Goal: Task Accomplishment & Management: Use online tool/utility

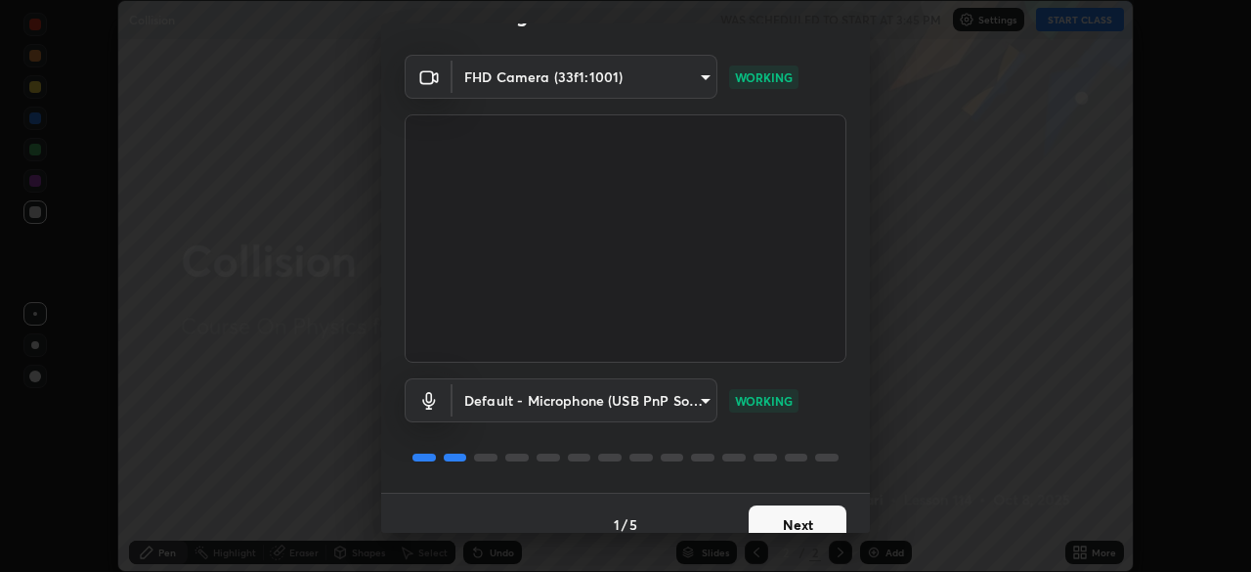
scroll to position [69, 0]
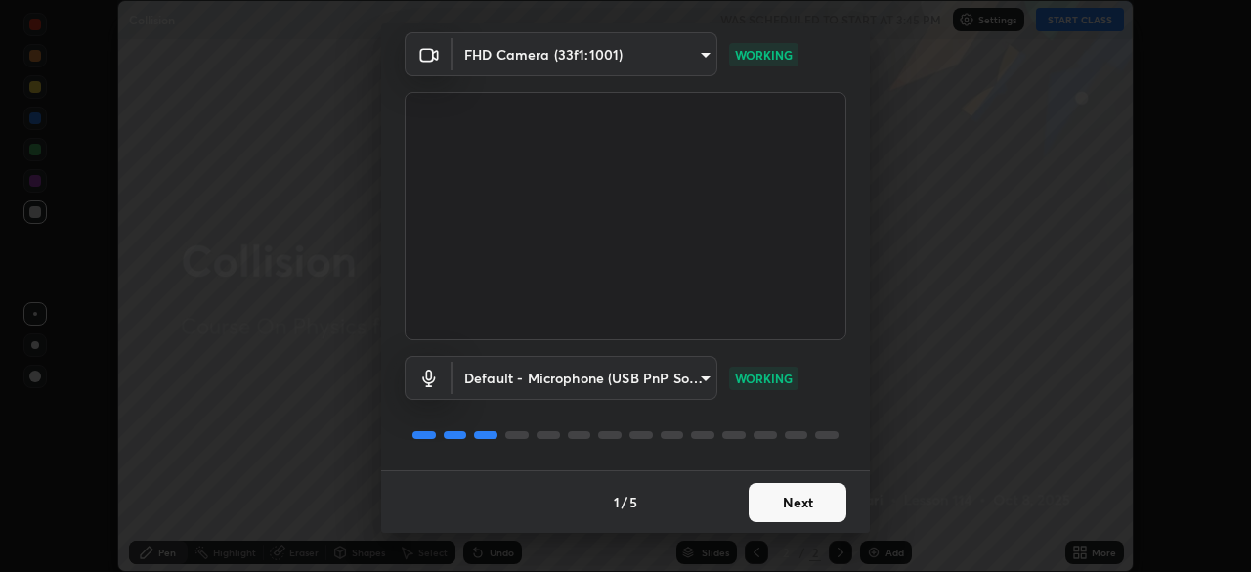
click at [787, 499] on button "Next" at bounding box center [797, 502] width 98 height 39
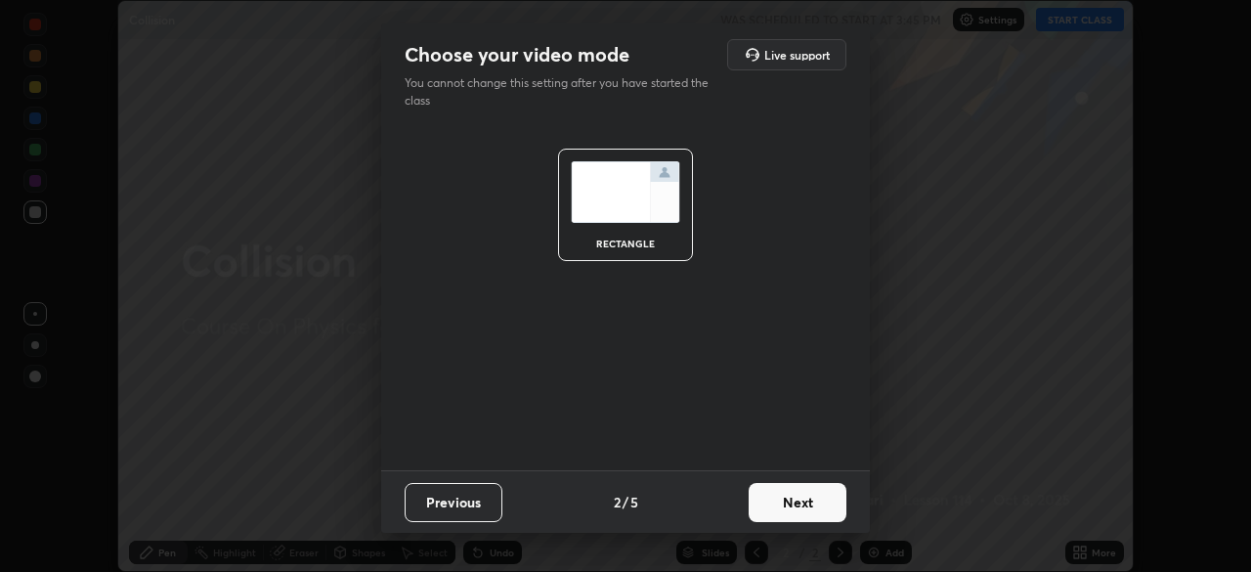
scroll to position [0, 0]
click at [810, 499] on button "Next" at bounding box center [797, 502] width 98 height 39
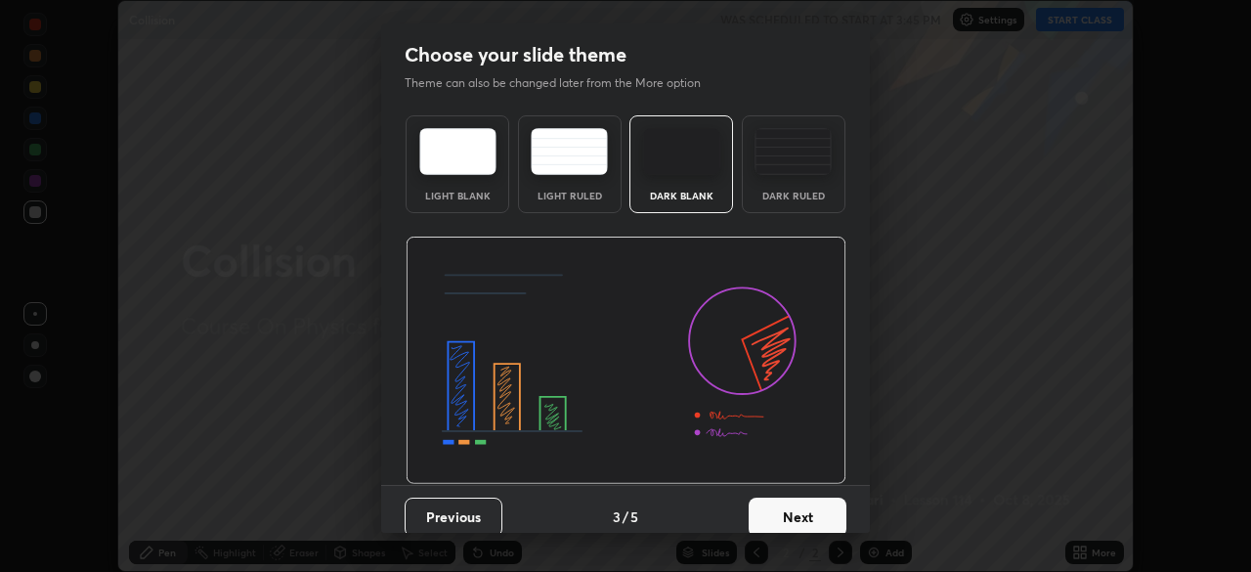
click at [771, 181] on div "Dark Ruled" at bounding box center [794, 164] width 104 height 98
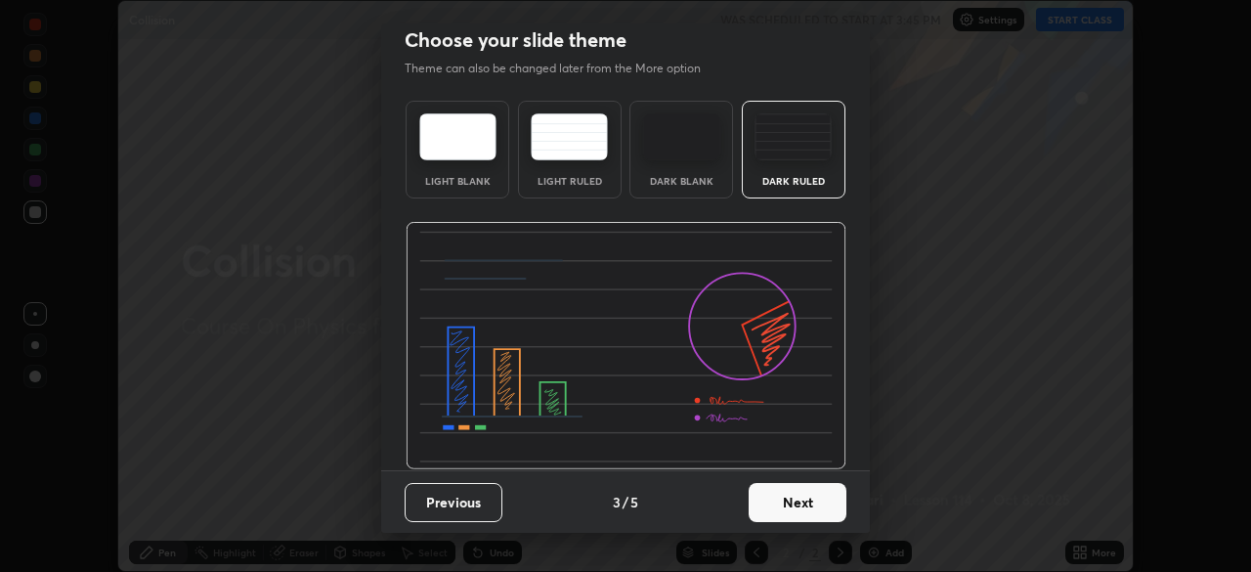
click at [805, 502] on button "Next" at bounding box center [797, 502] width 98 height 39
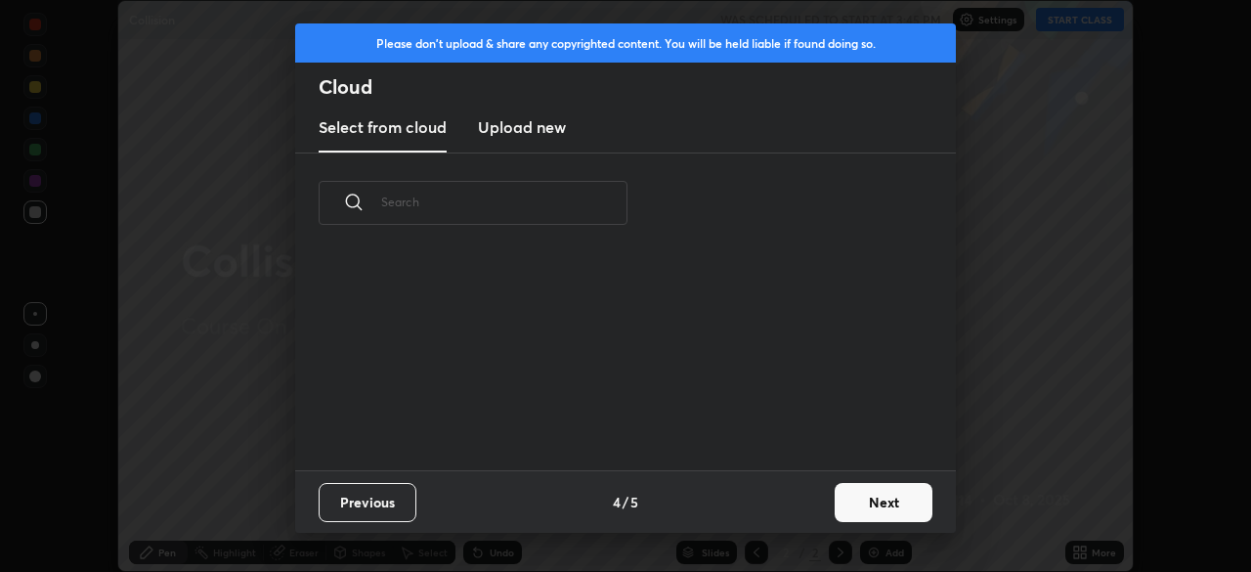
scroll to position [0, 0]
click at [841, 502] on button "Next" at bounding box center [883, 502] width 98 height 39
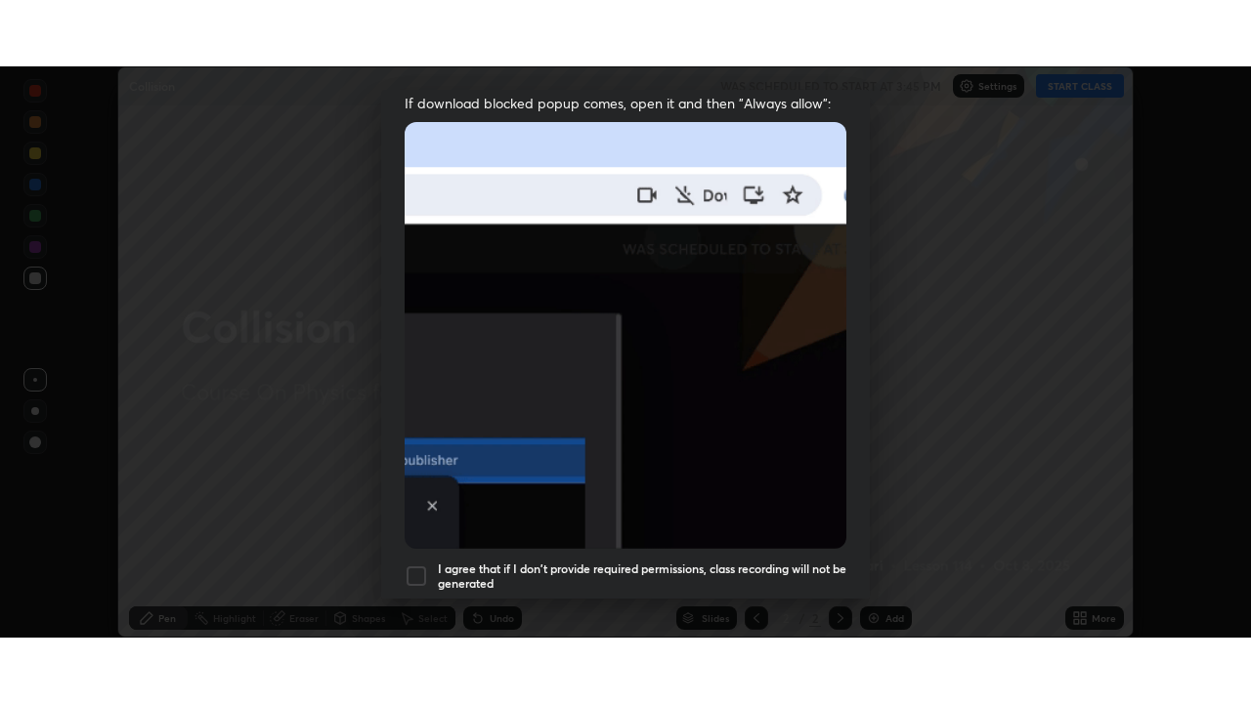
scroll to position [468, 0]
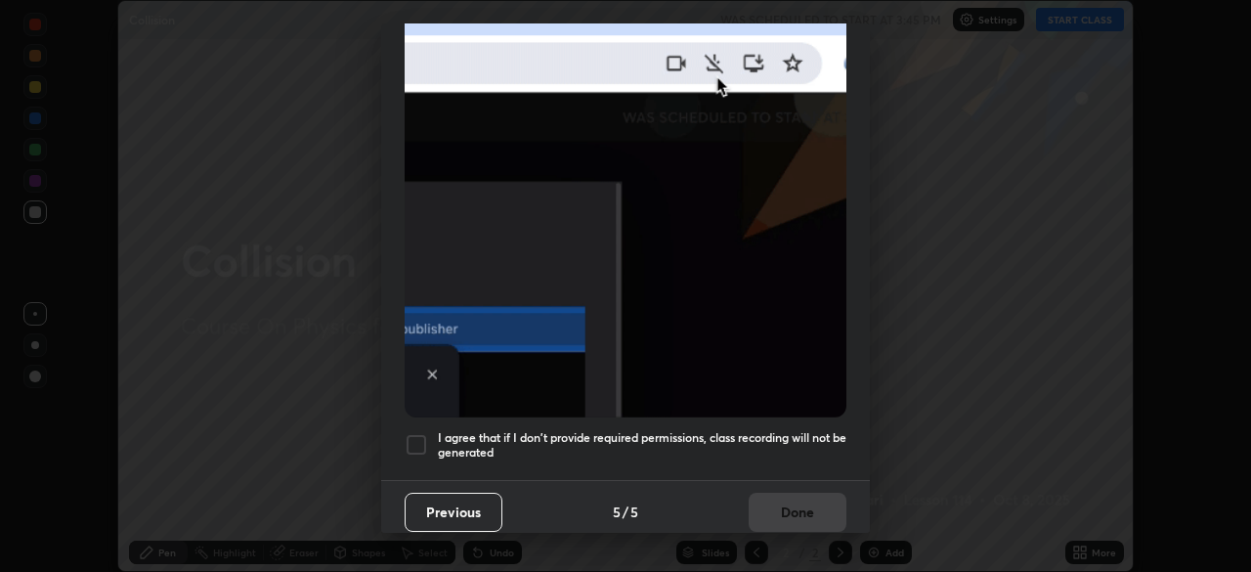
click at [415, 433] on div at bounding box center [415, 444] width 23 height 23
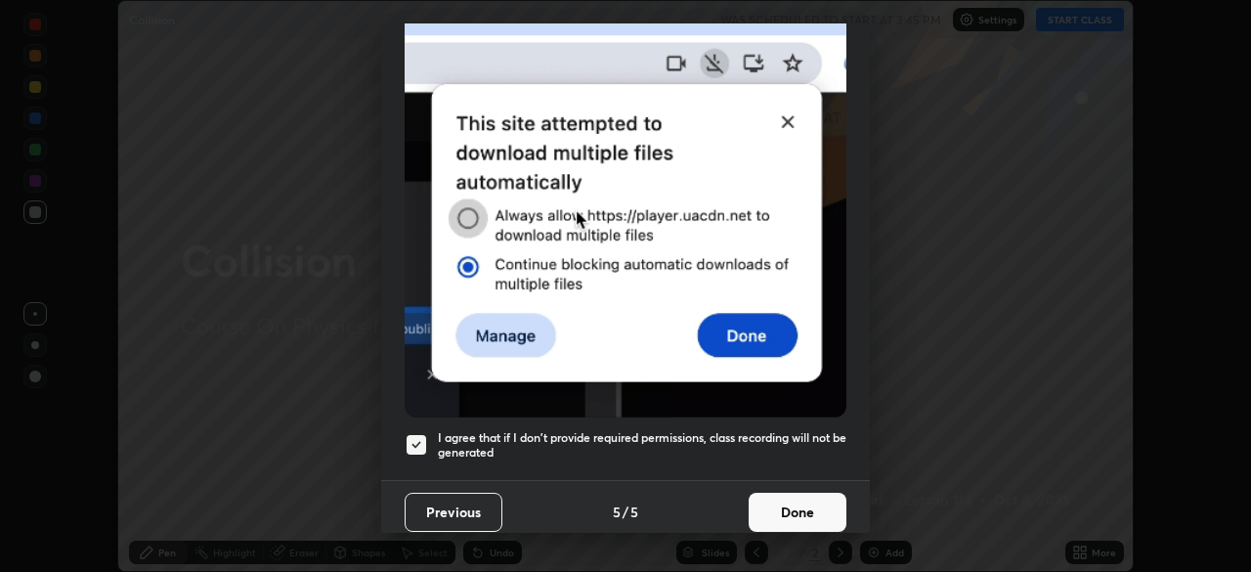
click at [778, 499] on button "Done" at bounding box center [797, 511] width 98 height 39
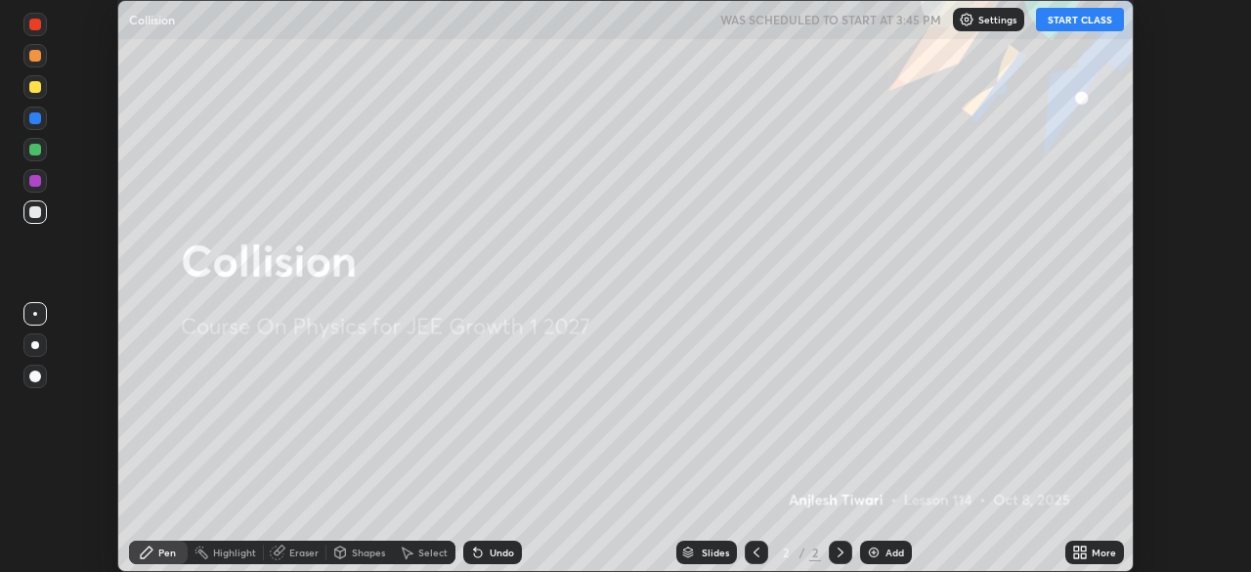
click at [878, 547] on img at bounding box center [874, 552] width 16 height 16
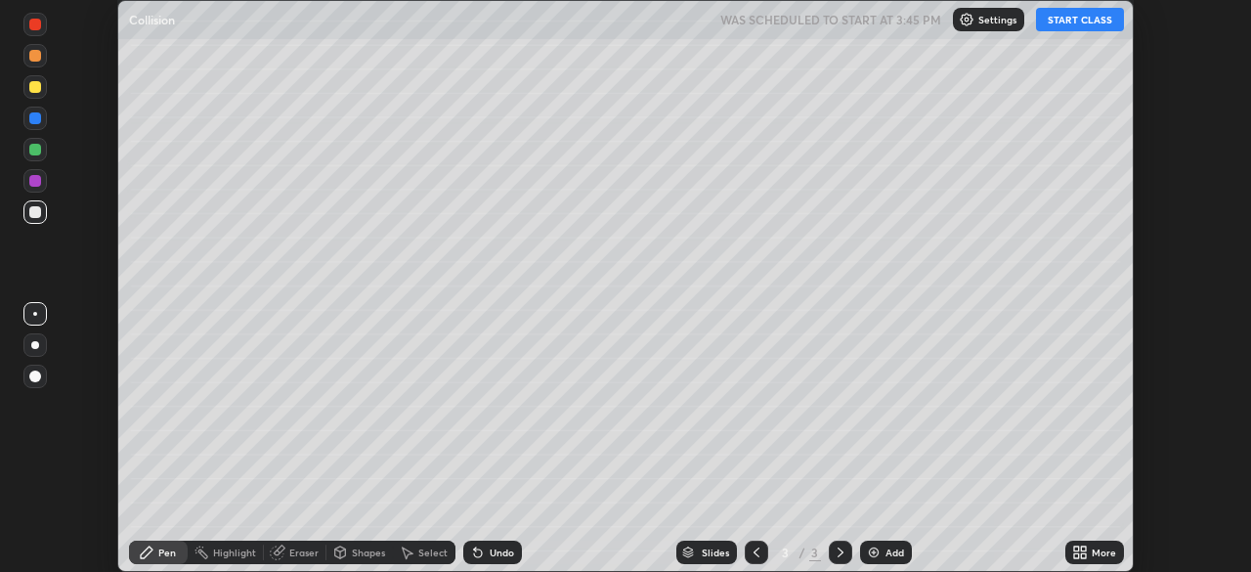
click at [1082, 547] on icon at bounding box center [1083, 548] width 5 height 5
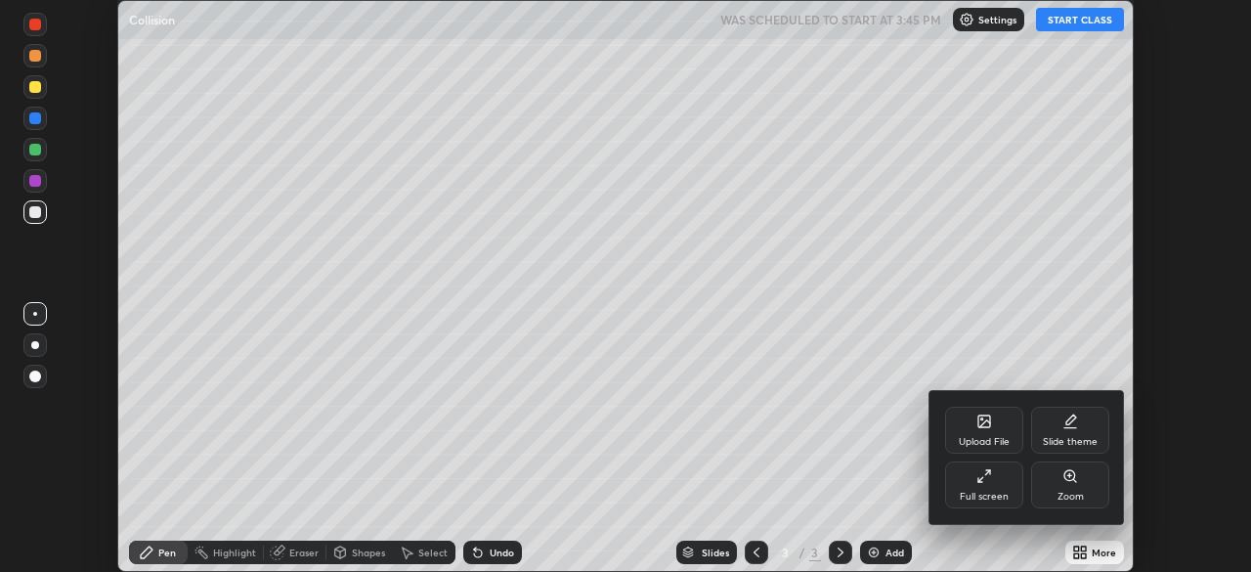
click at [976, 472] on icon at bounding box center [984, 476] width 16 height 16
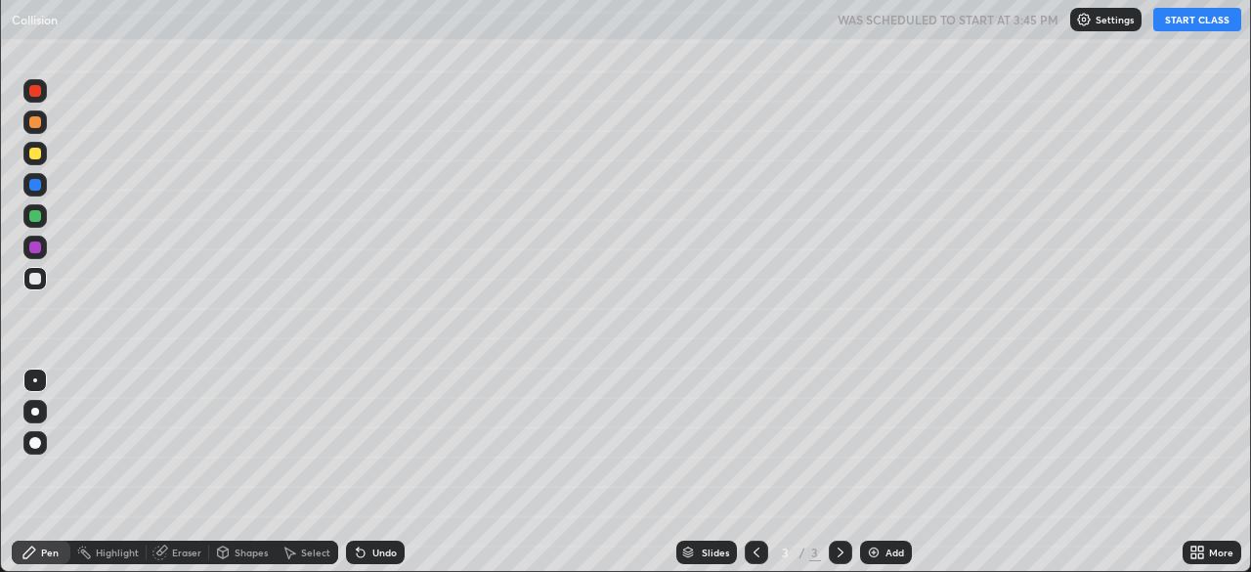
scroll to position [703, 1251]
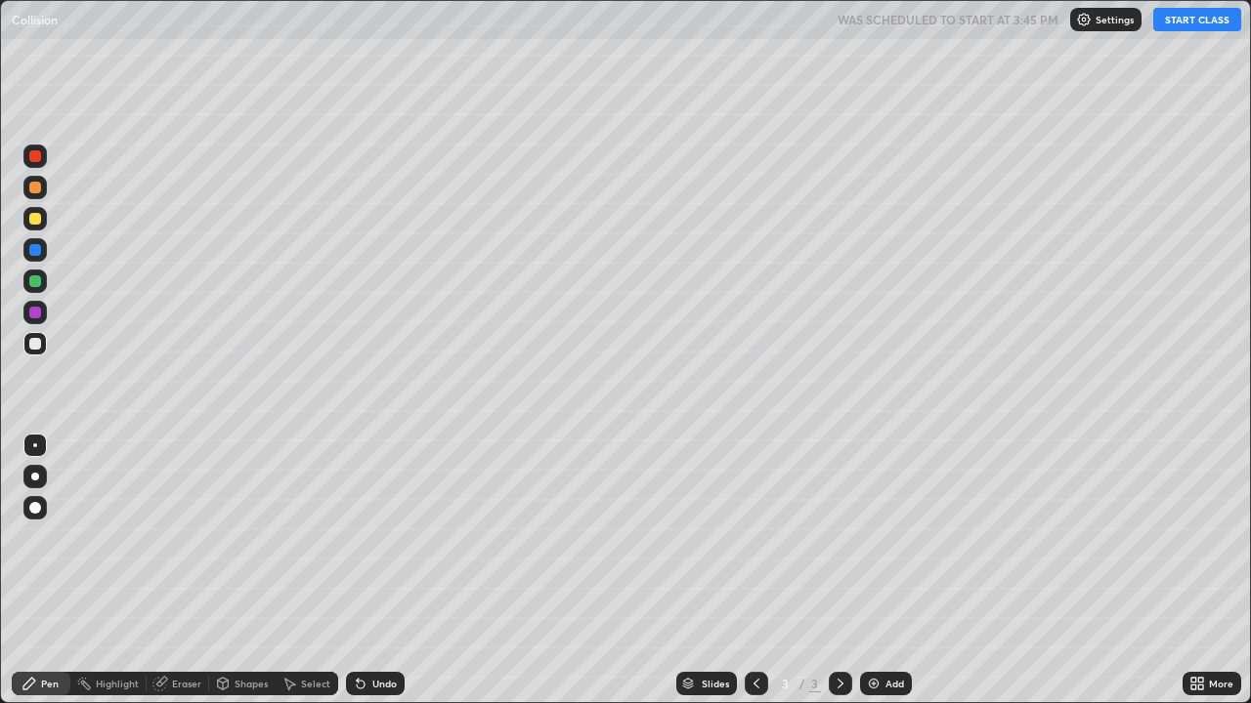
click at [1193, 21] on button "START CLASS" at bounding box center [1197, 19] width 88 height 23
click at [43, 474] on div at bounding box center [34, 476] width 23 height 23
click at [357, 571] on icon at bounding box center [358, 680] width 2 height 2
click at [368, 571] on div "Undo" at bounding box center [375, 683] width 59 height 23
click at [185, 571] on div "Eraser" at bounding box center [186, 684] width 29 height 10
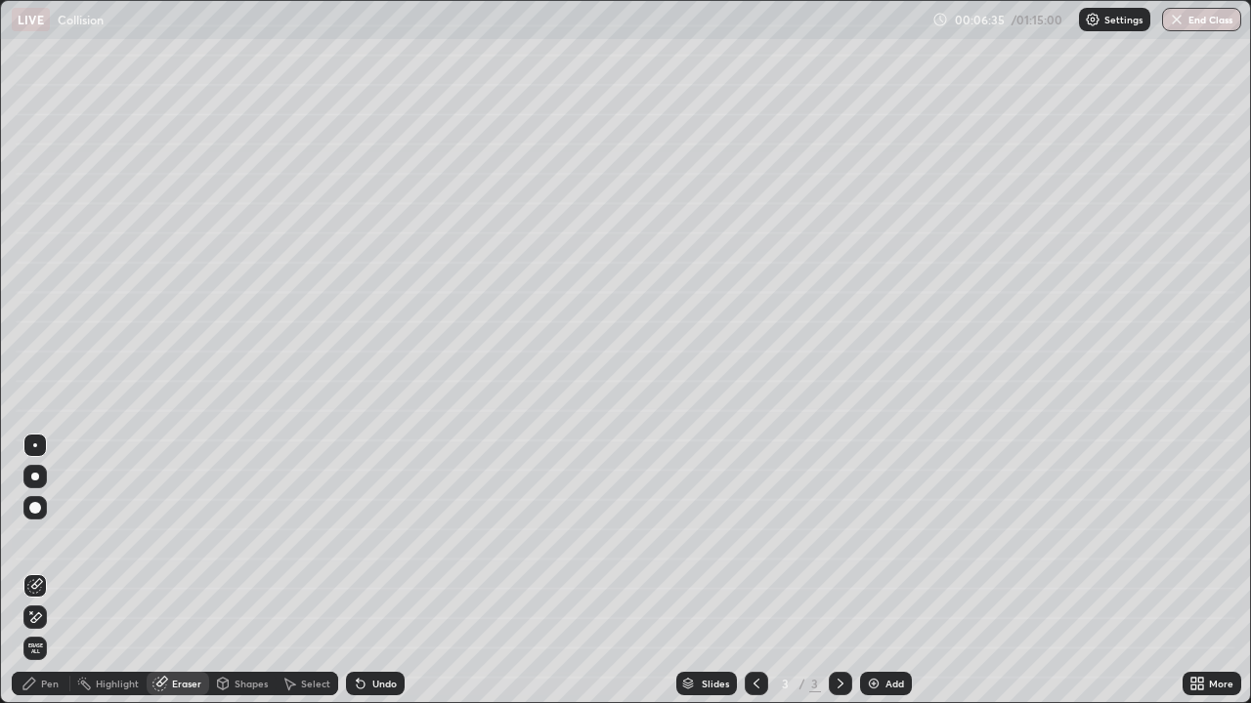
click at [62, 571] on div "Pen" at bounding box center [41, 683] width 59 height 23
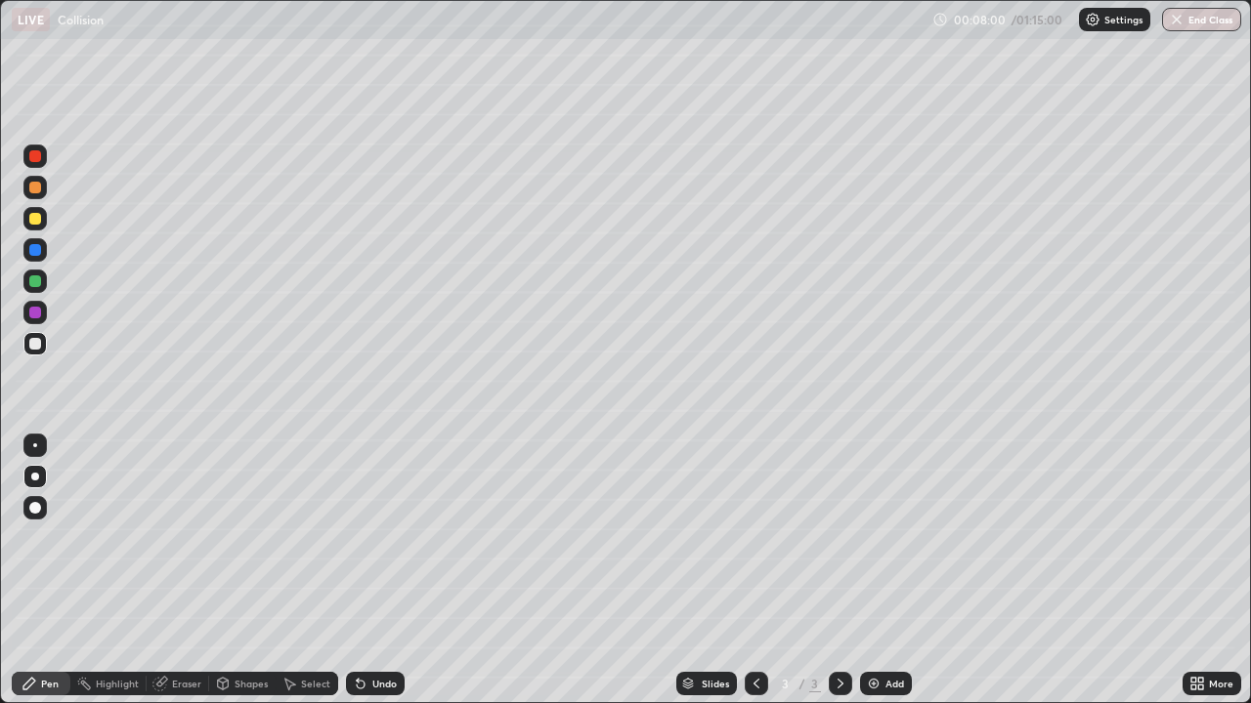
click at [387, 571] on div "Undo" at bounding box center [384, 684] width 24 height 10
click at [382, 571] on div "Undo" at bounding box center [384, 684] width 24 height 10
click at [379, 571] on div "Undo" at bounding box center [384, 684] width 24 height 10
click at [383, 571] on div "Undo" at bounding box center [384, 684] width 24 height 10
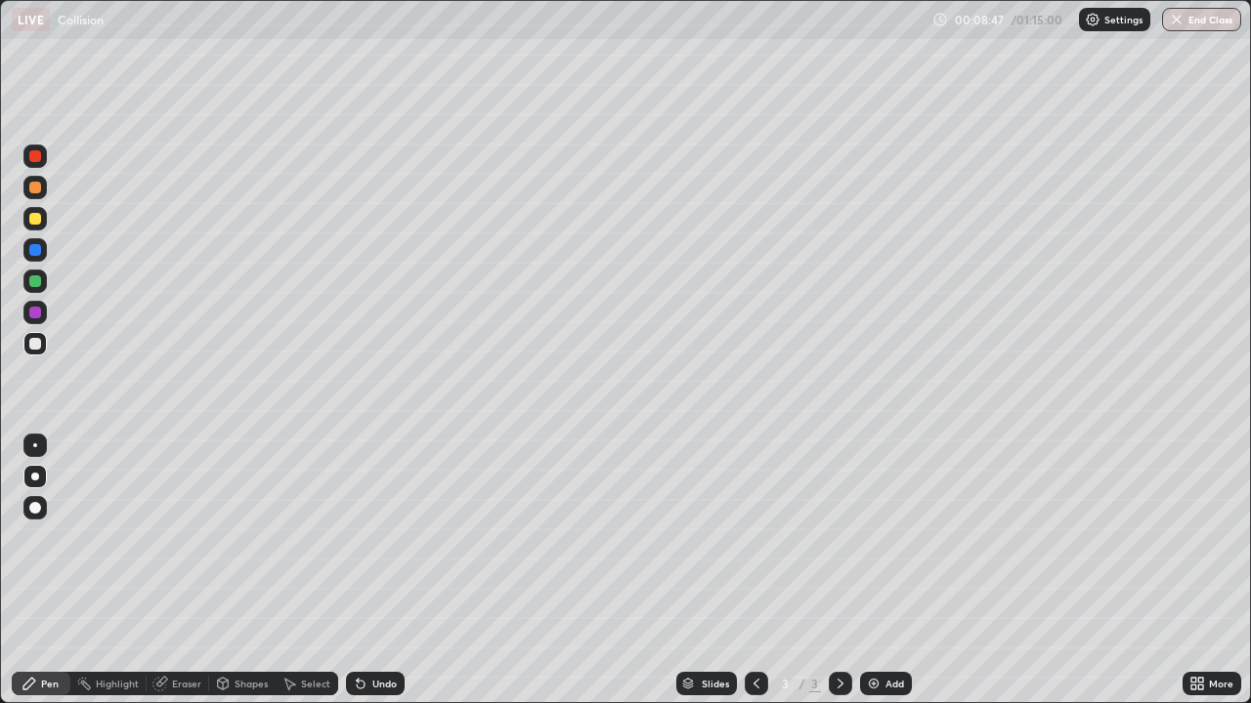
click at [383, 571] on div "Undo" at bounding box center [384, 684] width 24 height 10
click at [297, 571] on div "Select" at bounding box center [307, 683] width 63 height 23
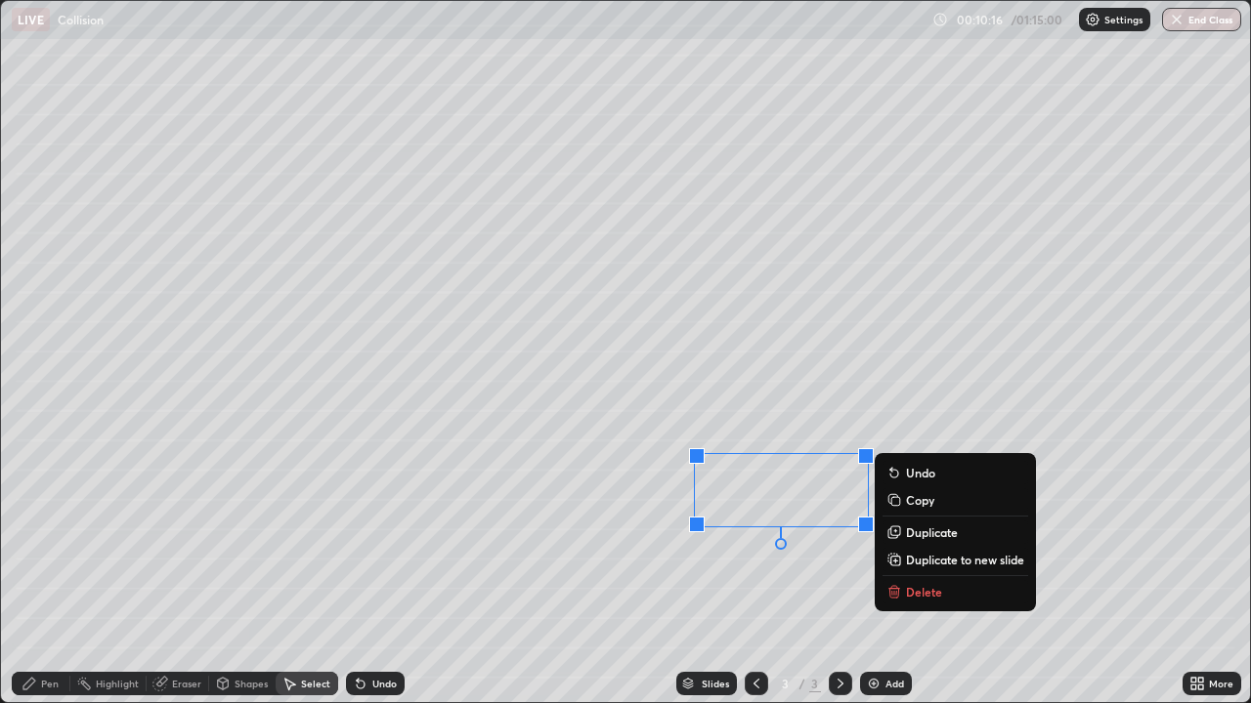
click at [894, 571] on icon at bounding box center [894, 587] width 7 height 3
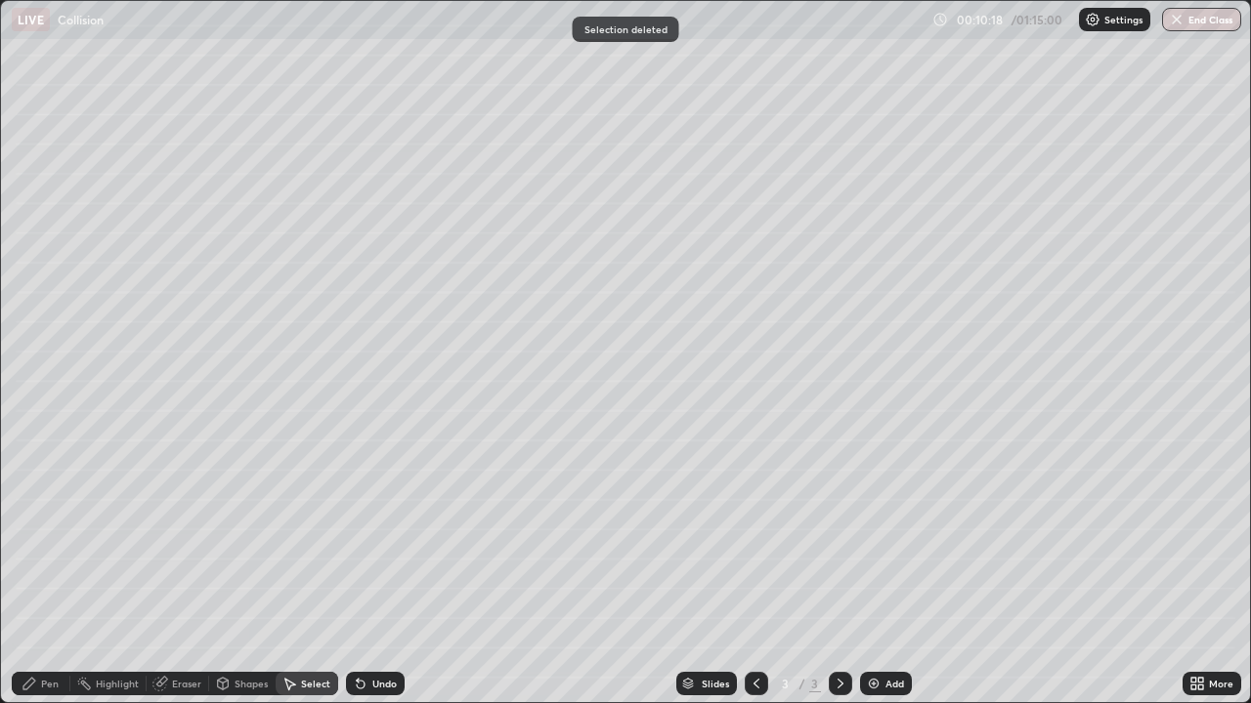
click at [48, 571] on div "Pen" at bounding box center [50, 684] width 18 height 10
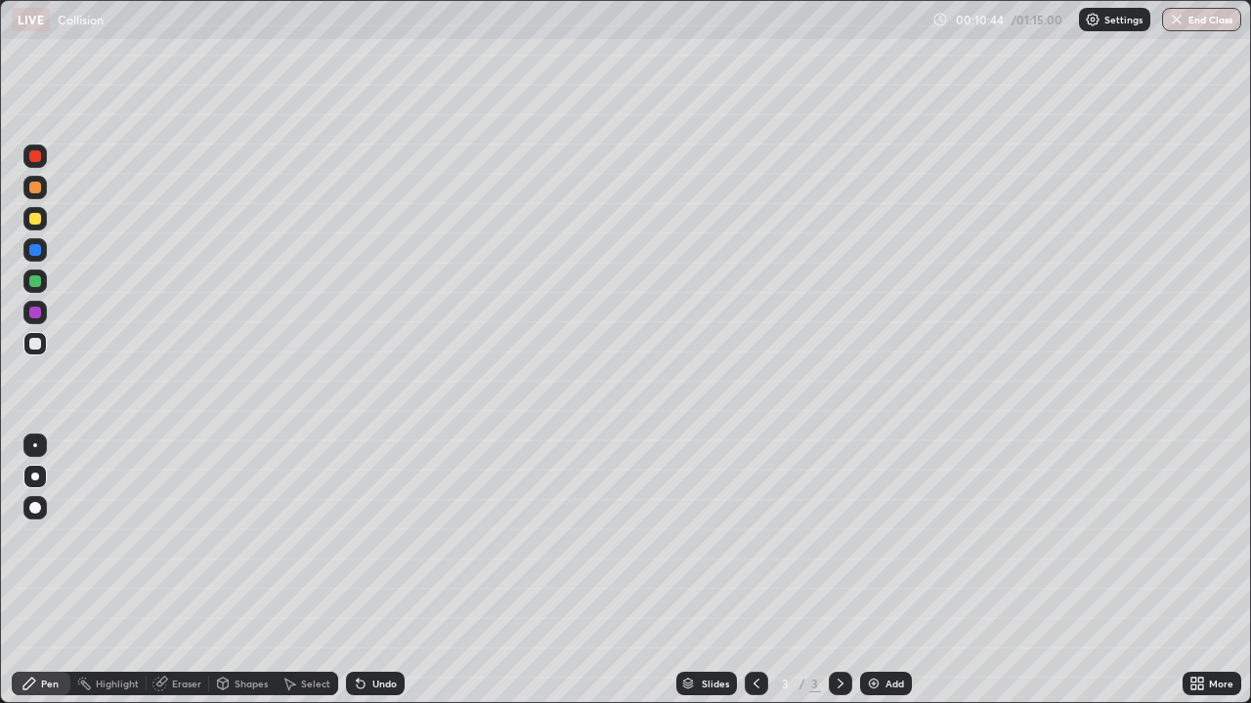
click at [179, 571] on div "Eraser" at bounding box center [186, 684] width 29 height 10
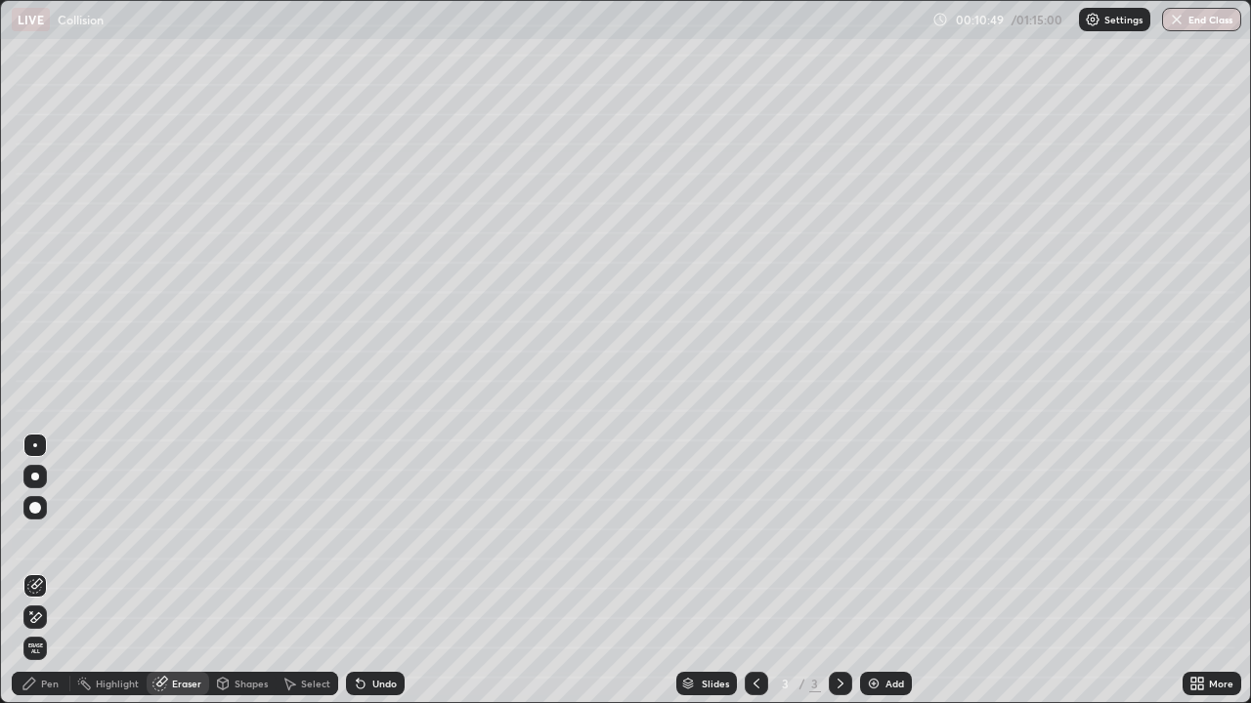
click at [55, 571] on div "Pen" at bounding box center [50, 684] width 18 height 10
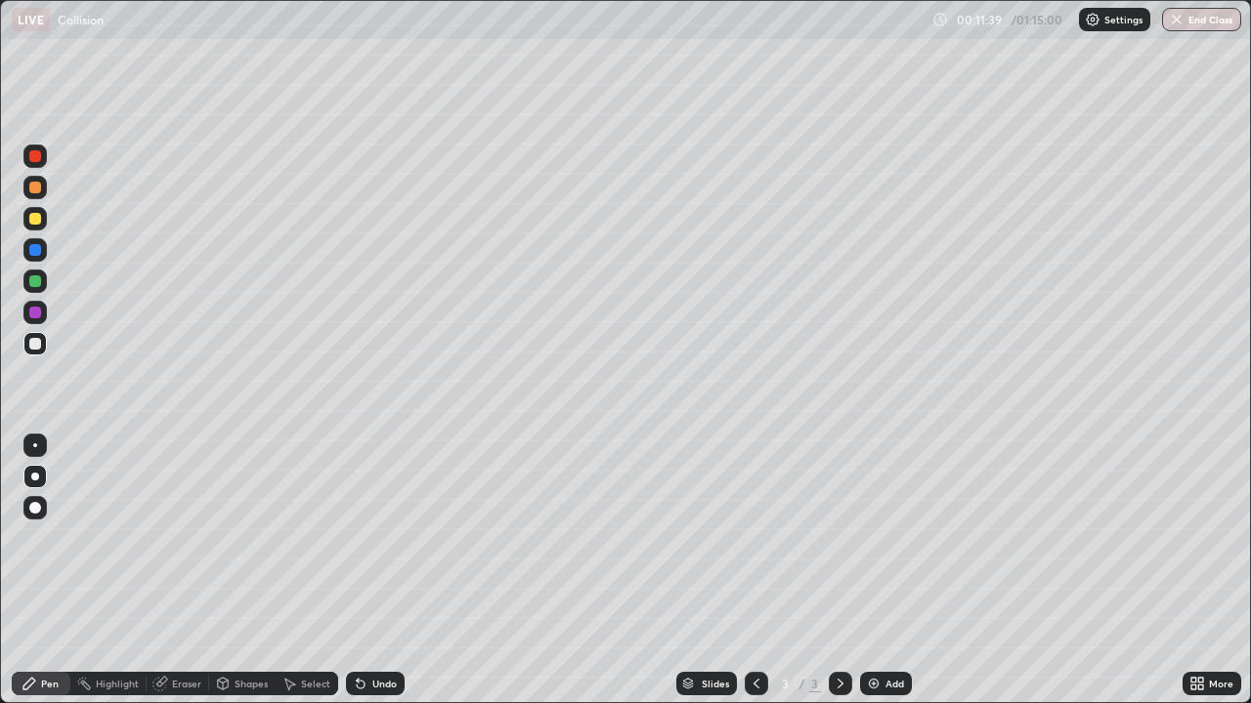
click at [194, 571] on div "Eraser" at bounding box center [186, 684] width 29 height 10
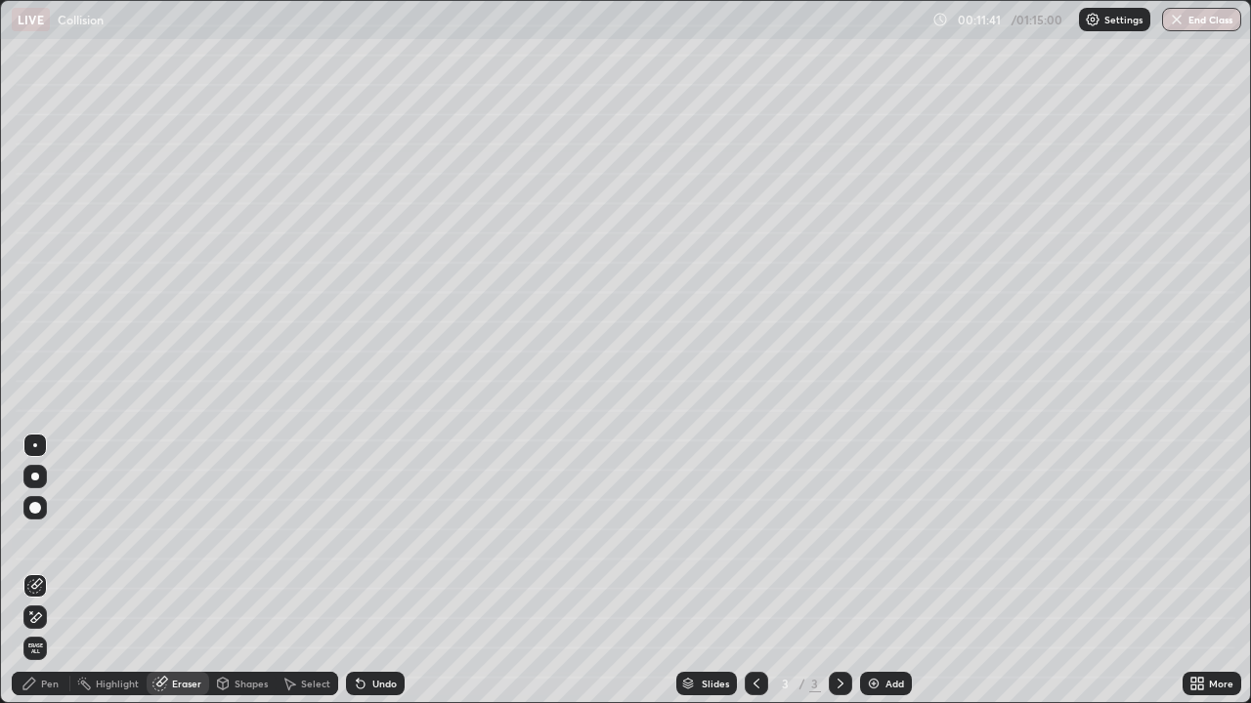
click at [35, 571] on icon at bounding box center [29, 684] width 16 height 16
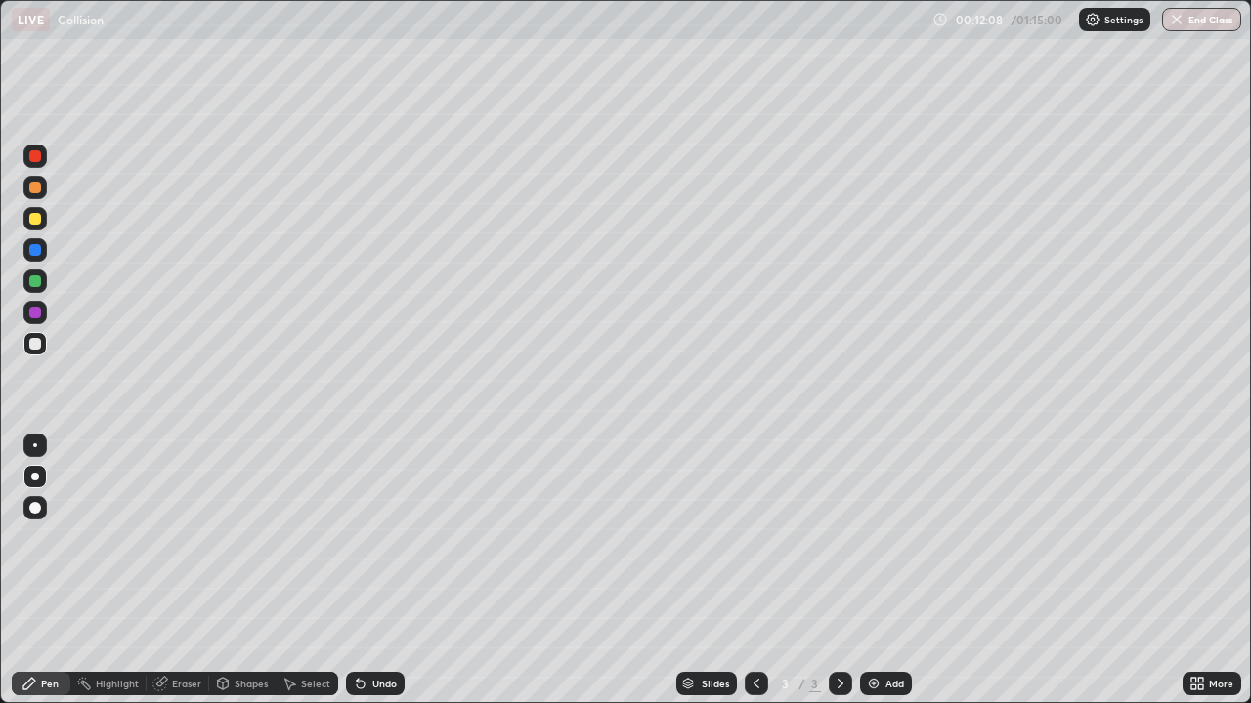
click at [194, 571] on div "Eraser" at bounding box center [186, 684] width 29 height 10
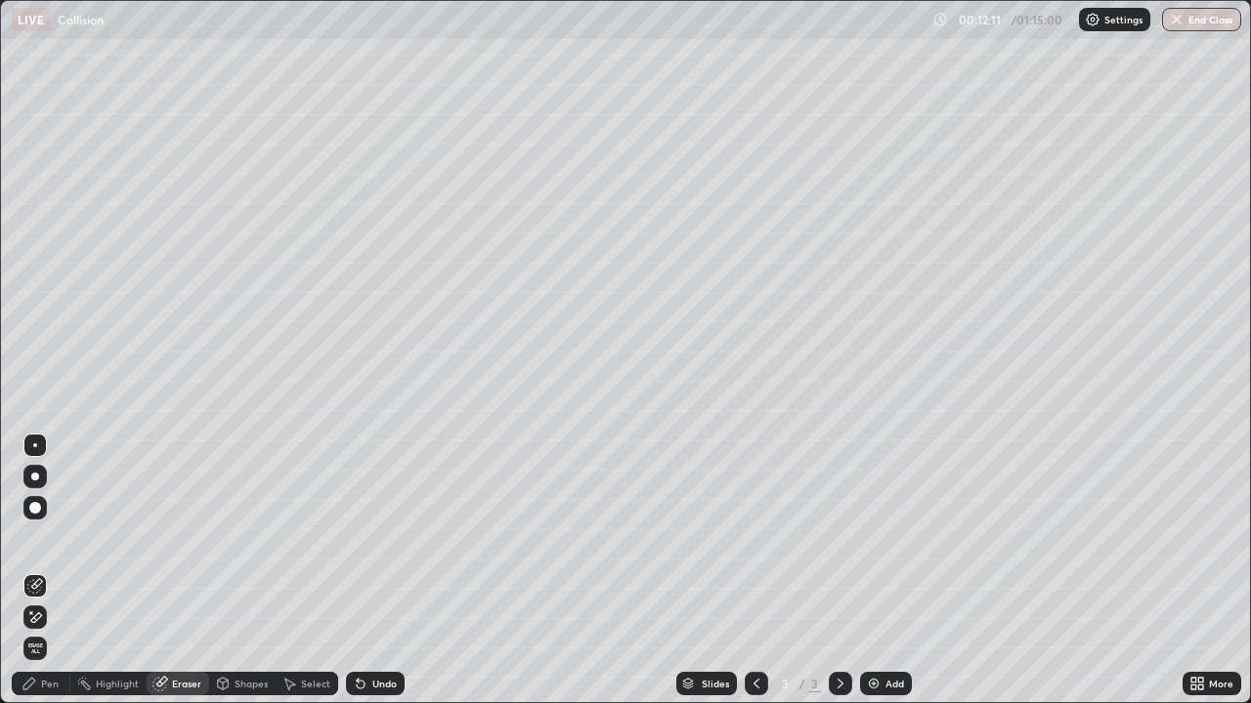
click at [54, 571] on div "Pen" at bounding box center [50, 684] width 18 height 10
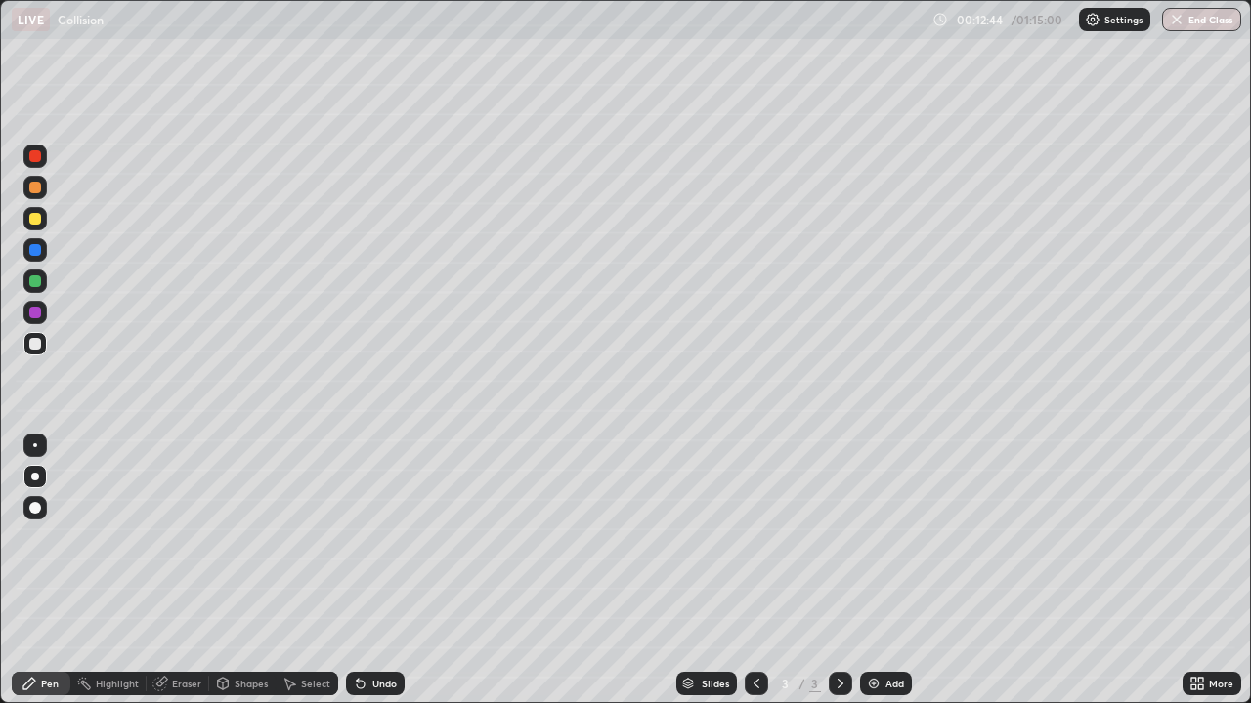
click at [38, 219] on div at bounding box center [35, 219] width 12 height 12
click at [250, 571] on div "Shapes" at bounding box center [242, 683] width 66 height 23
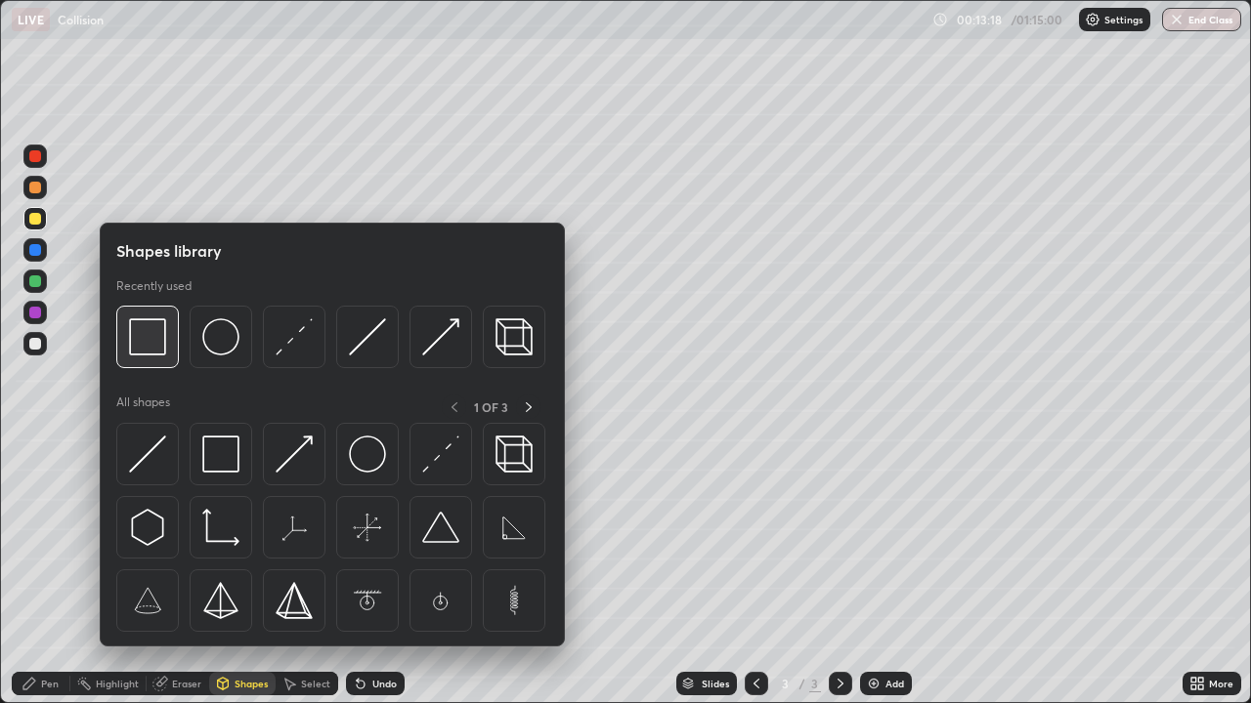
click at [154, 343] on img at bounding box center [147, 336] width 37 height 37
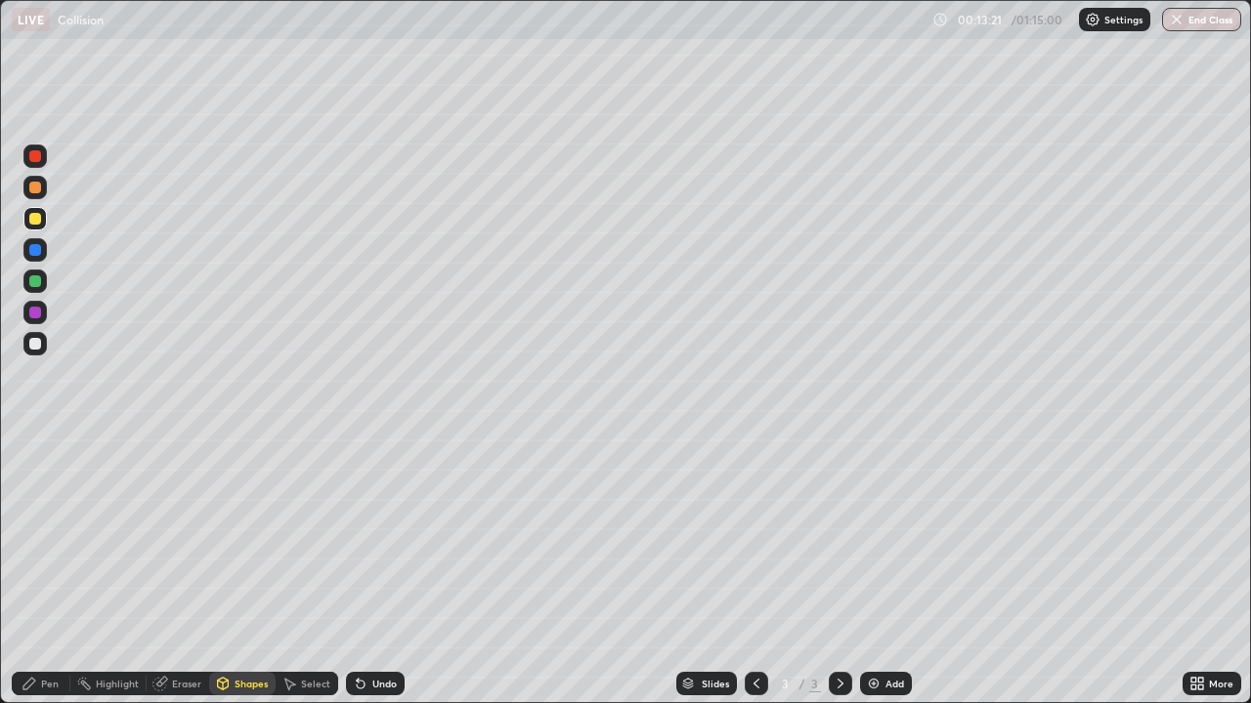
click at [33, 571] on icon at bounding box center [29, 684] width 12 height 12
click at [878, 571] on img at bounding box center [874, 684] width 16 height 16
click at [40, 344] on div at bounding box center [35, 344] width 12 height 12
click at [42, 218] on div at bounding box center [34, 218] width 23 height 23
click at [36, 344] on div at bounding box center [35, 344] width 12 height 12
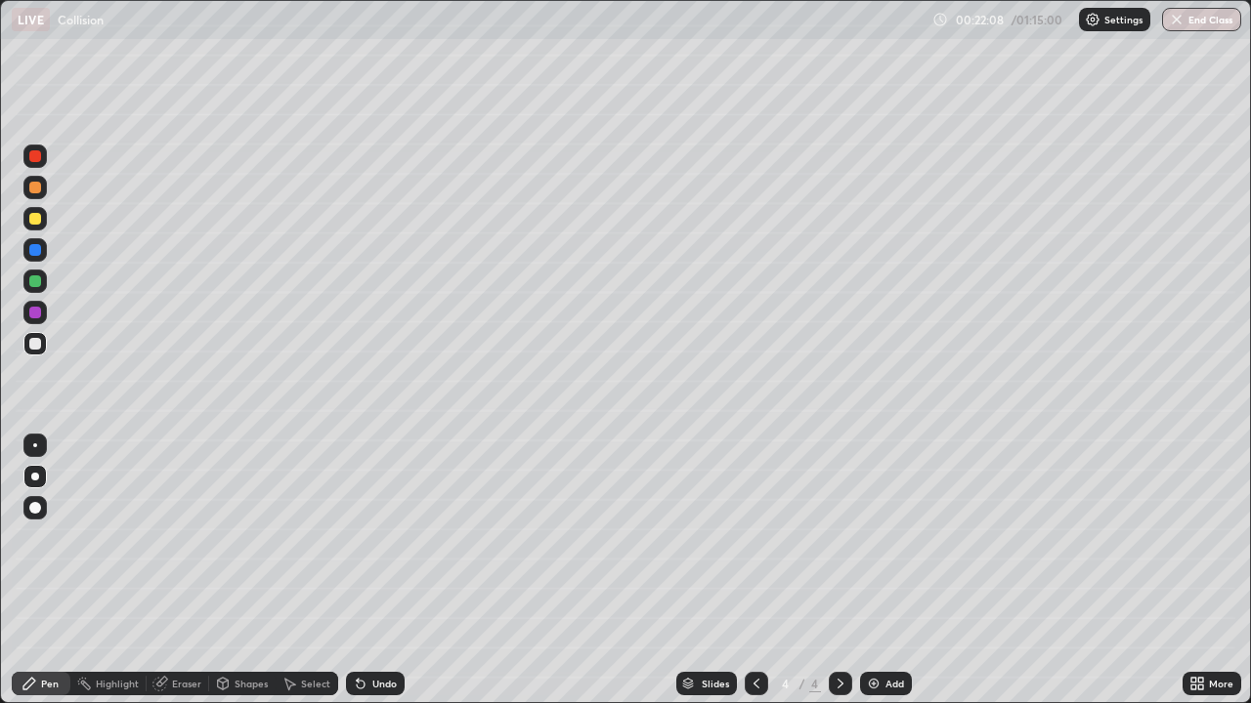
click at [754, 571] on icon at bounding box center [756, 684] width 16 height 16
click at [846, 571] on div at bounding box center [839, 683] width 23 height 23
click at [174, 571] on div "Eraser" at bounding box center [186, 684] width 29 height 10
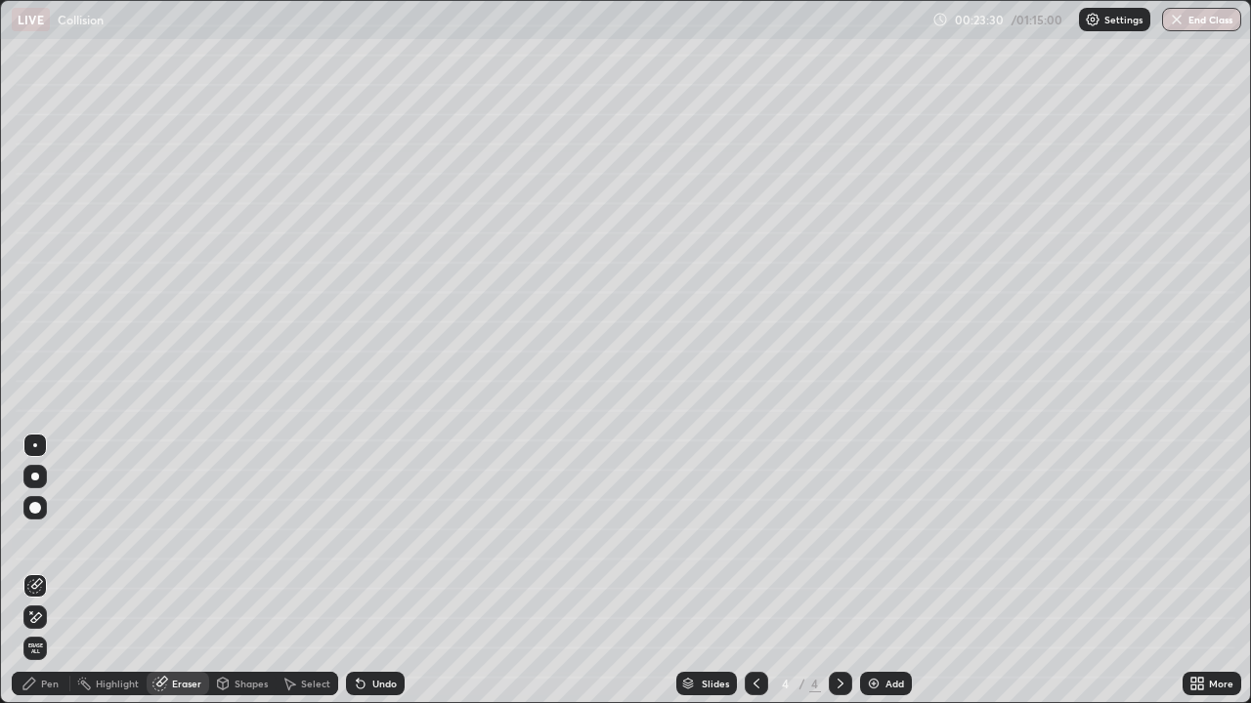
click at [54, 571] on div "Pen" at bounding box center [50, 684] width 18 height 10
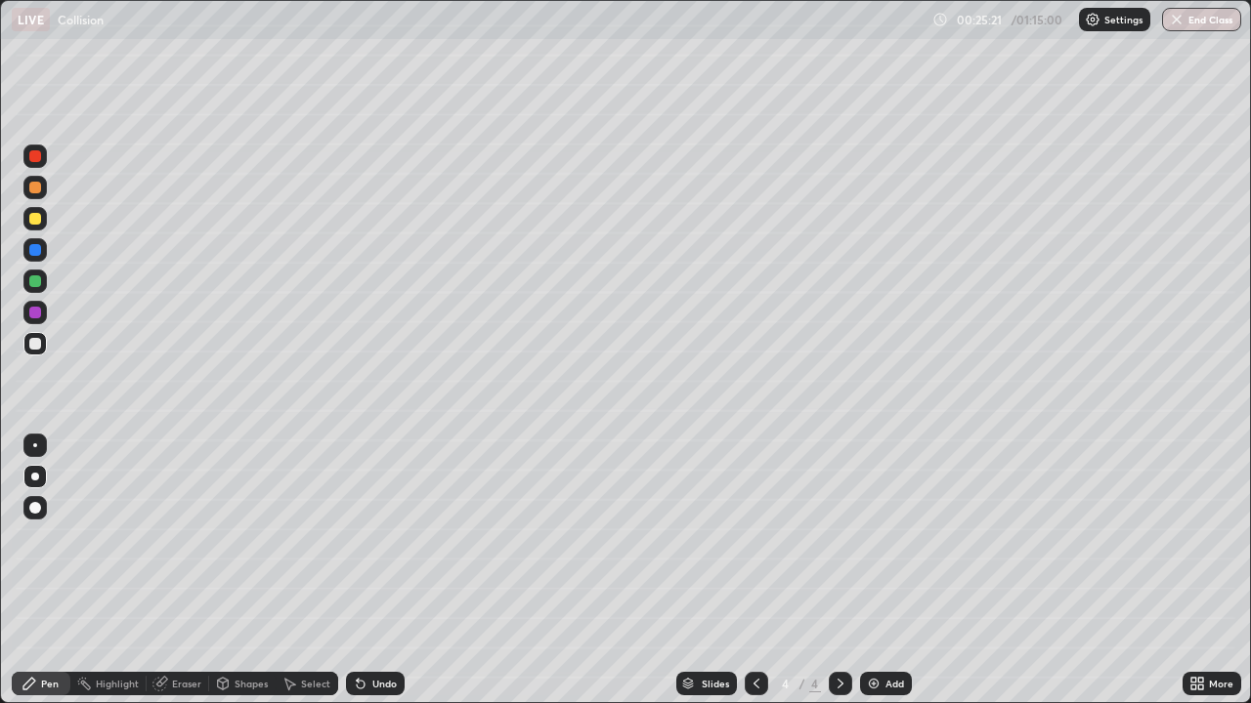
click at [880, 571] on div "Add" at bounding box center [886, 683] width 52 height 23
click at [361, 571] on icon at bounding box center [361, 684] width 16 height 16
click at [43, 225] on div at bounding box center [34, 218] width 23 height 23
click at [38, 343] on div at bounding box center [35, 344] width 12 height 12
click at [882, 571] on div "Add" at bounding box center [886, 683] width 52 height 23
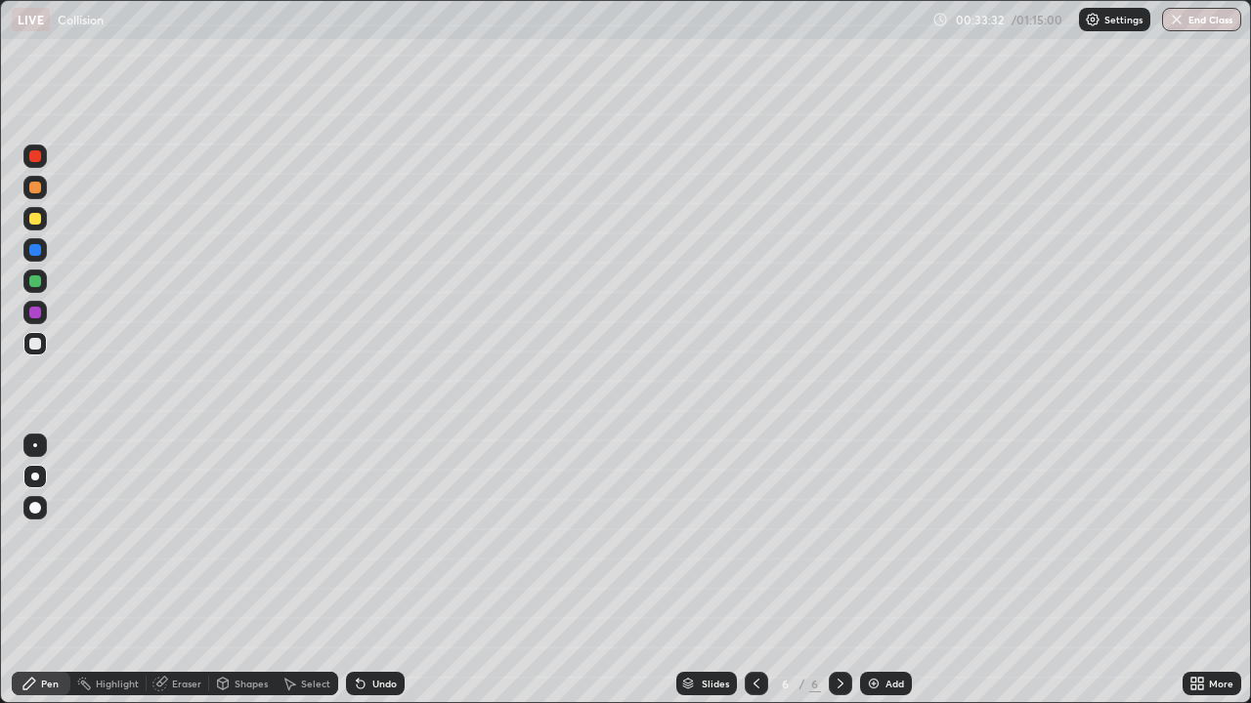
click at [39, 218] on div at bounding box center [35, 219] width 12 height 12
click at [36, 343] on div at bounding box center [35, 344] width 12 height 12
click at [35, 221] on div at bounding box center [35, 219] width 12 height 12
click at [357, 571] on icon at bounding box center [358, 680] width 2 height 2
click at [362, 571] on div "Undo" at bounding box center [375, 683] width 59 height 23
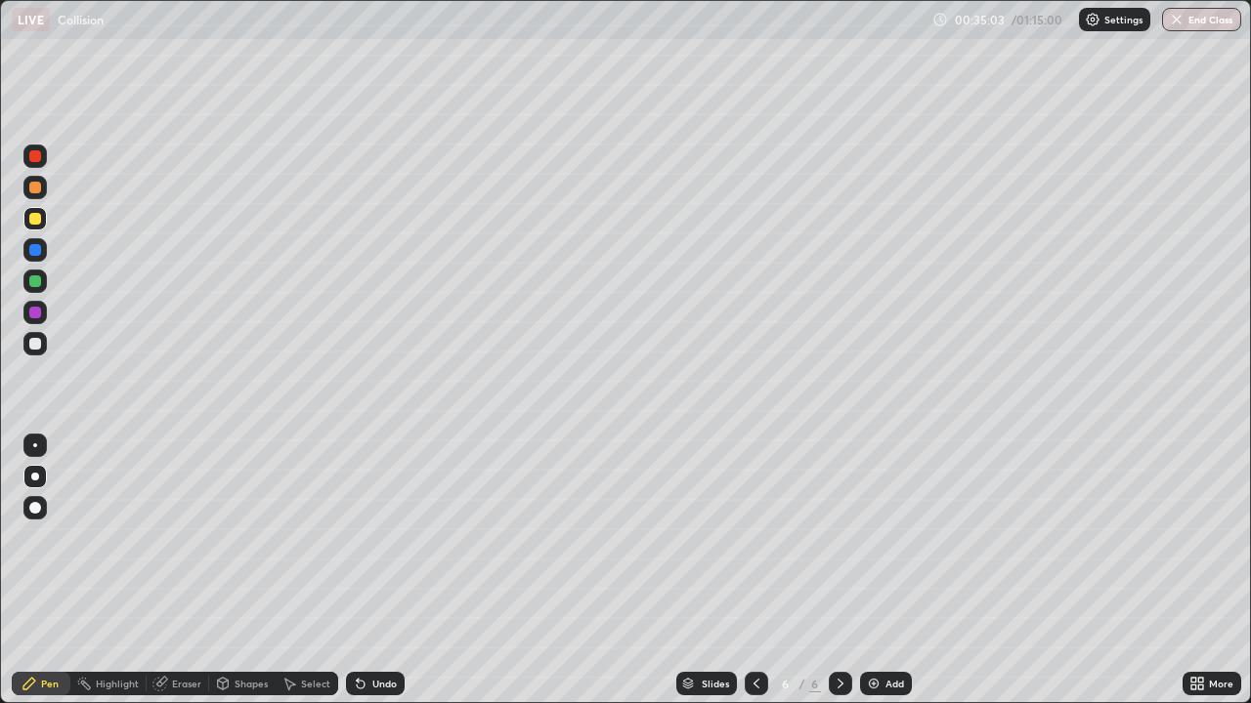
click at [181, 571] on div "Eraser" at bounding box center [186, 684] width 29 height 10
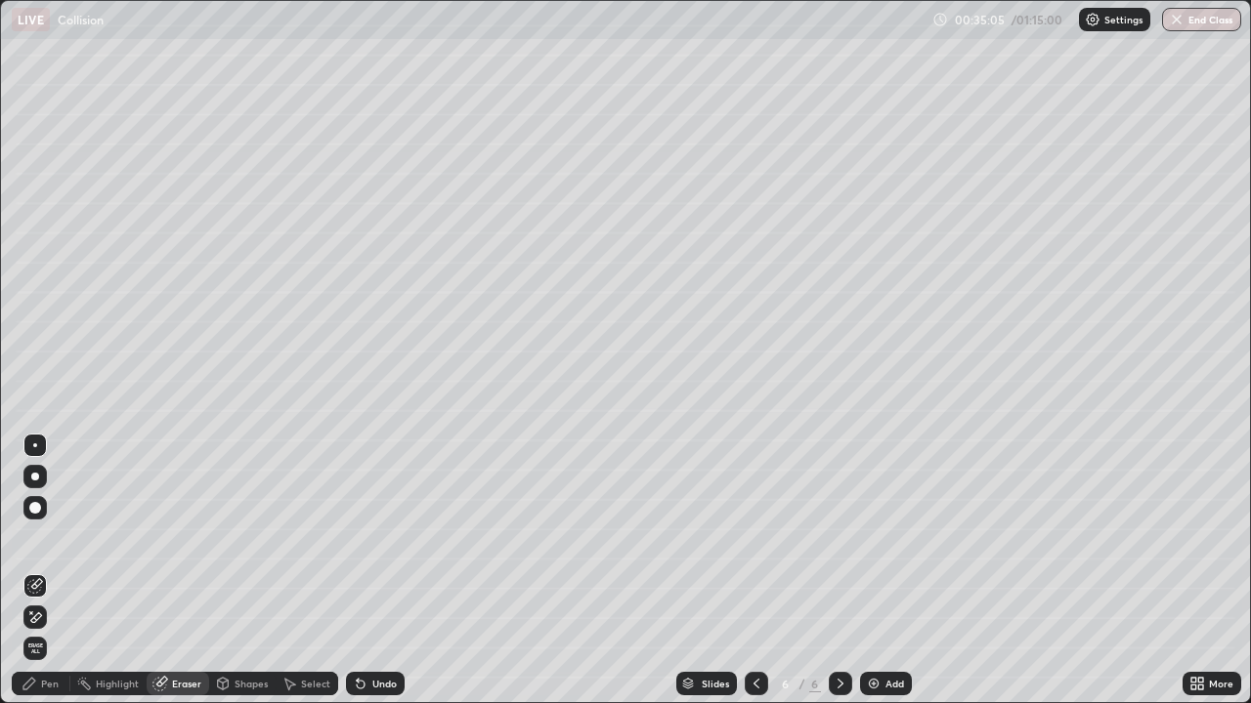
click at [52, 571] on div "Pen" at bounding box center [50, 684] width 18 height 10
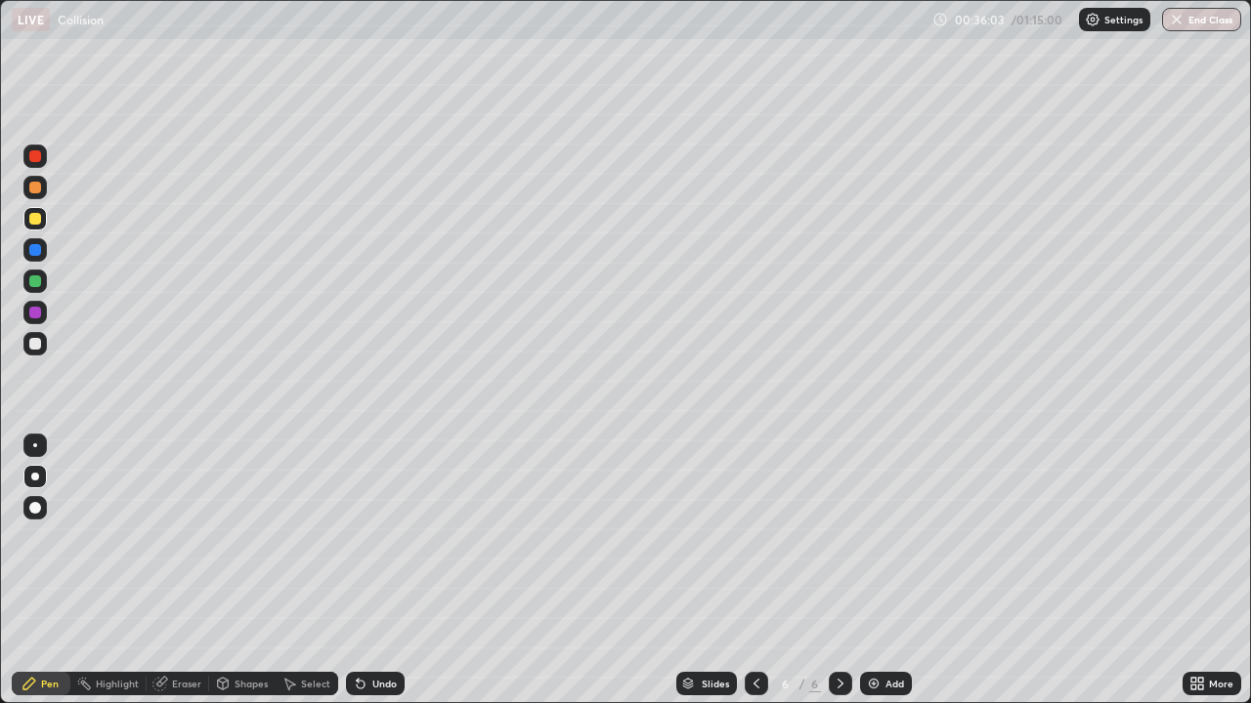
click at [39, 347] on div at bounding box center [35, 344] width 12 height 12
click at [243, 571] on div "Shapes" at bounding box center [250, 684] width 33 height 10
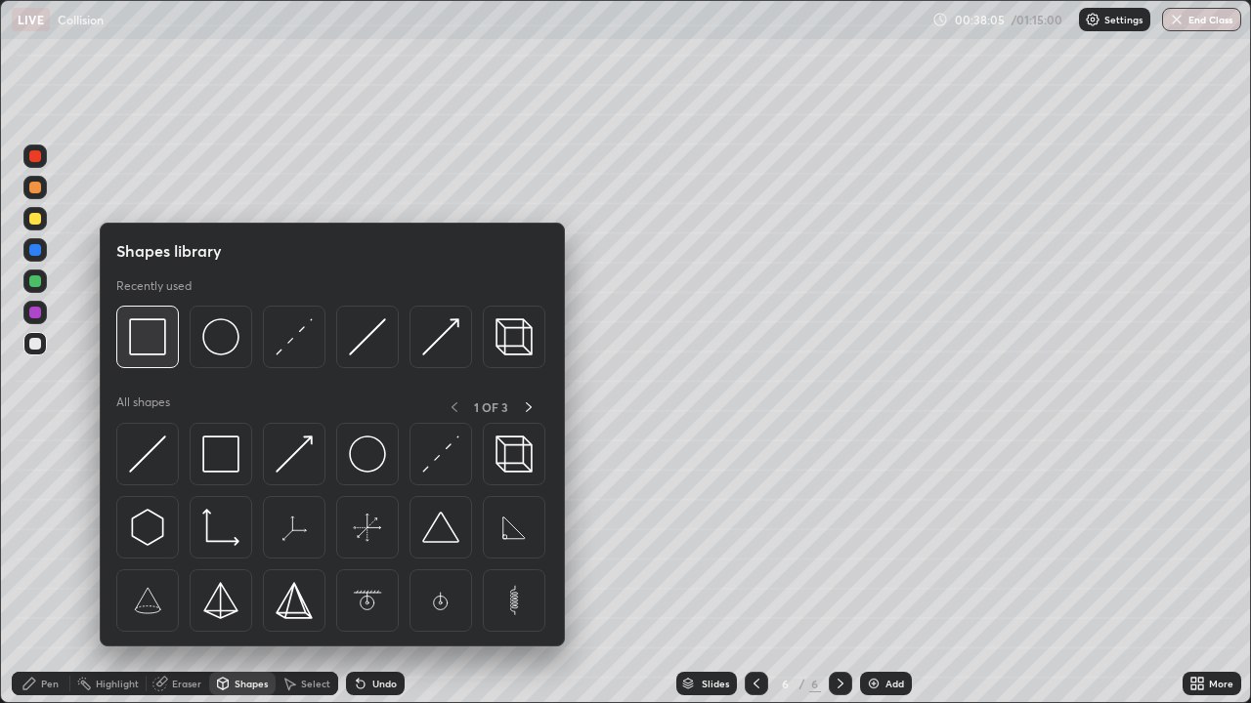
click at [146, 341] on img at bounding box center [147, 336] width 37 height 37
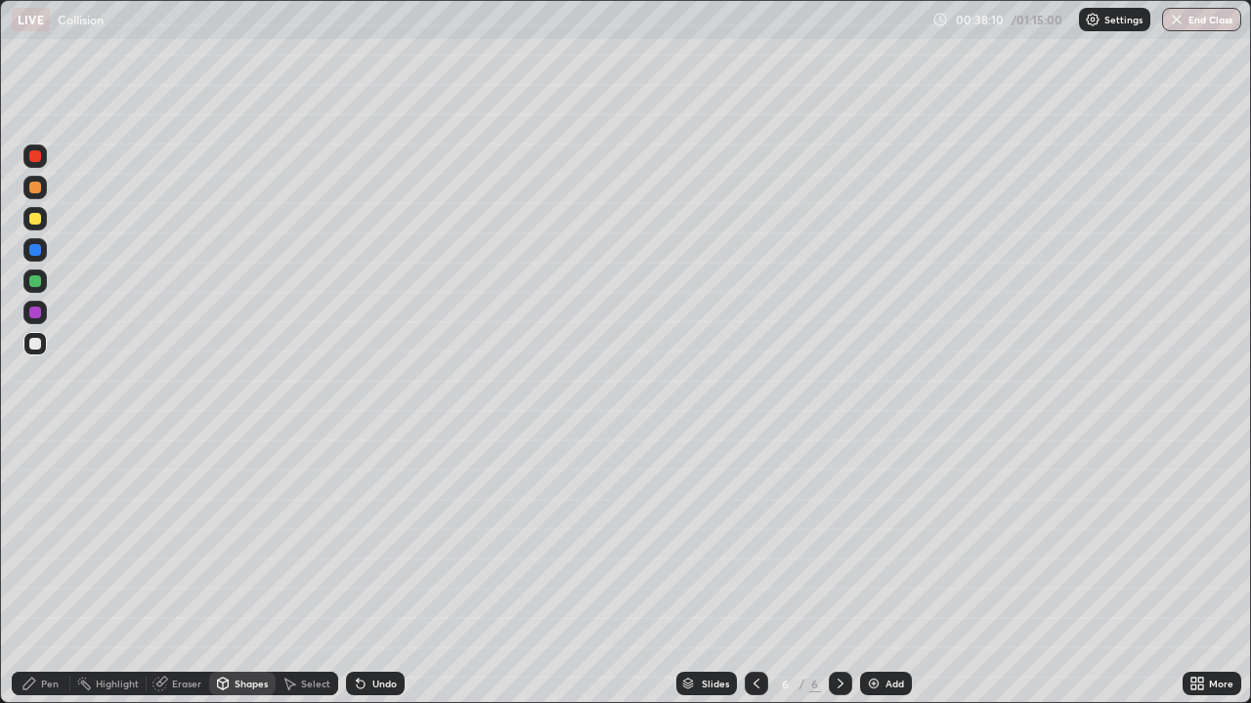
click at [42, 571] on div "Pen" at bounding box center [50, 684] width 18 height 10
click at [876, 571] on img at bounding box center [874, 684] width 16 height 16
click at [228, 571] on icon at bounding box center [223, 684] width 16 height 16
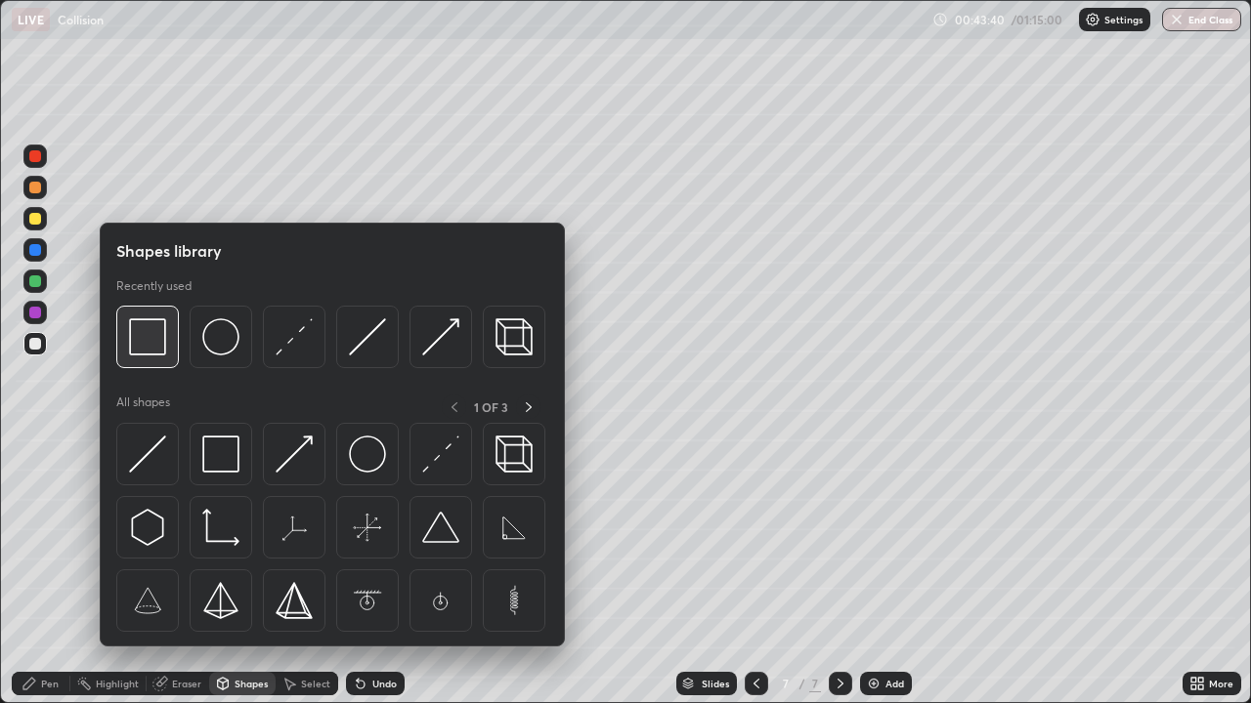
click at [152, 356] on img at bounding box center [147, 336] width 37 height 37
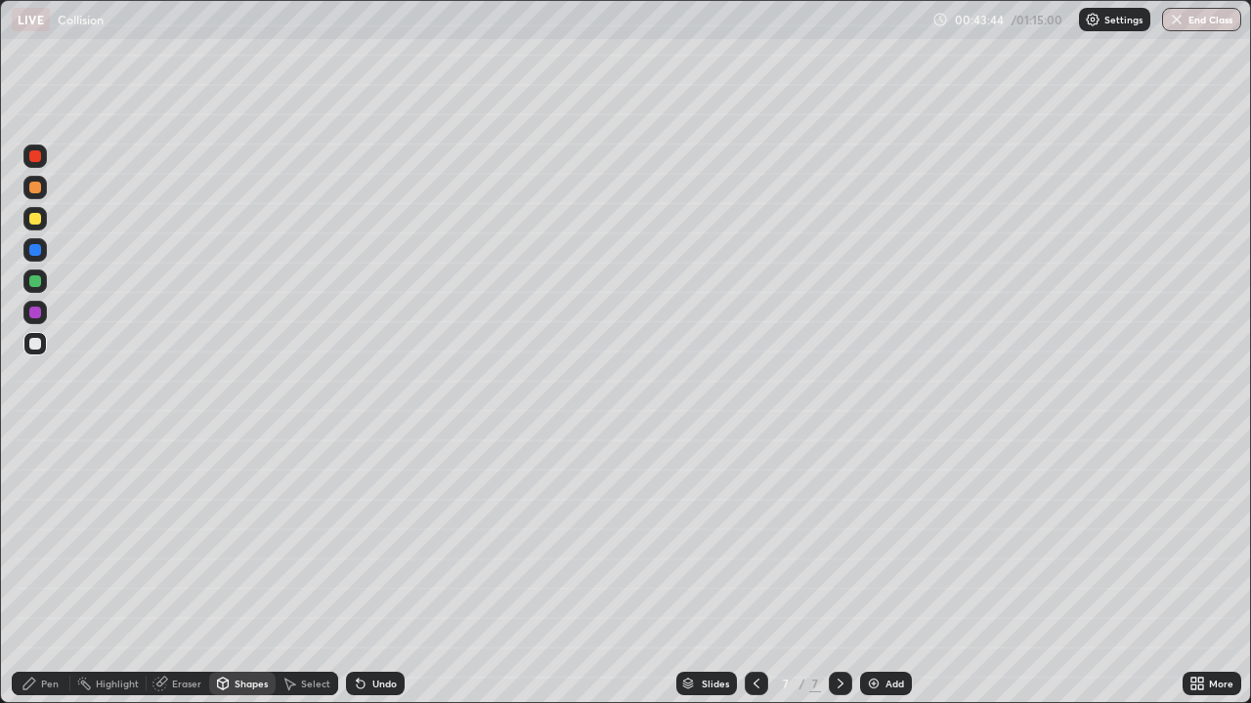
click at [237, 571] on div "Shapes" at bounding box center [250, 684] width 33 height 10
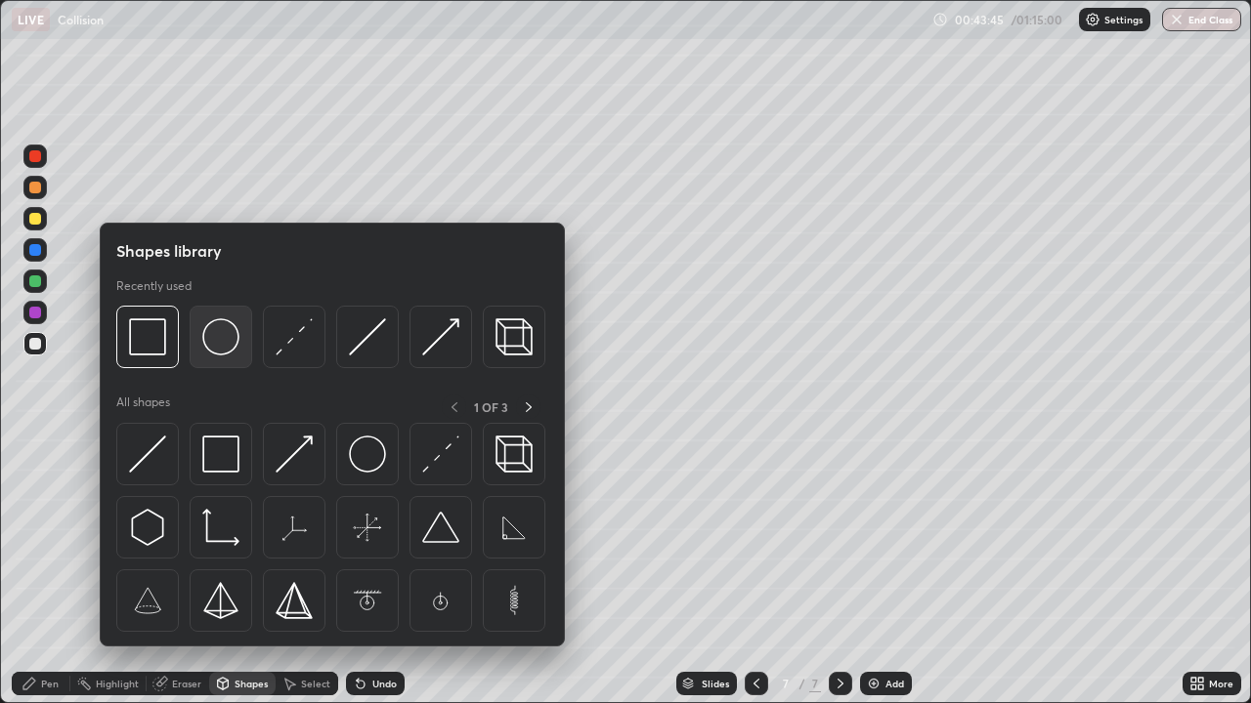
click at [220, 346] on img at bounding box center [220, 336] width 37 height 37
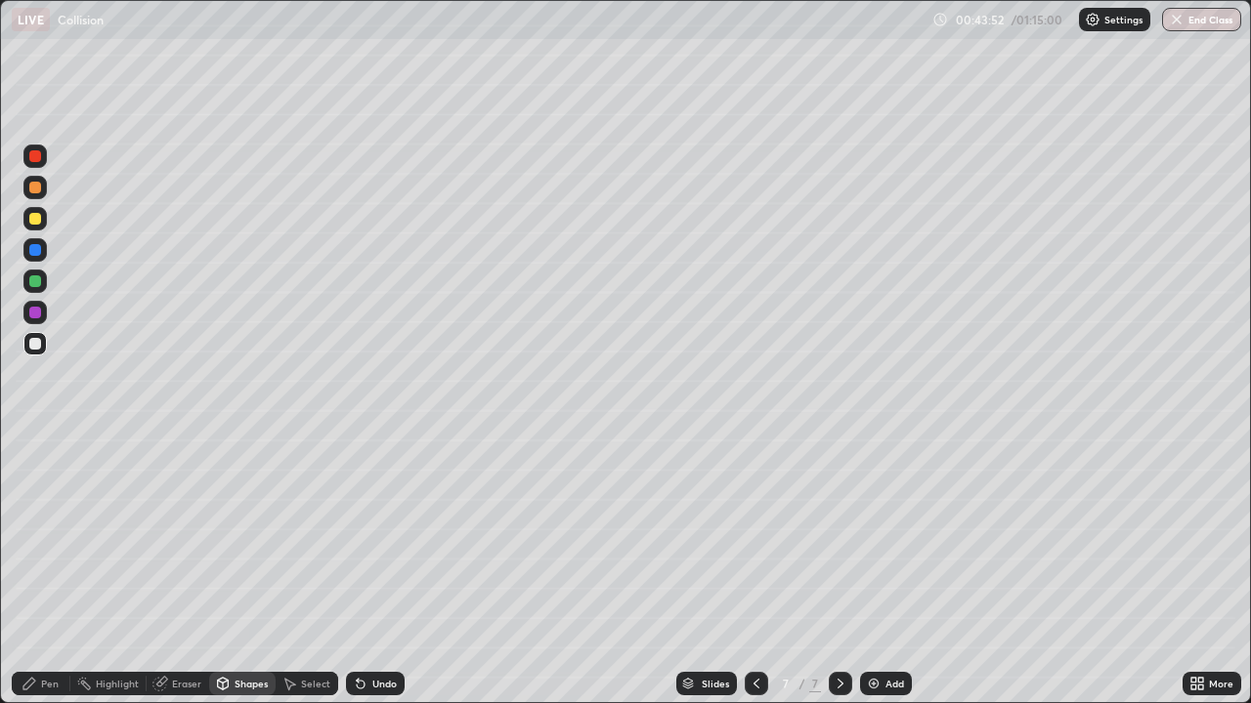
click at [241, 571] on div "Shapes" at bounding box center [250, 684] width 33 height 10
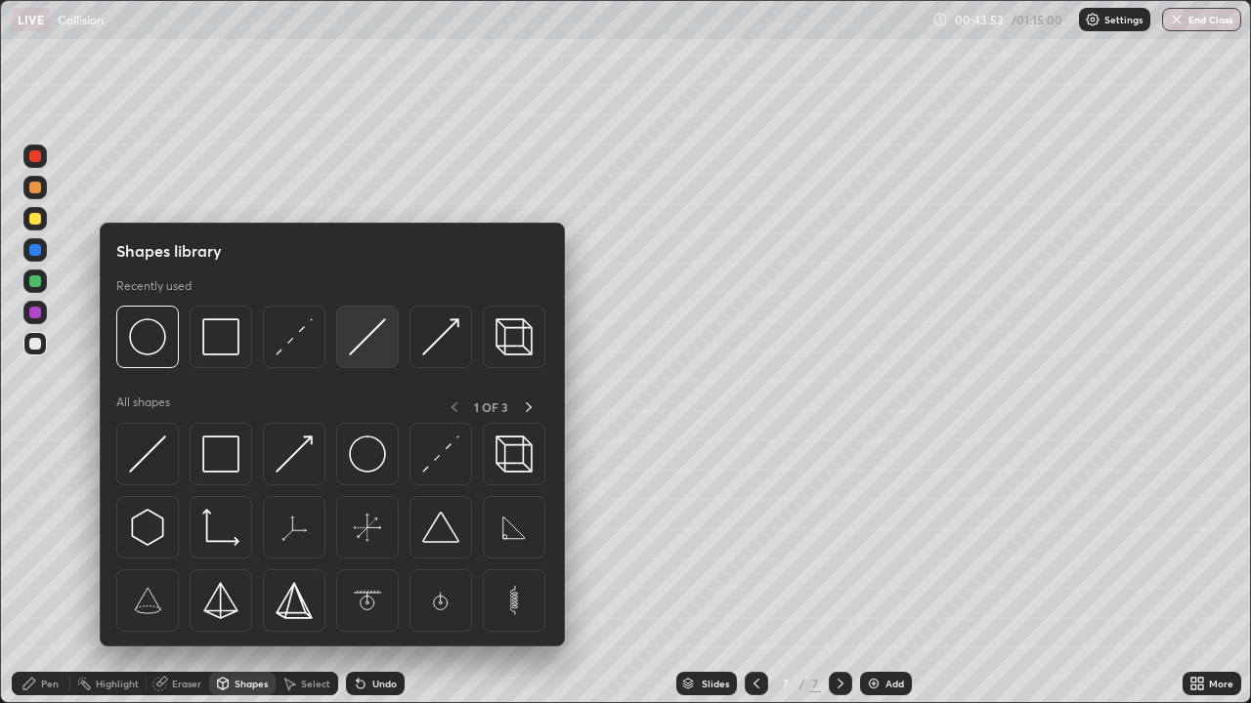
click at [362, 331] on img at bounding box center [367, 336] width 37 height 37
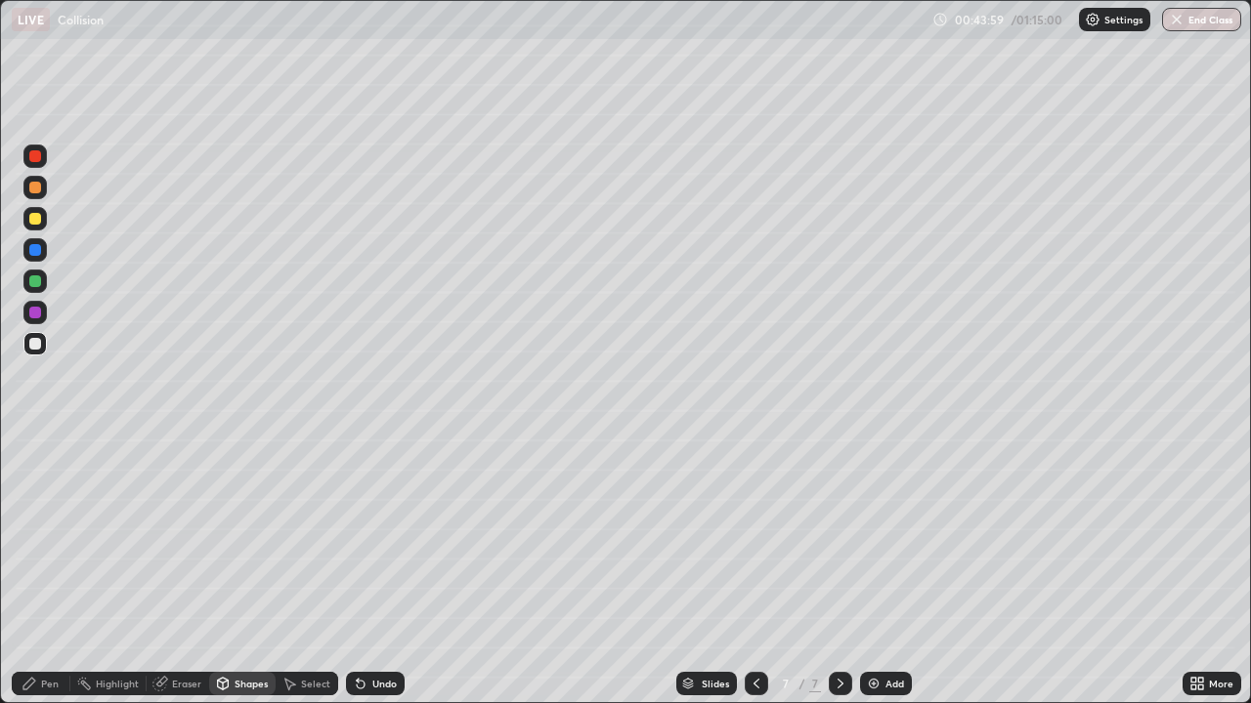
click at [34, 571] on icon at bounding box center [29, 684] width 16 height 16
click at [301, 571] on div "Select" at bounding box center [315, 684] width 29 height 10
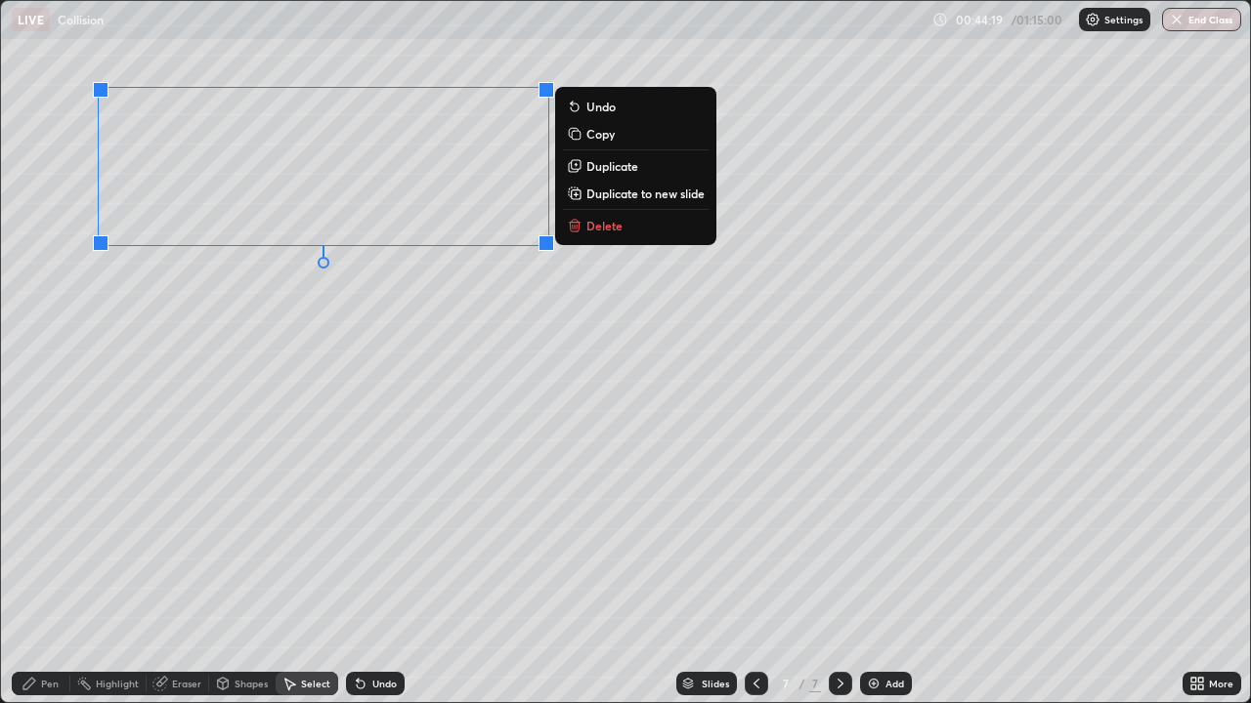
click at [593, 136] on p "Copy" at bounding box center [600, 134] width 28 height 16
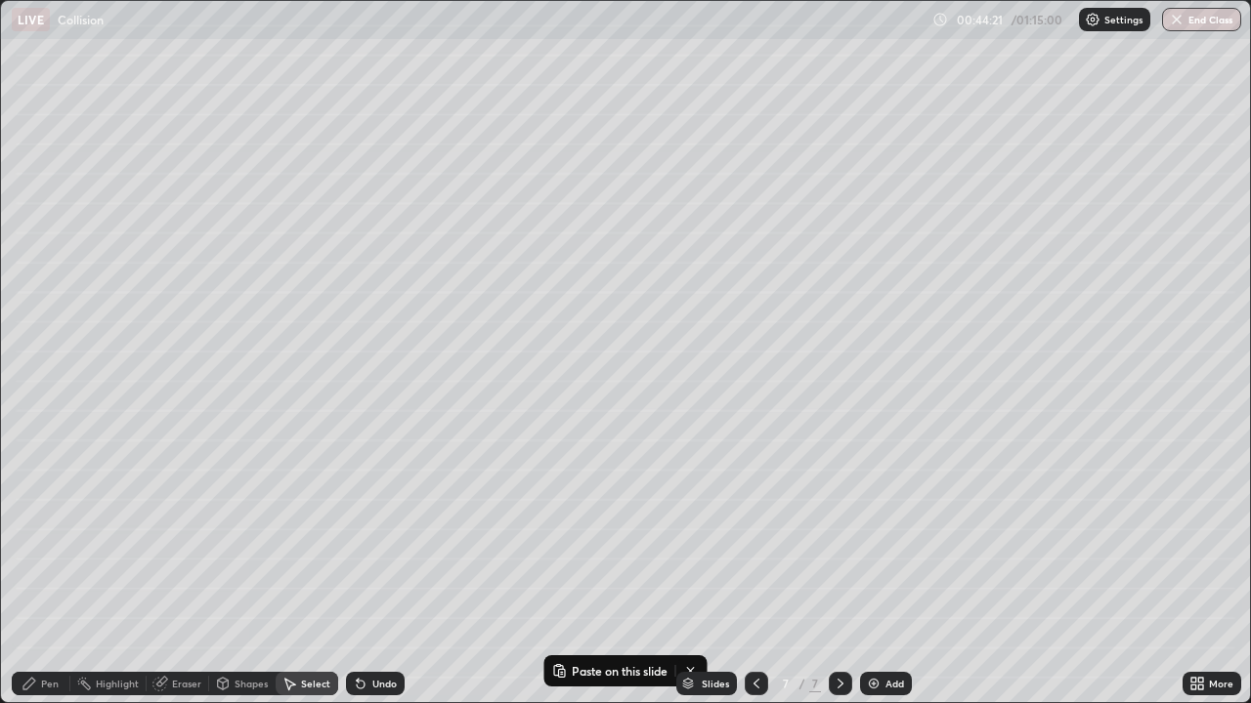
click at [54, 571] on div "Pen" at bounding box center [50, 684] width 18 height 10
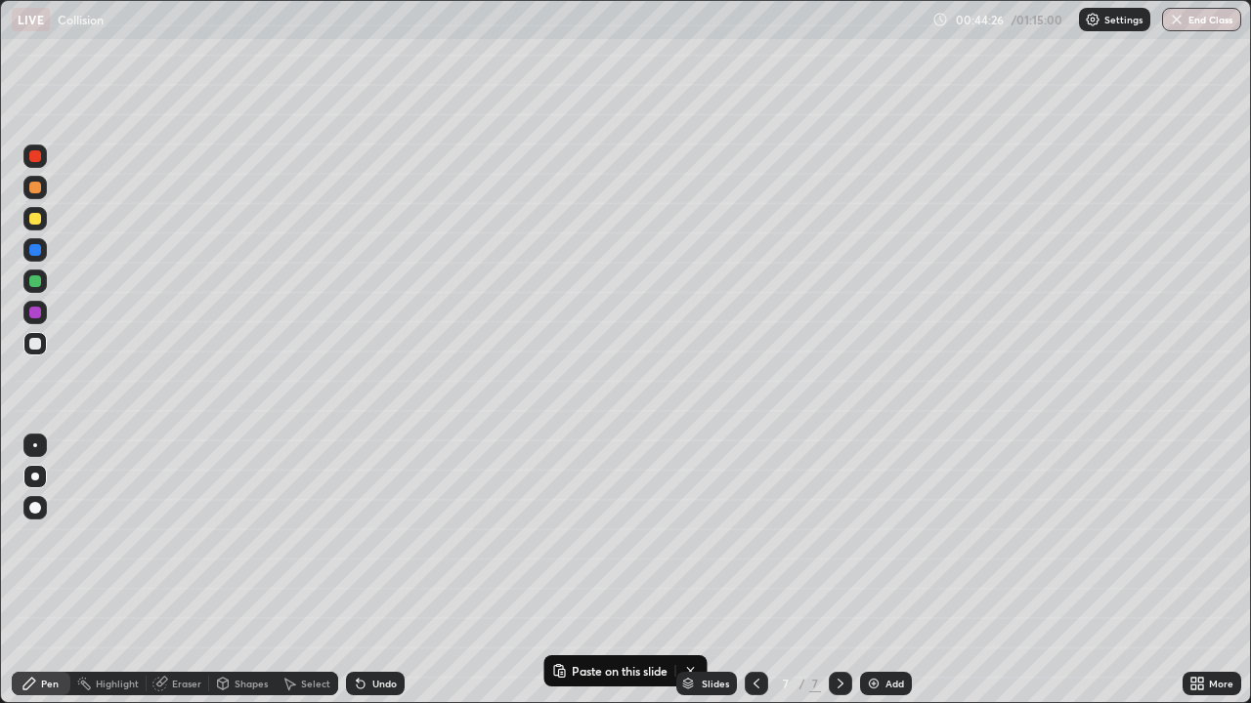
click at [184, 571] on div "Eraser" at bounding box center [186, 684] width 29 height 10
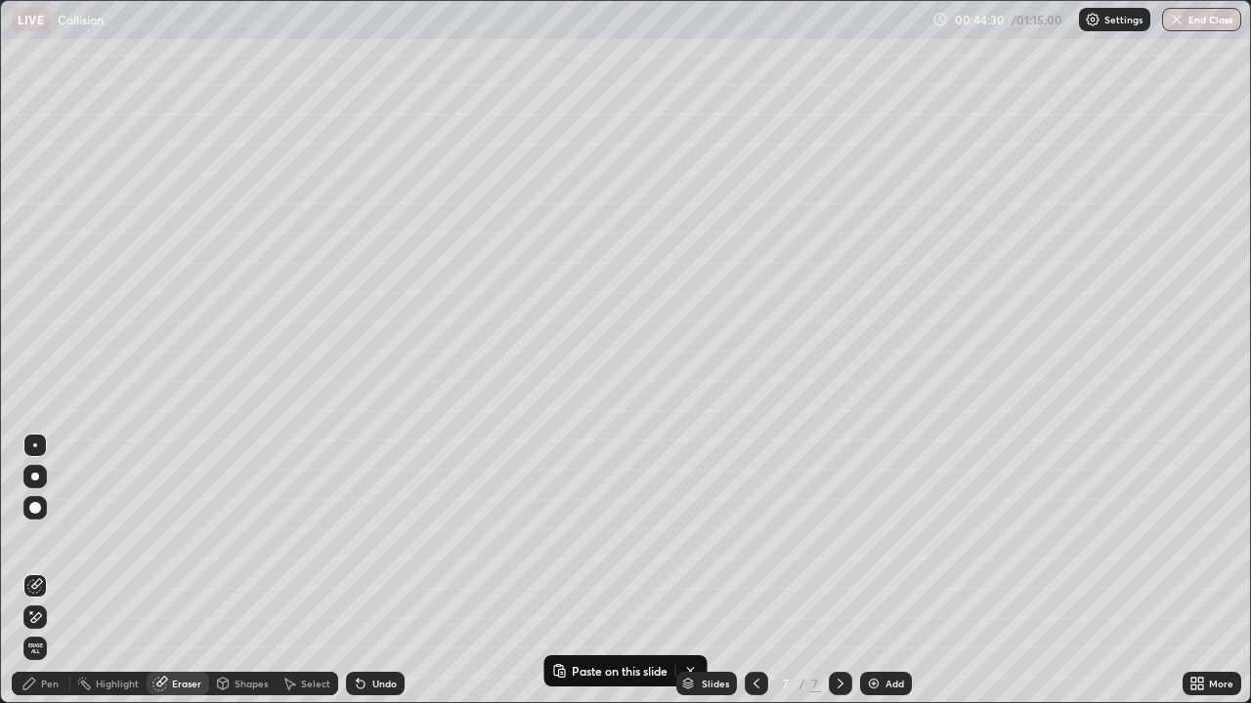
click at [59, 571] on div "Pen" at bounding box center [41, 683] width 59 height 23
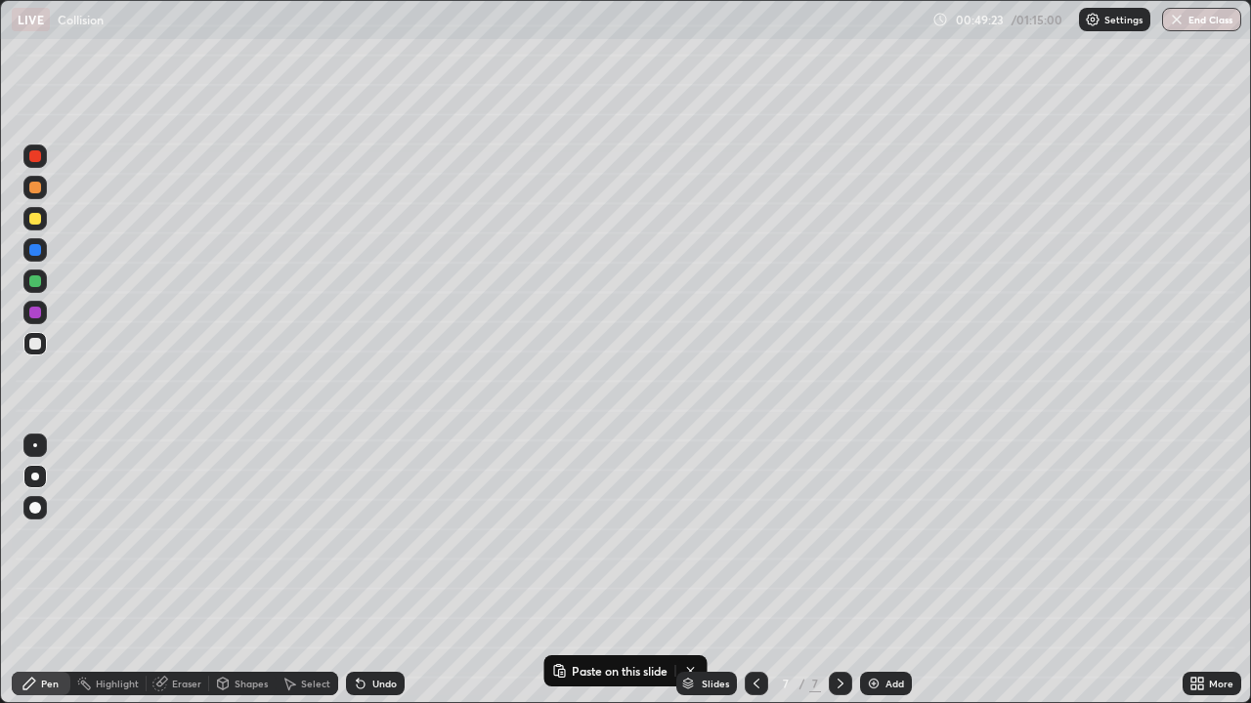
click at [36, 219] on div at bounding box center [35, 219] width 12 height 12
click at [188, 571] on div "Eraser" at bounding box center [186, 684] width 29 height 10
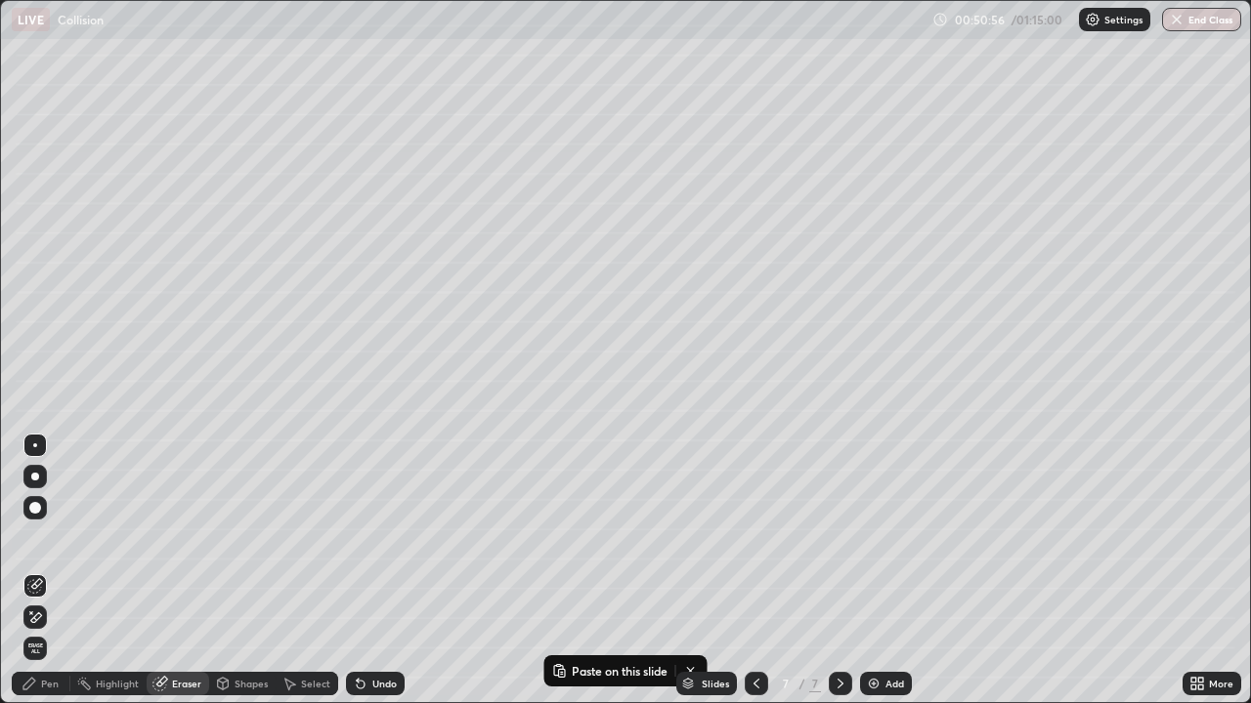
click at [307, 571] on div "Select" at bounding box center [315, 684] width 29 height 10
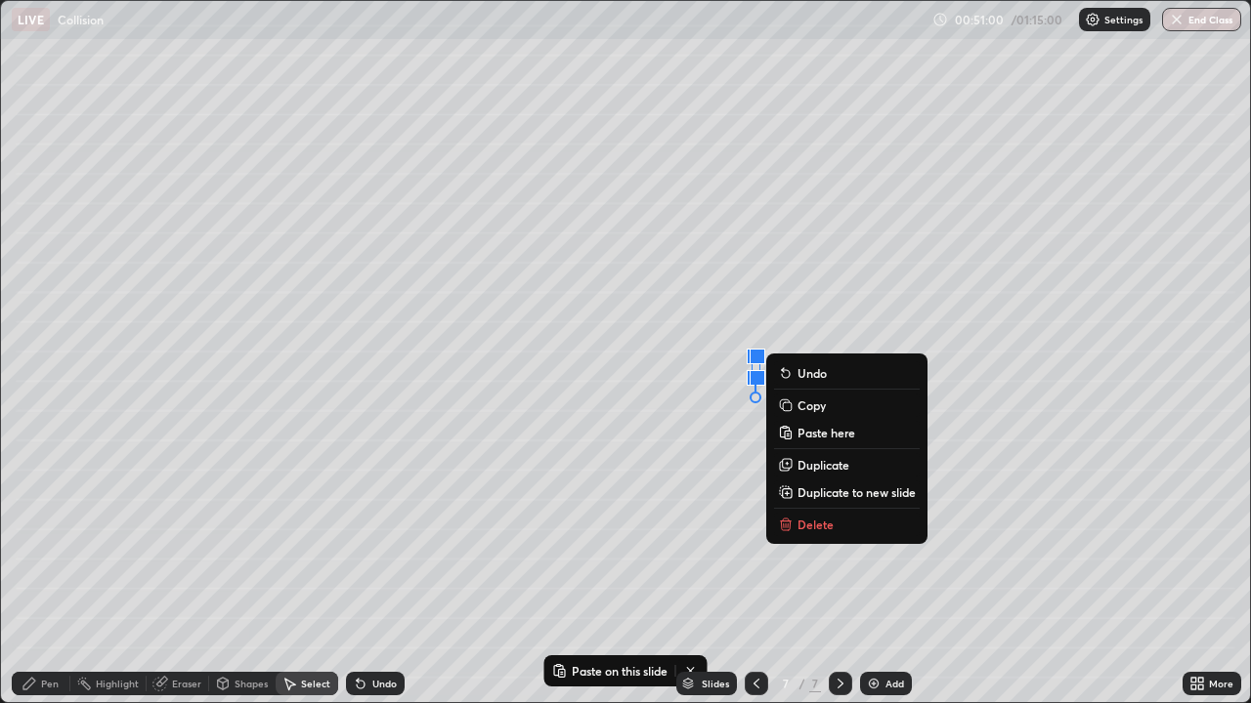
click at [612, 448] on div "0 ° Undo Copy Paste here Duplicate Duplicate to new slide Delete" at bounding box center [625, 351] width 1249 height 701
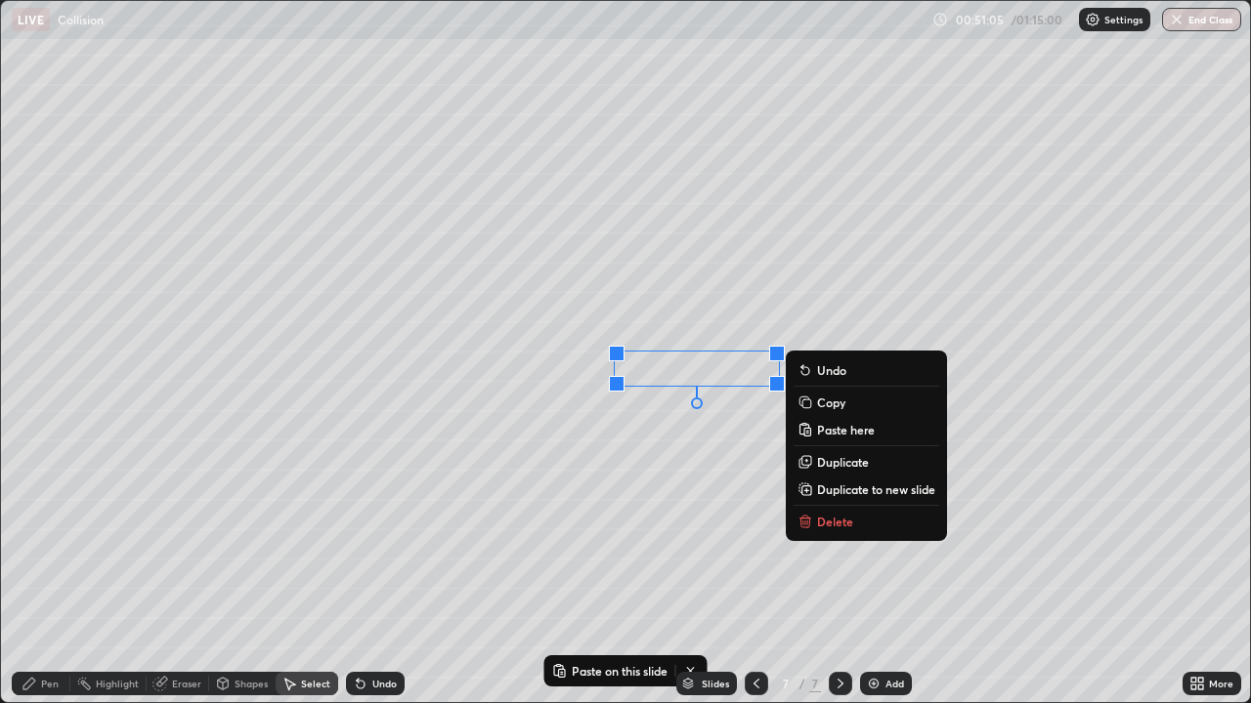
click at [835, 520] on p "Delete" at bounding box center [835, 522] width 36 height 16
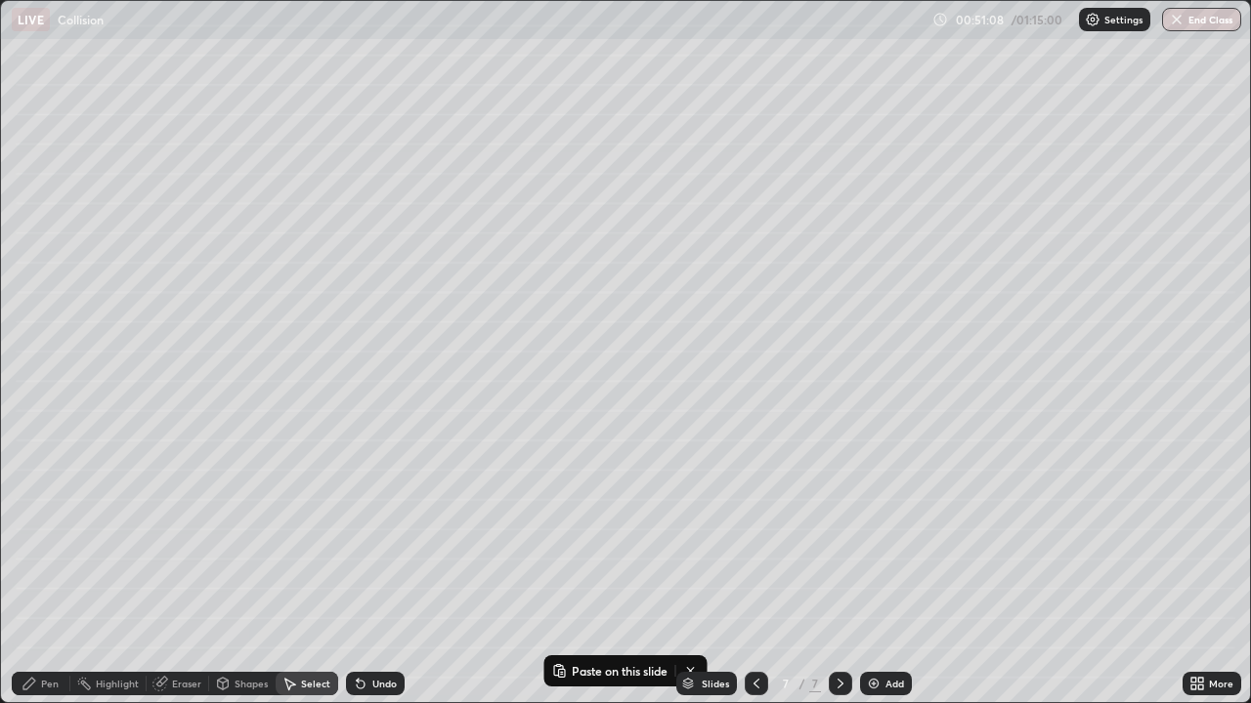
click at [41, 571] on div "Pen" at bounding box center [50, 684] width 18 height 10
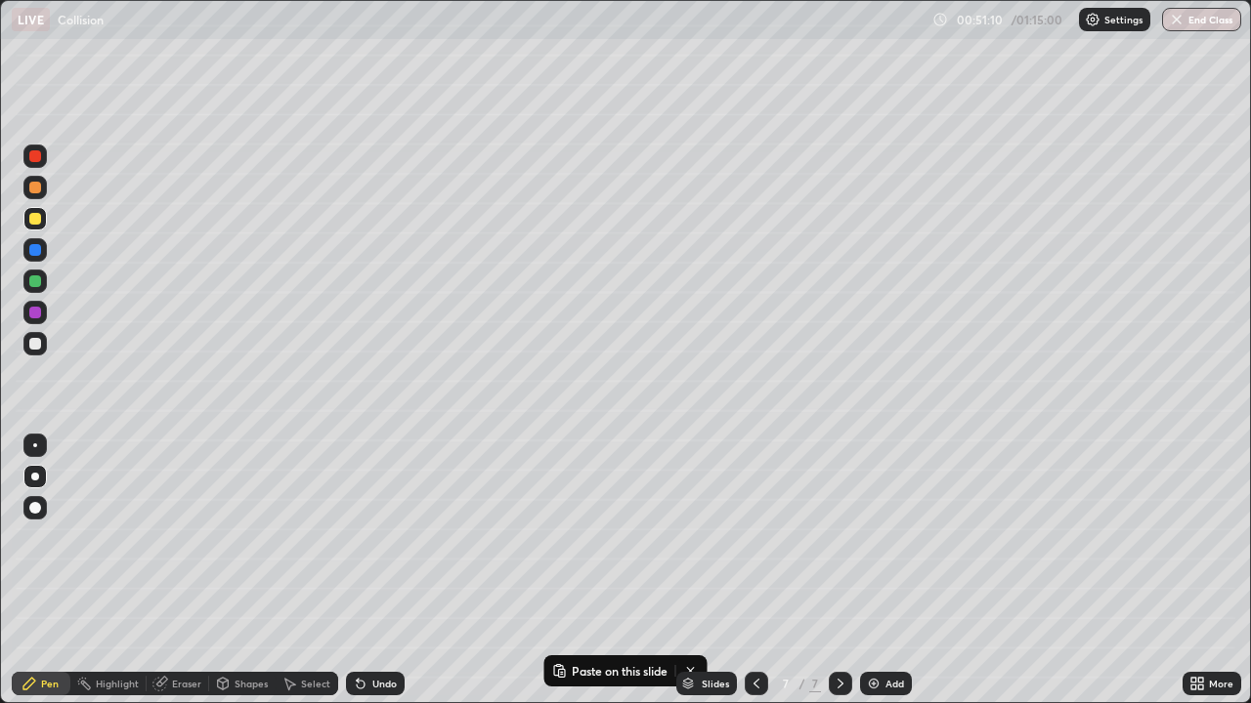
click at [1196, 571] on icon at bounding box center [1197, 684] width 16 height 16
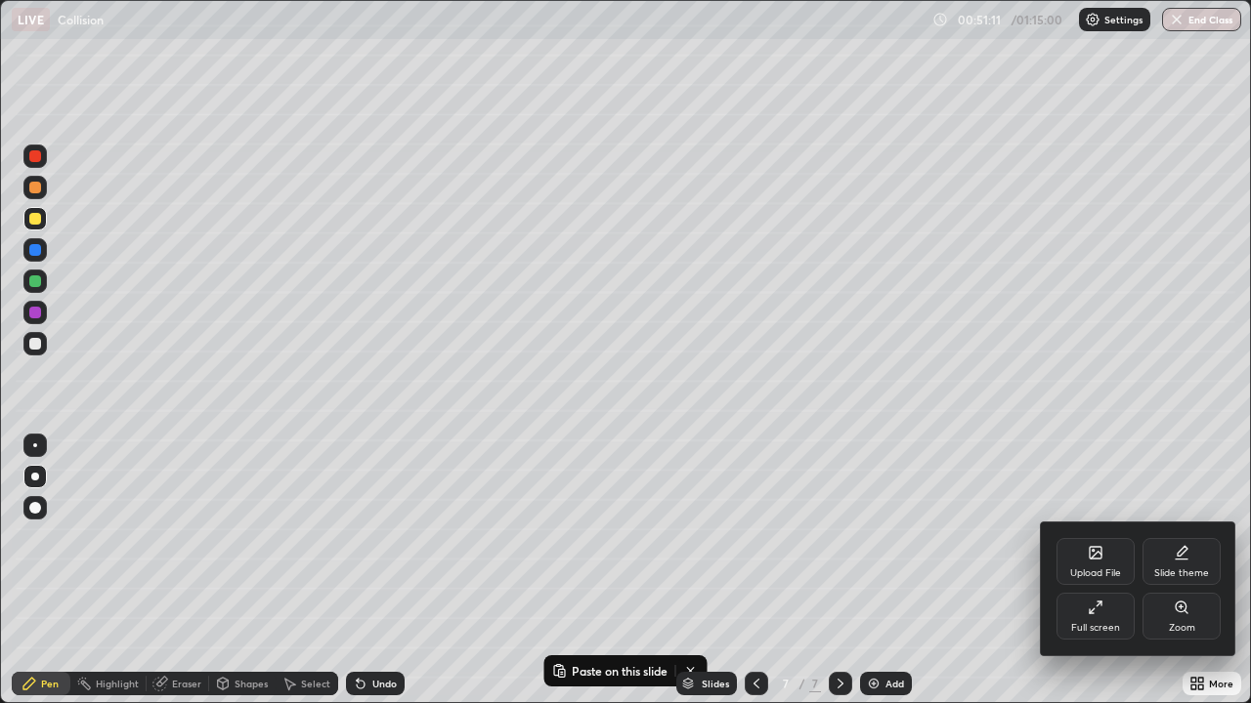
click at [1108, 571] on div "Full screen" at bounding box center [1095, 616] width 78 height 47
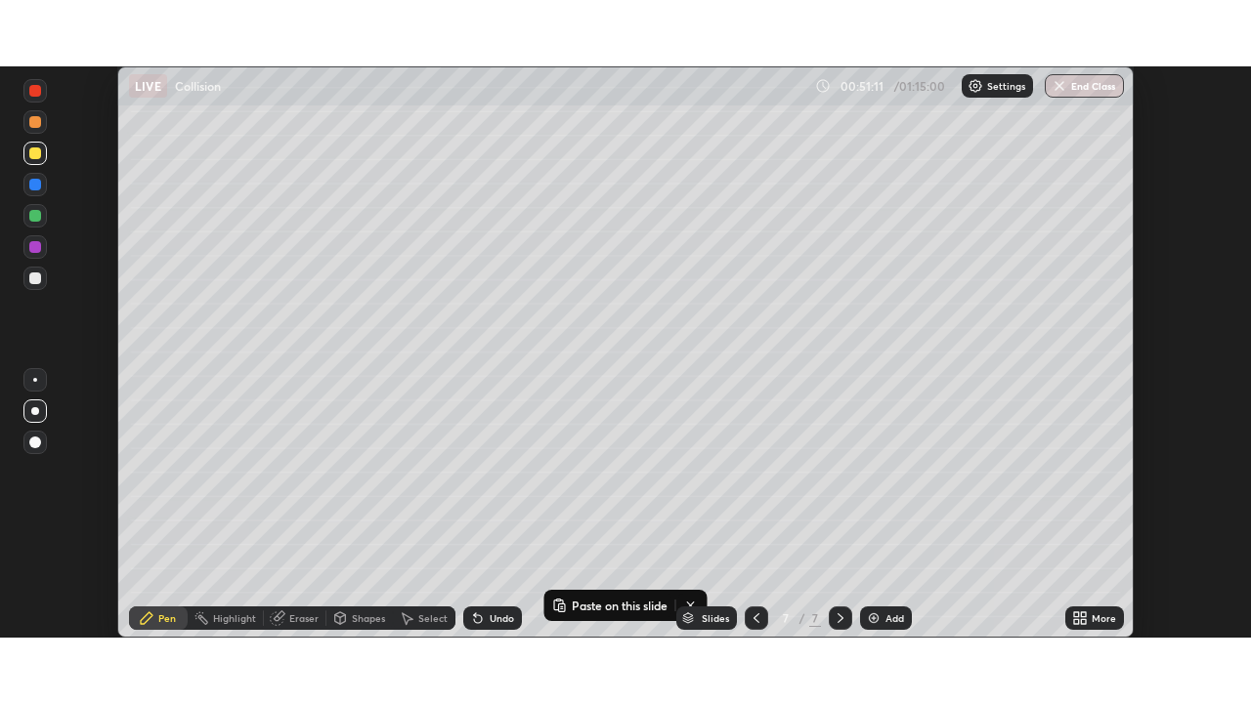
scroll to position [97127, 96448]
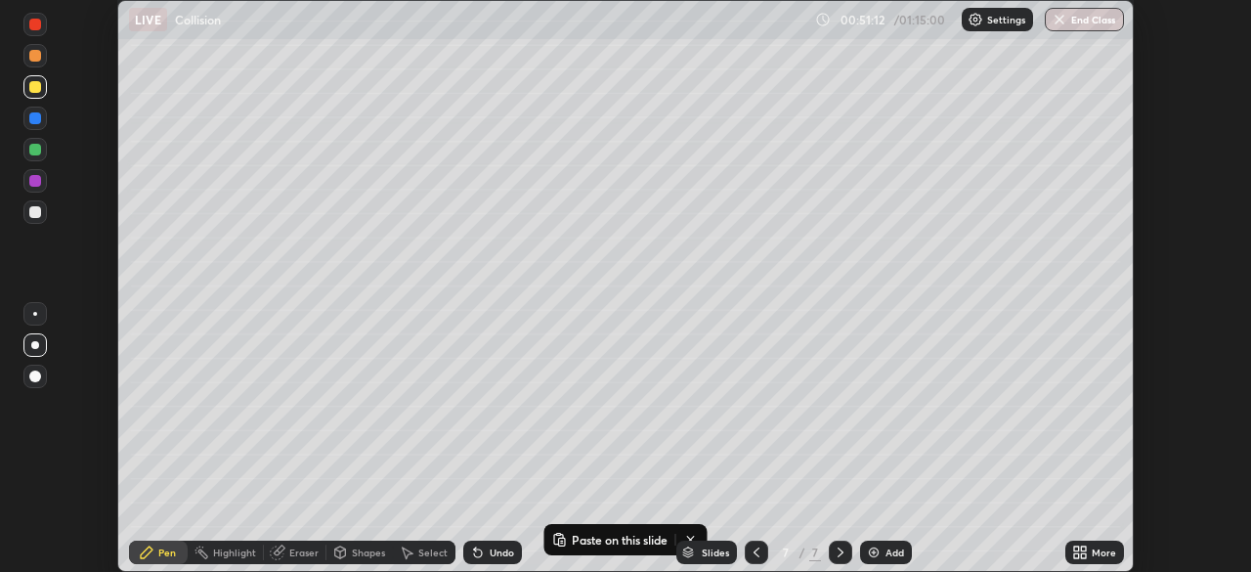
click at [1085, 553] on icon at bounding box center [1083, 555] width 5 height 5
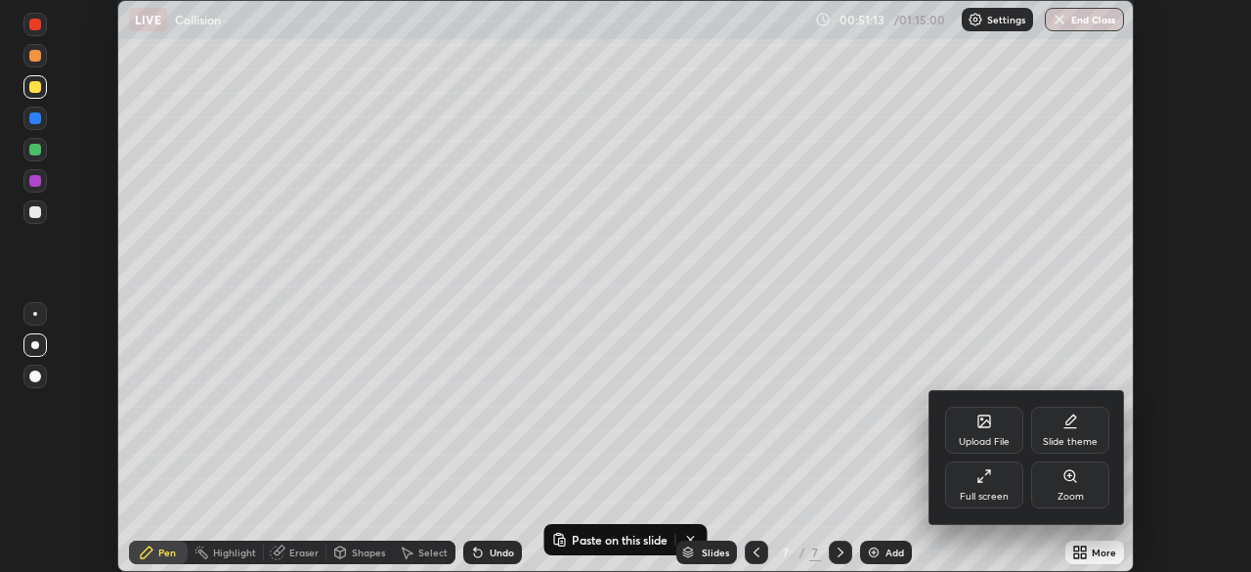
click at [987, 479] on icon at bounding box center [984, 476] width 16 height 16
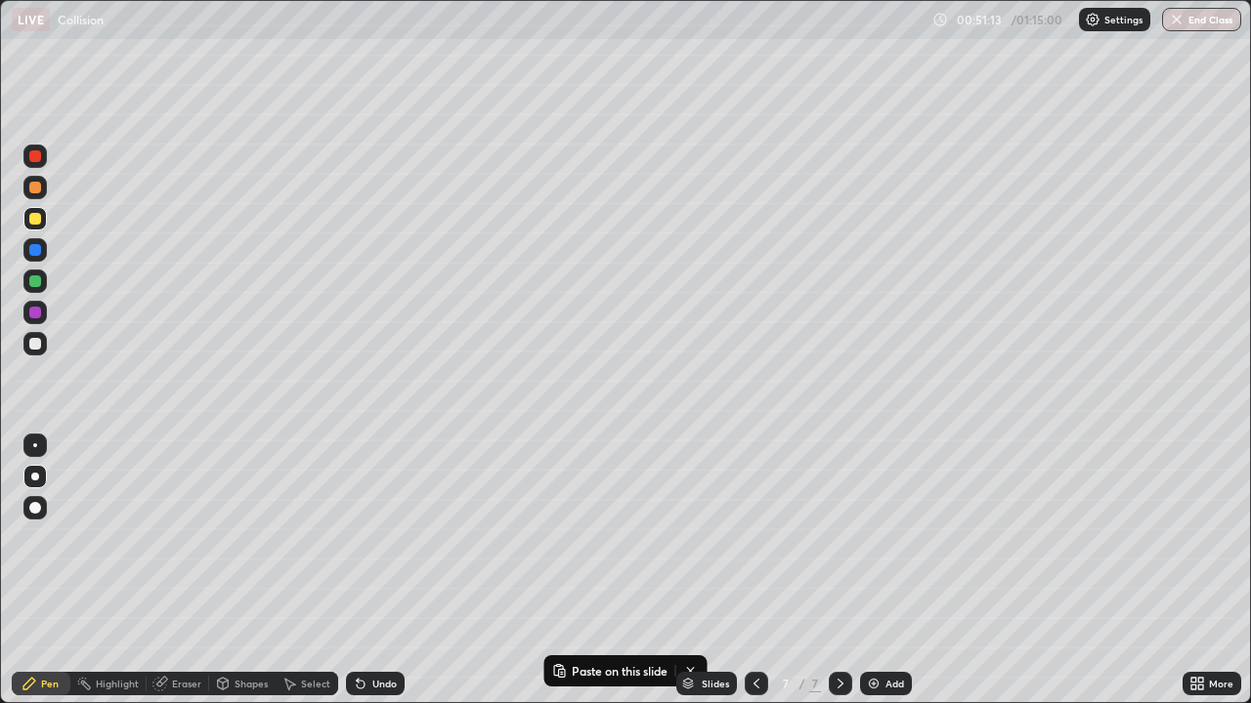
scroll to position [703, 1251]
click at [363, 571] on icon at bounding box center [361, 684] width 16 height 16
click at [374, 571] on div "Undo" at bounding box center [384, 684] width 24 height 10
click at [316, 571] on div "Select" at bounding box center [307, 683] width 63 height 23
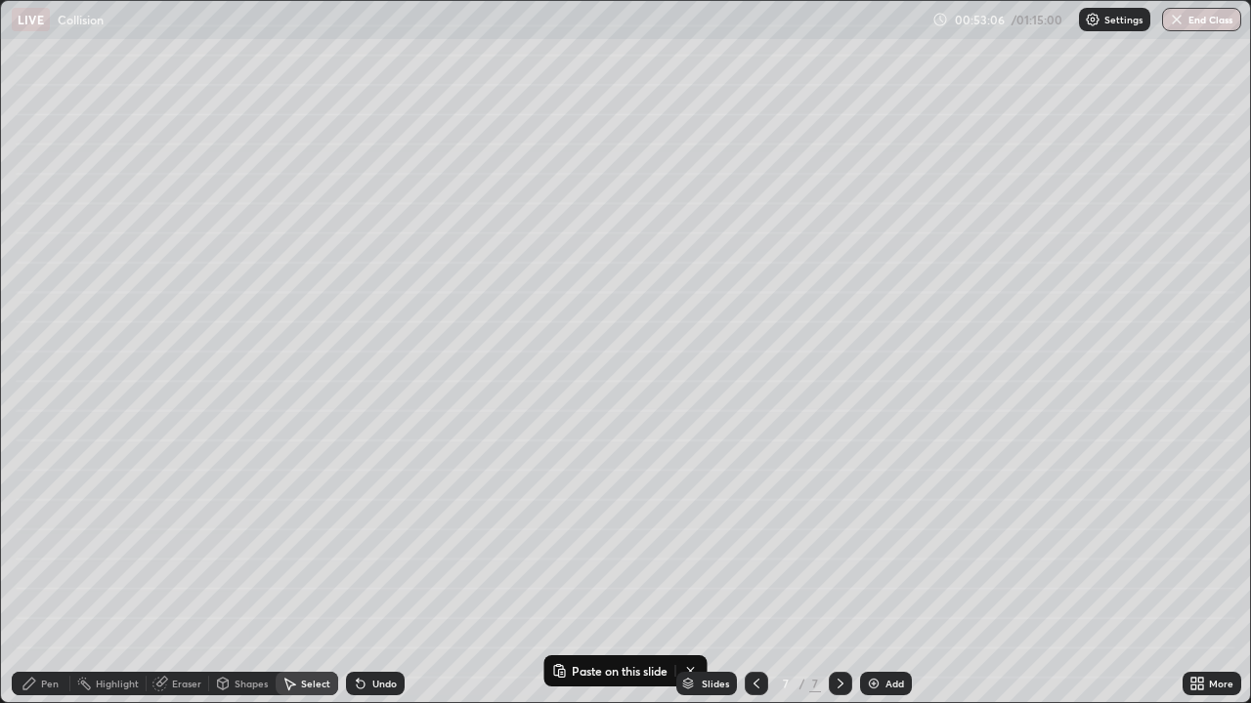
click at [54, 571] on div "Pen" at bounding box center [50, 684] width 18 height 10
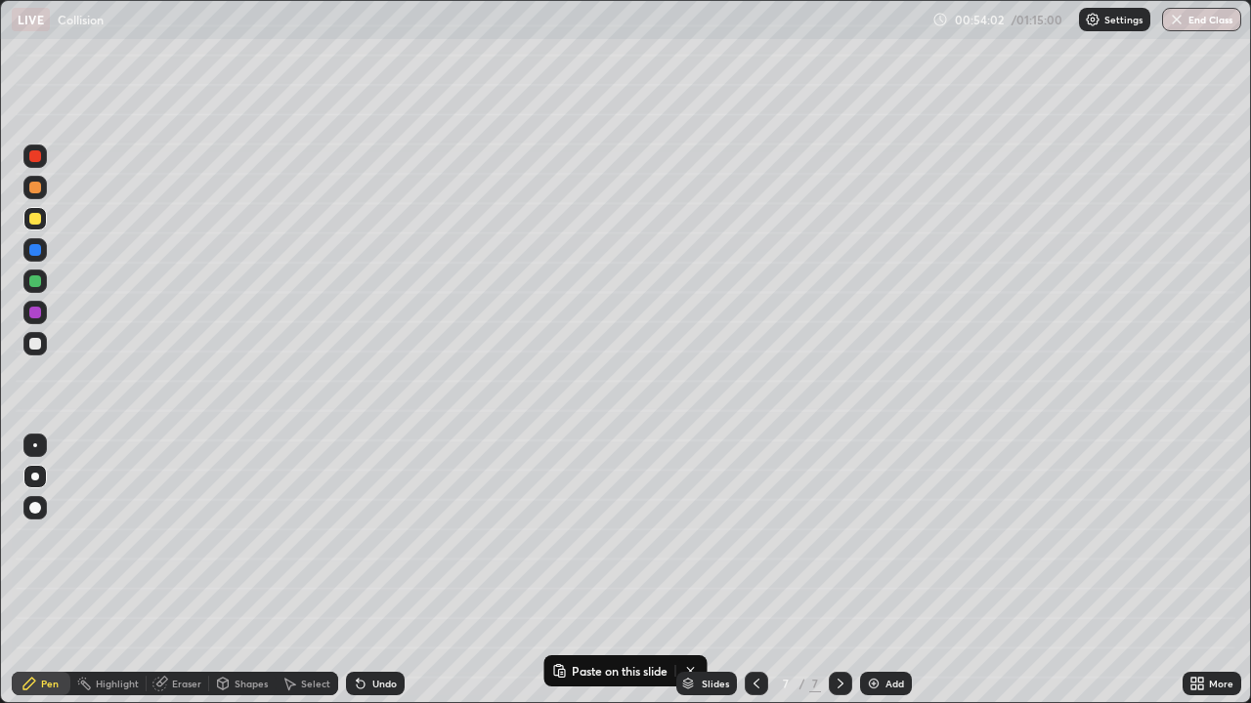
click at [379, 571] on div "Undo" at bounding box center [384, 684] width 24 height 10
click at [40, 349] on div at bounding box center [34, 343] width 23 height 23
click at [297, 571] on div "Select" at bounding box center [307, 683] width 63 height 23
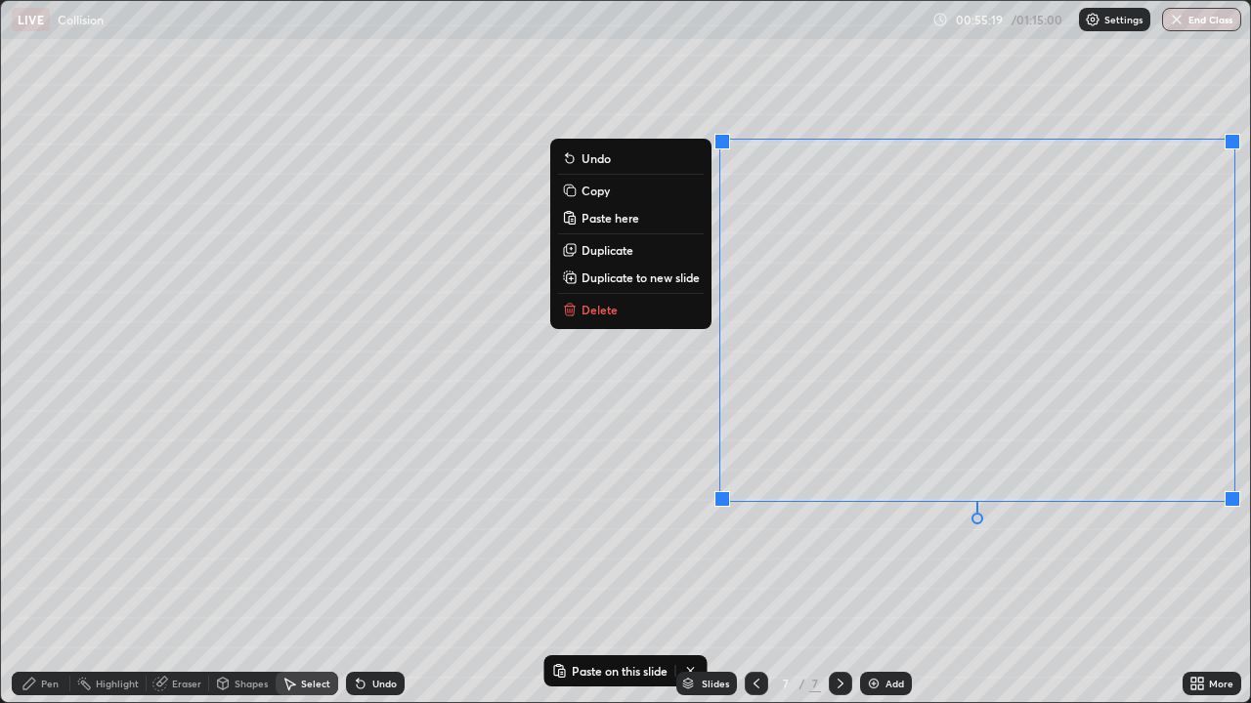
click at [642, 309] on button "Delete" at bounding box center [631, 309] width 146 height 23
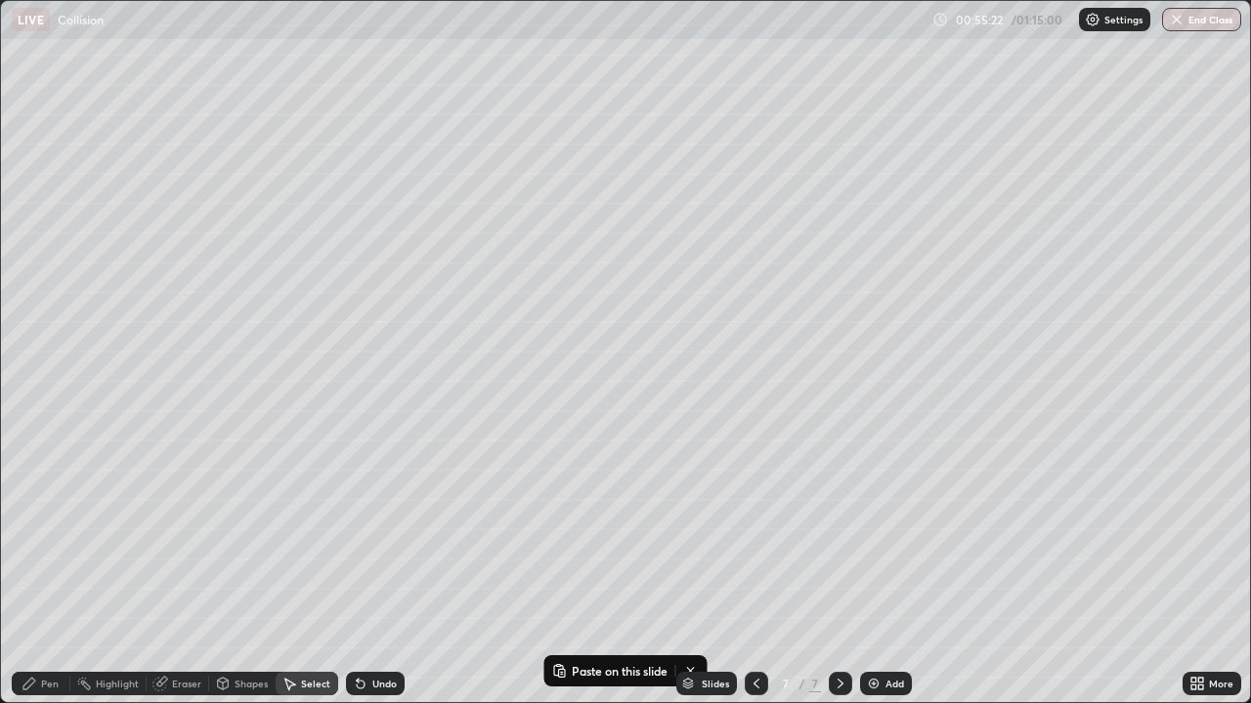
click at [43, 571] on div "Pen" at bounding box center [41, 683] width 59 height 23
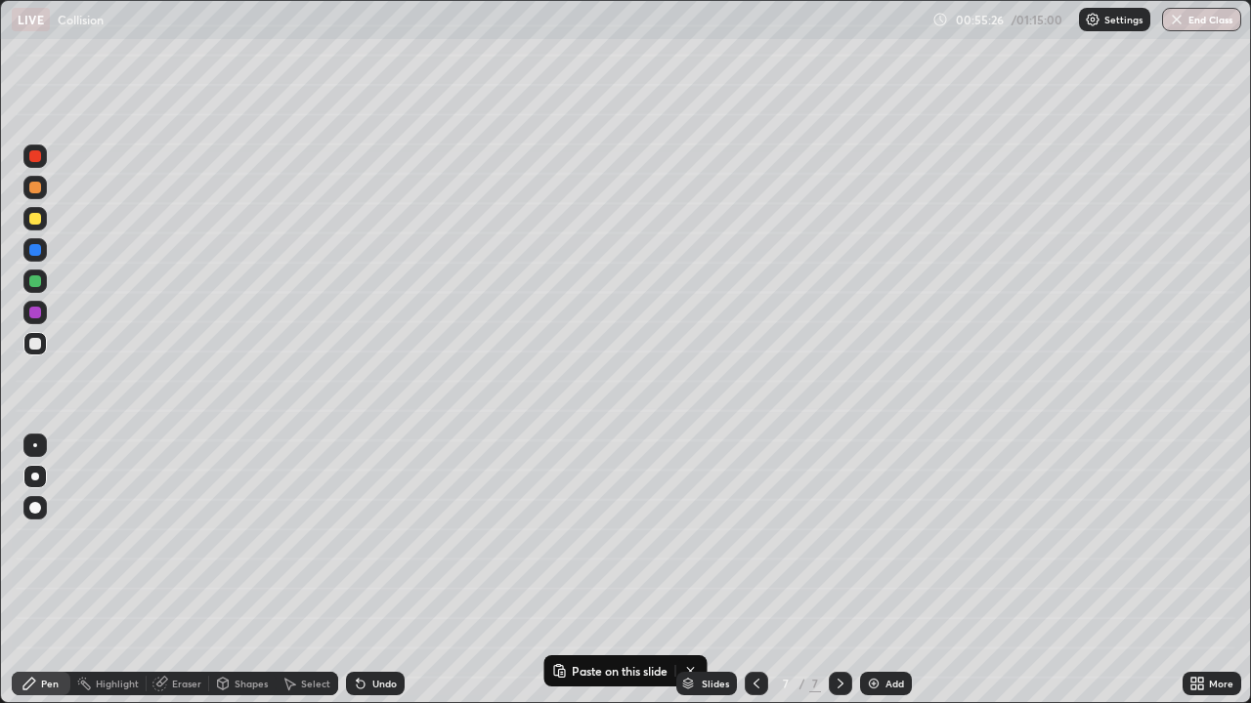
click at [37, 192] on div at bounding box center [35, 188] width 12 height 12
click at [33, 222] on div at bounding box center [35, 219] width 12 height 12
click at [176, 571] on div "Eraser" at bounding box center [186, 684] width 29 height 10
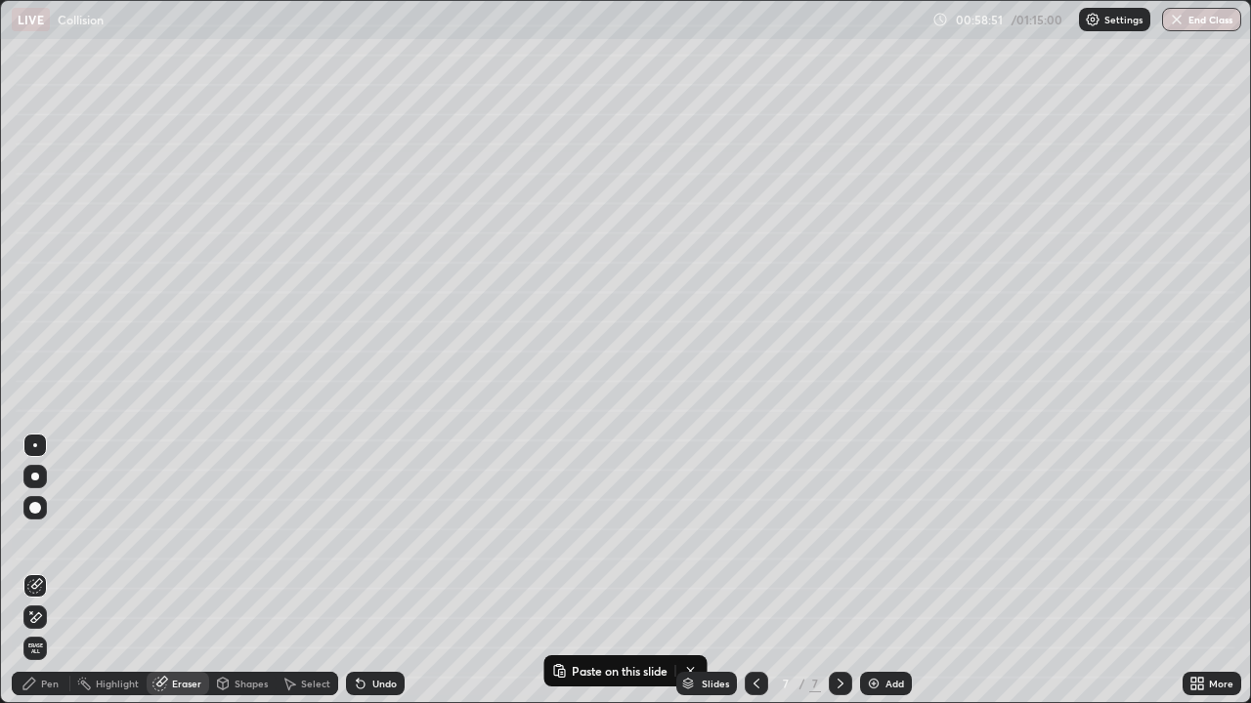
click at [40, 571] on div "Pen" at bounding box center [41, 683] width 59 height 23
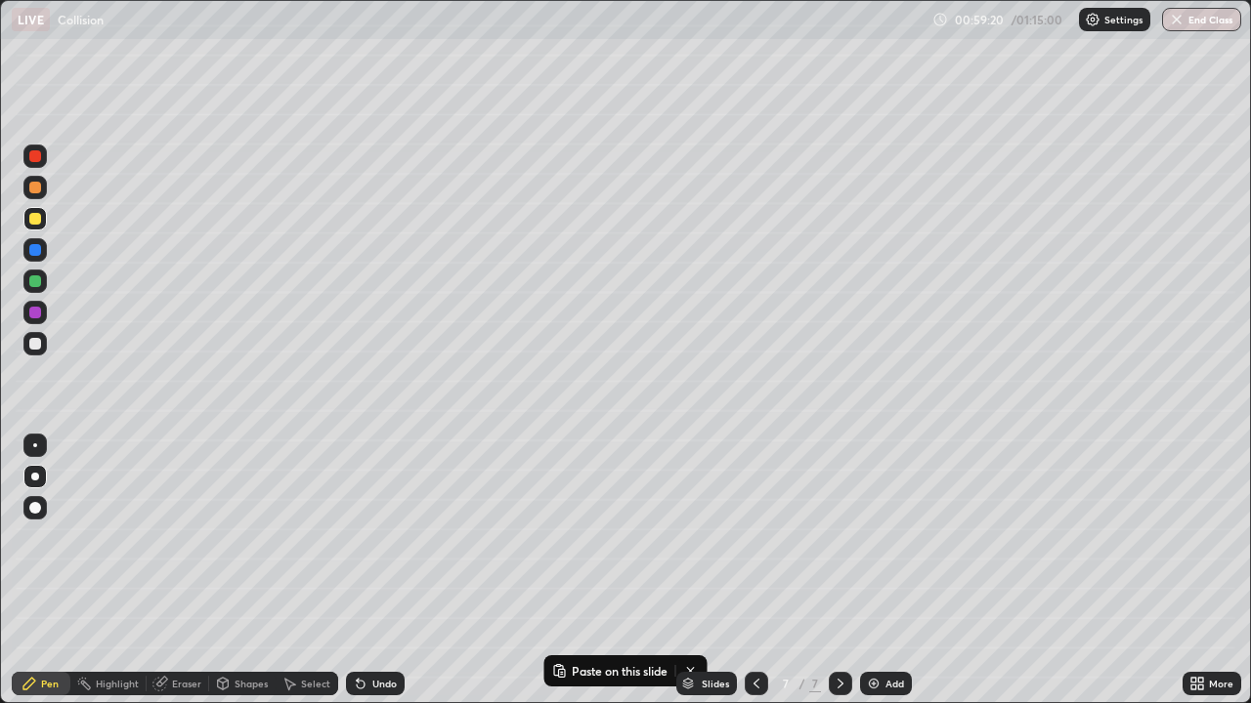
click at [379, 571] on div "Undo" at bounding box center [384, 684] width 24 height 10
click at [873, 571] on img at bounding box center [874, 684] width 16 height 16
click at [38, 346] on div at bounding box center [35, 344] width 12 height 12
click at [360, 571] on icon at bounding box center [361, 685] width 8 height 8
click at [367, 571] on div "Undo" at bounding box center [375, 683] width 59 height 23
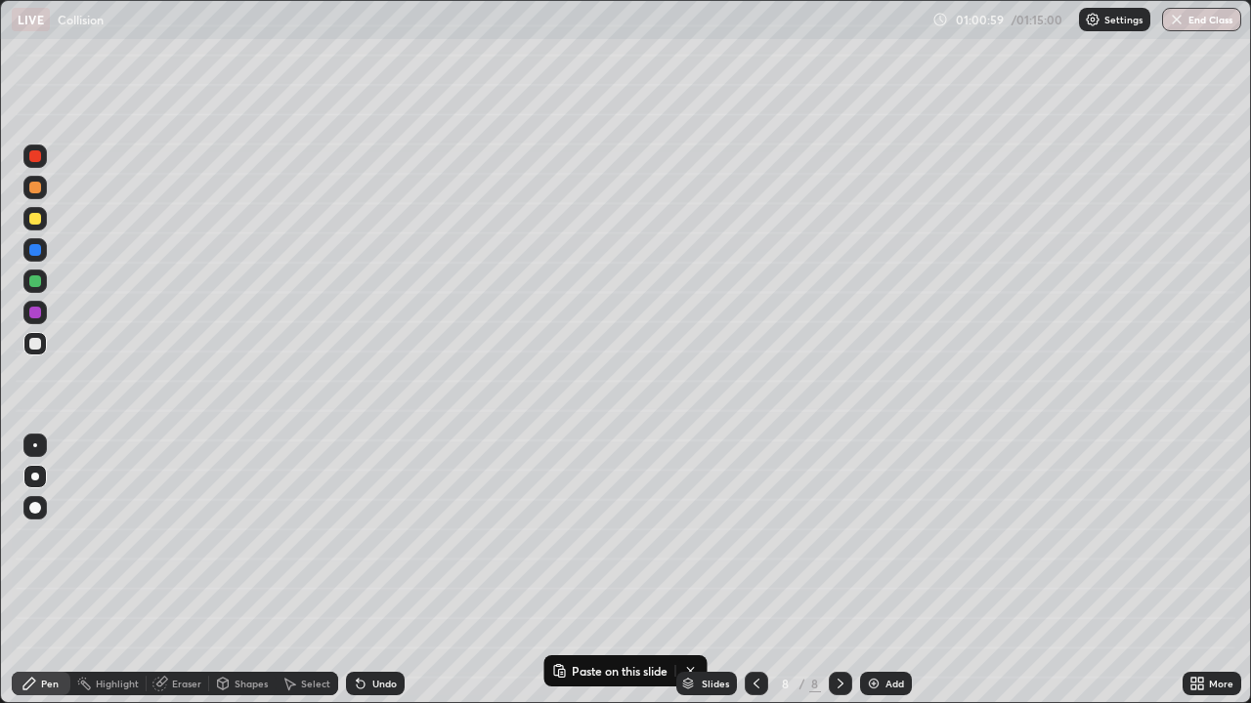
click at [373, 571] on div "Undo" at bounding box center [384, 684] width 24 height 10
click at [38, 224] on div at bounding box center [35, 219] width 12 height 12
click at [369, 571] on div "Undo" at bounding box center [375, 683] width 59 height 23
click at [371, 571] on div "Undo" at bounding box center [375, 683] width 59 height 23
click at [37, 347] on div at bounding box center [35, 344] width 12 height 12
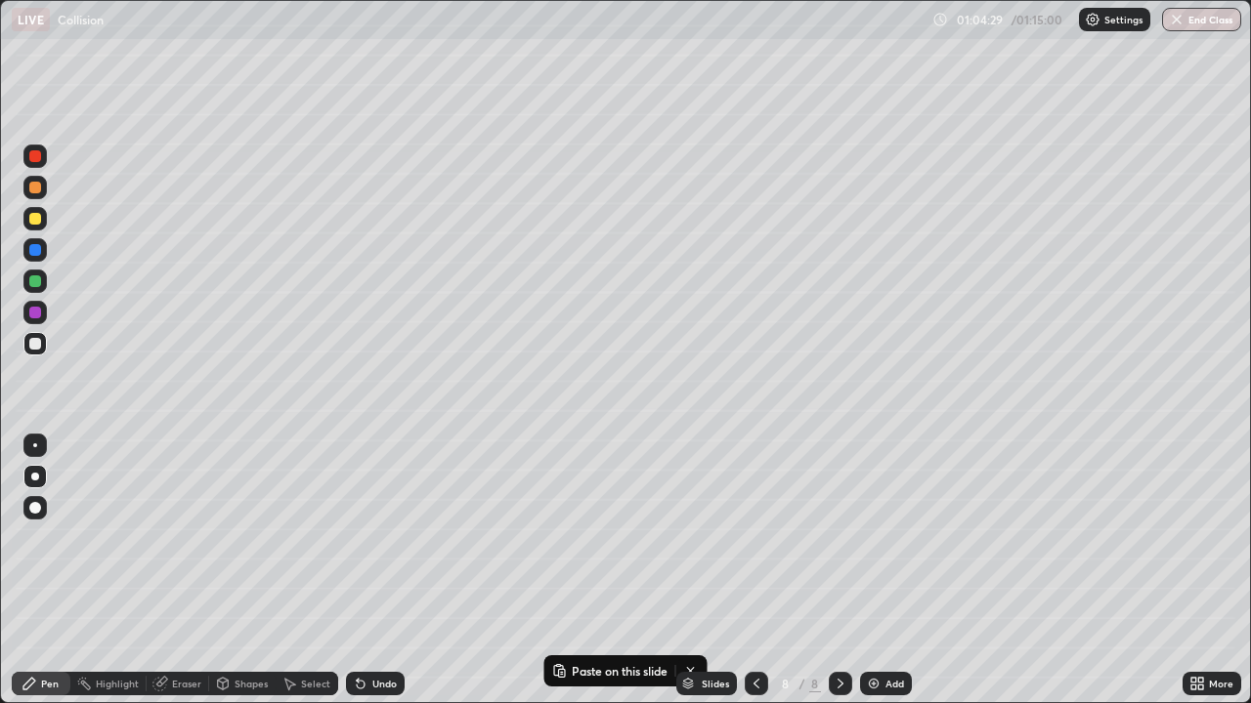
click at [754, 571] on icon at bounding box center [756, 684] width 16 height 16
click at [838, 571] on icon at bounding box center [840, 684] width 16 height 16
click at [871, 571] on img at bounding box center [874, 684] width 16 height 16
click at [222, 136] on p "Paste here" at bounding box center [230, 134] width 58 height 16
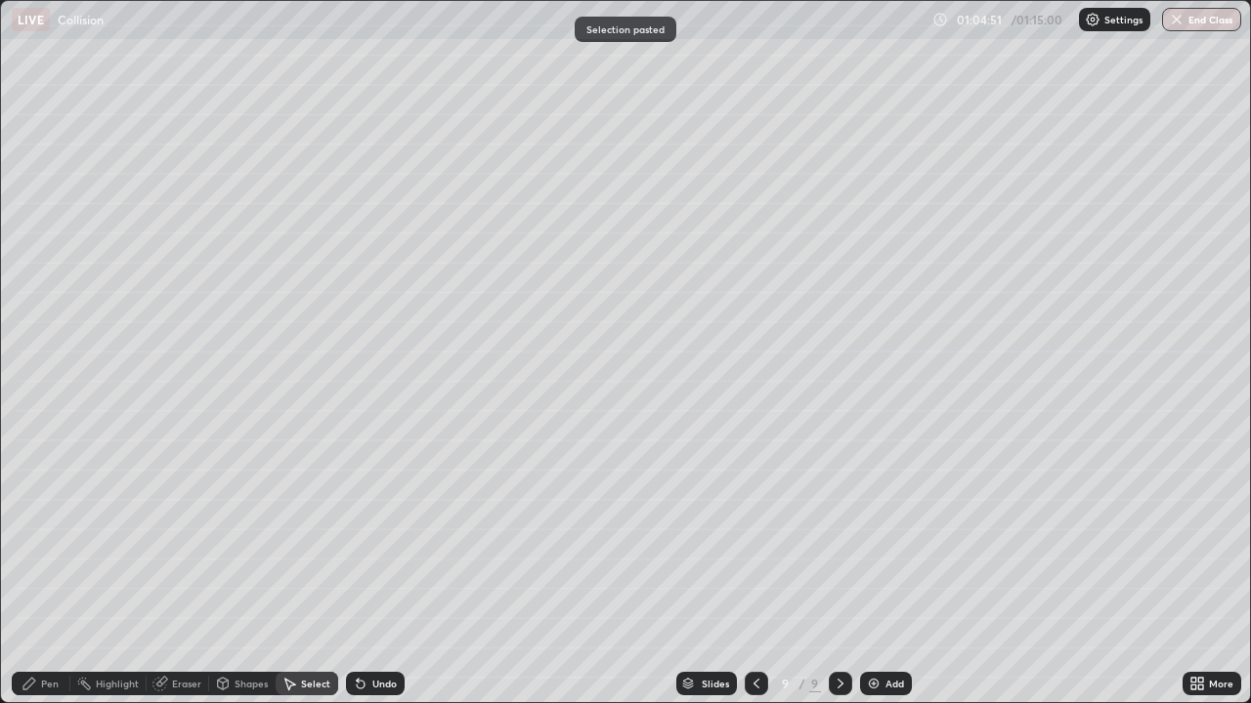
click at [52, 571] on div "Pen" at bounding box center [41, 683] width 59 height 23
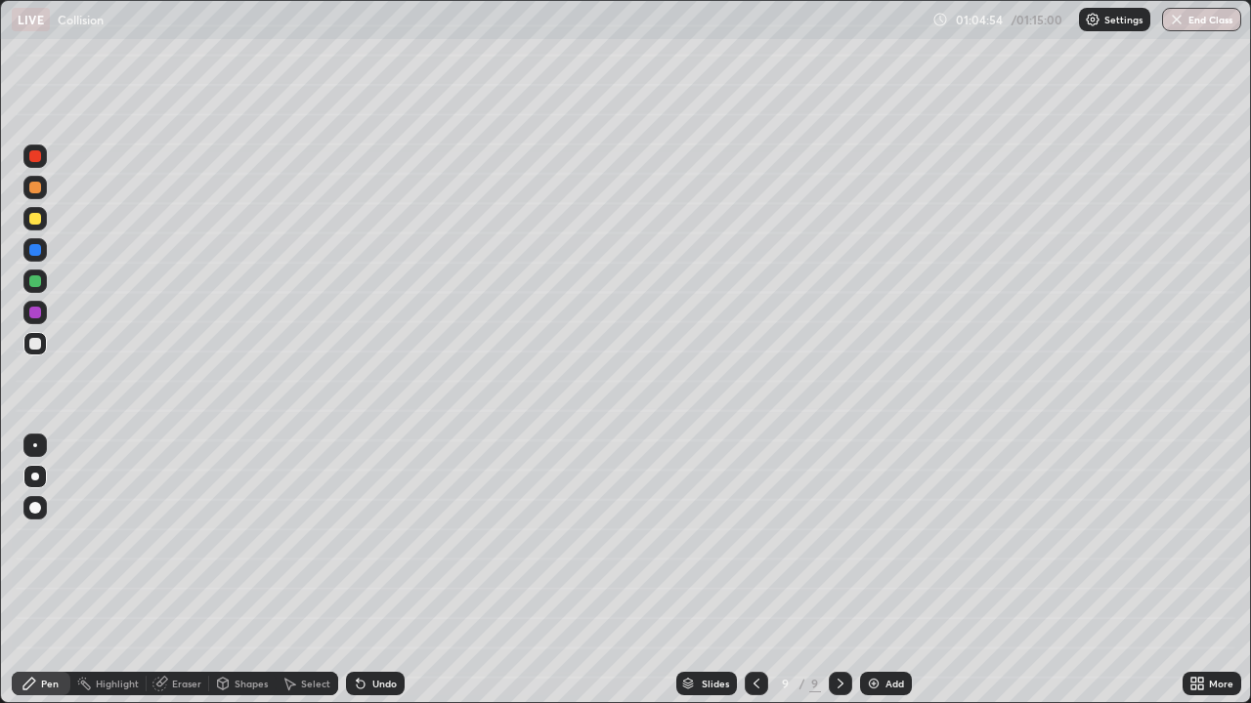
click at [177, 571] on div "Eraser" at bounding box center [186, 684] width 29 height 10
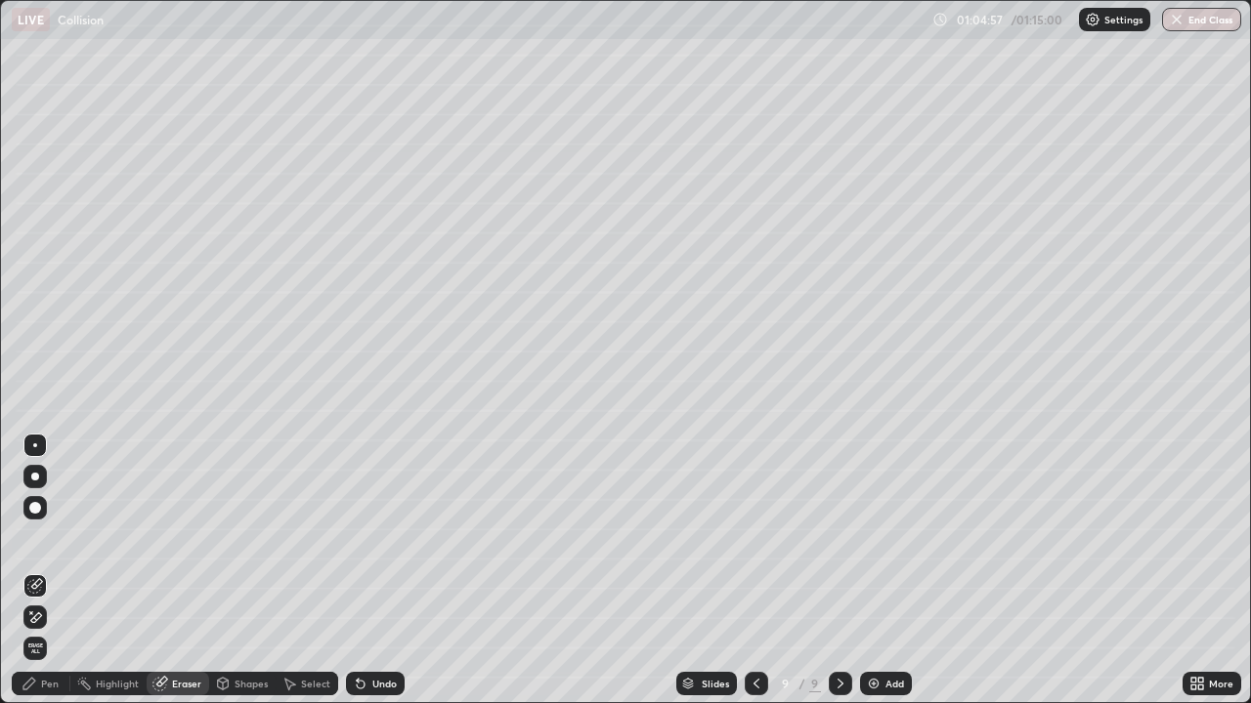
click at [53, 571] on div "Pen" at bounding box center [50, 684] width 18 height 10
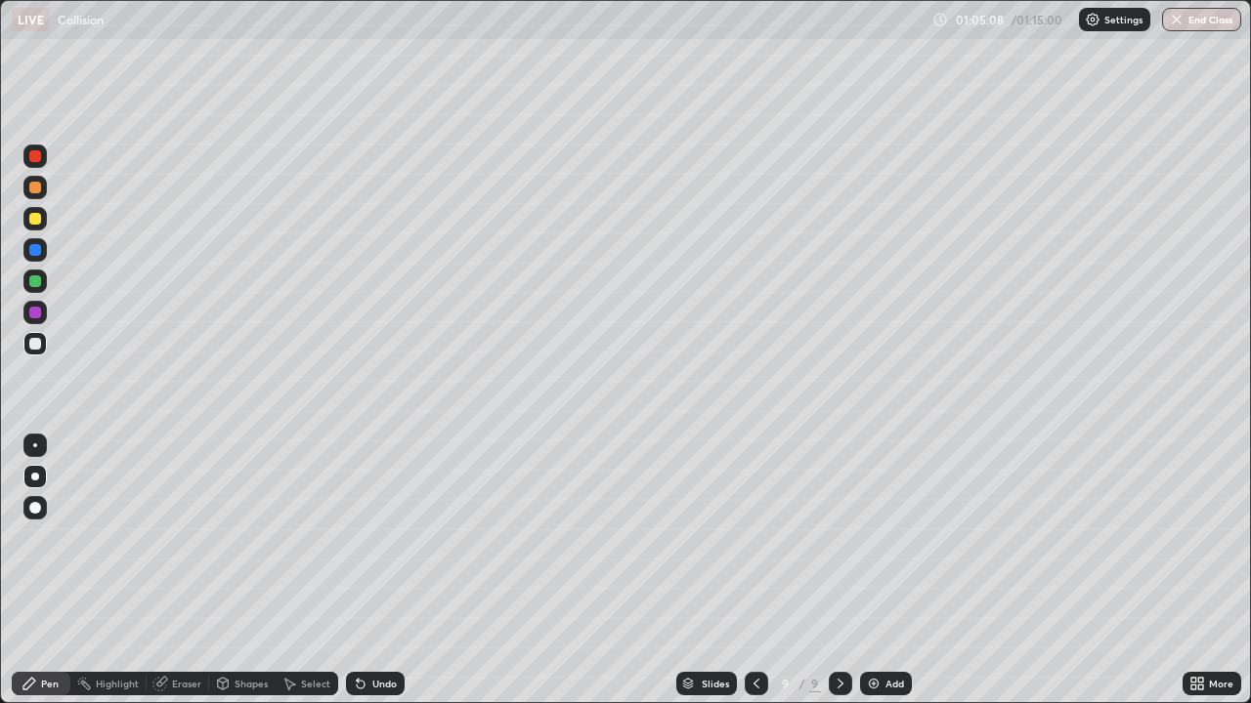
click at [186, 571] on div "Eraser" at bounding box center [186, 684] width 29 height 10
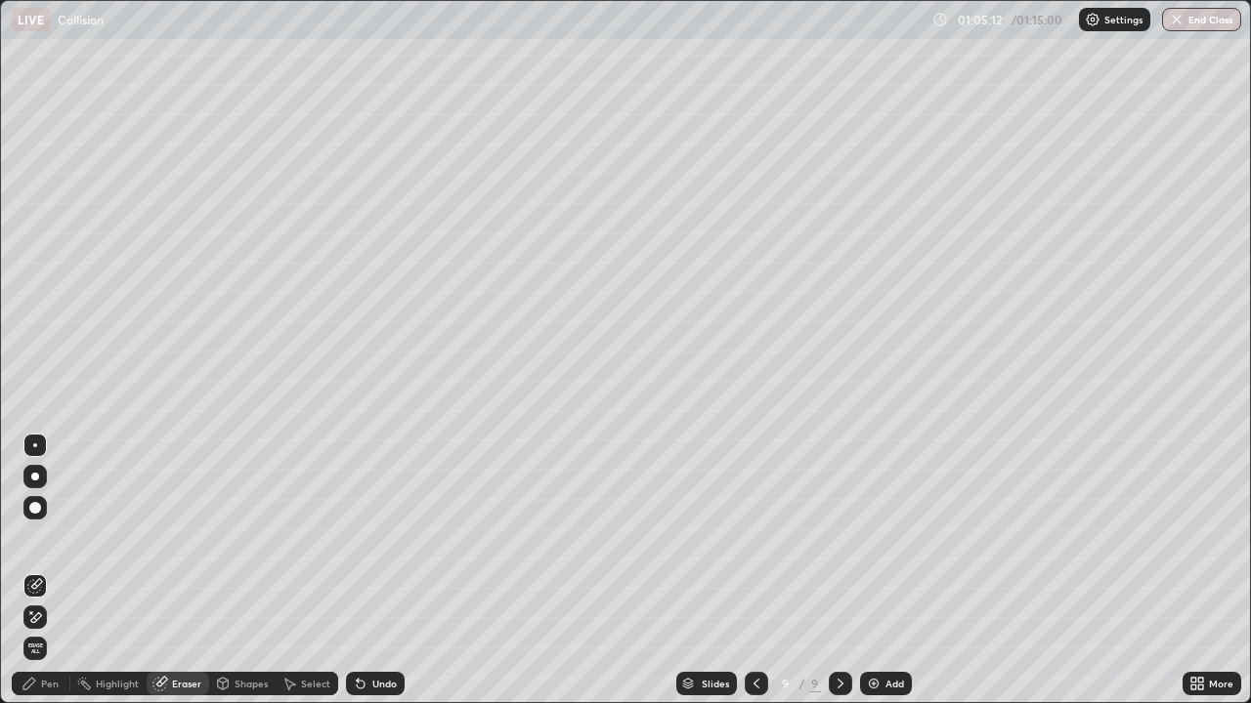
click at [51, 571] on div "Pen" at bounding box center [50, 684] width 18 height 10
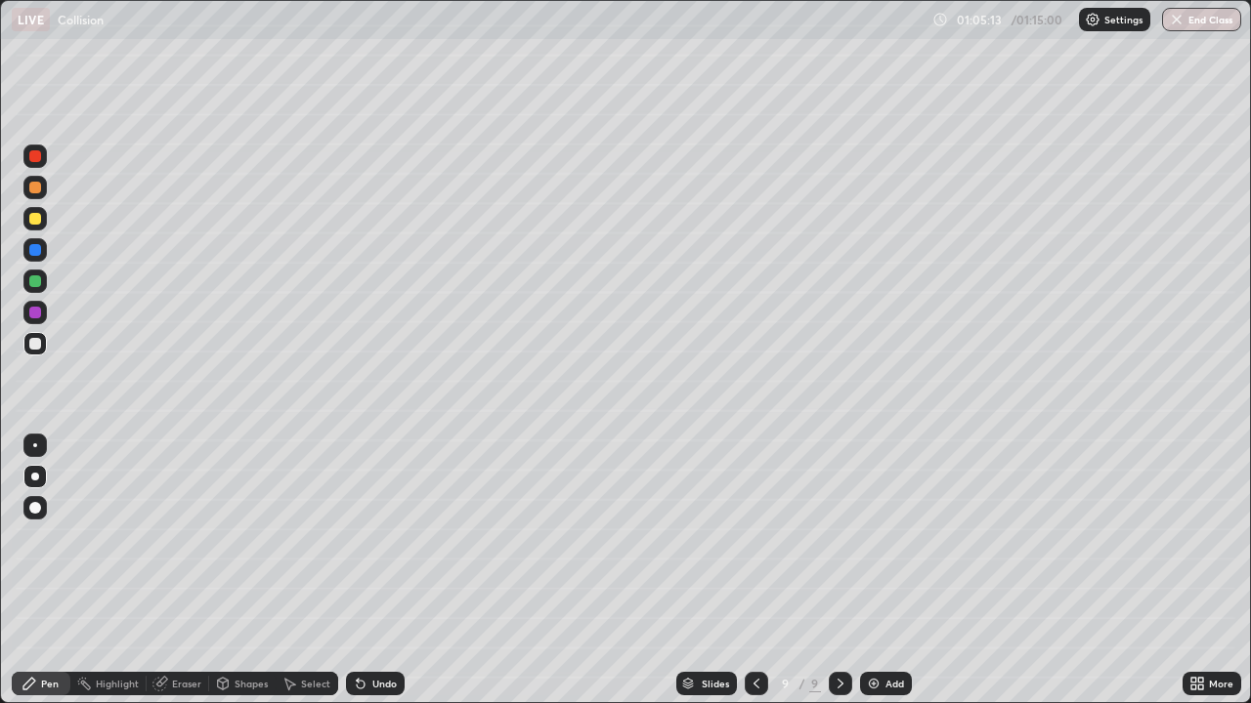
click at [35, 446] on div at bounding box center [35, 446] width 4 height 4
click at [181, 571] on div "Eraser" at bounding box center [186, 684] width 29 height 10
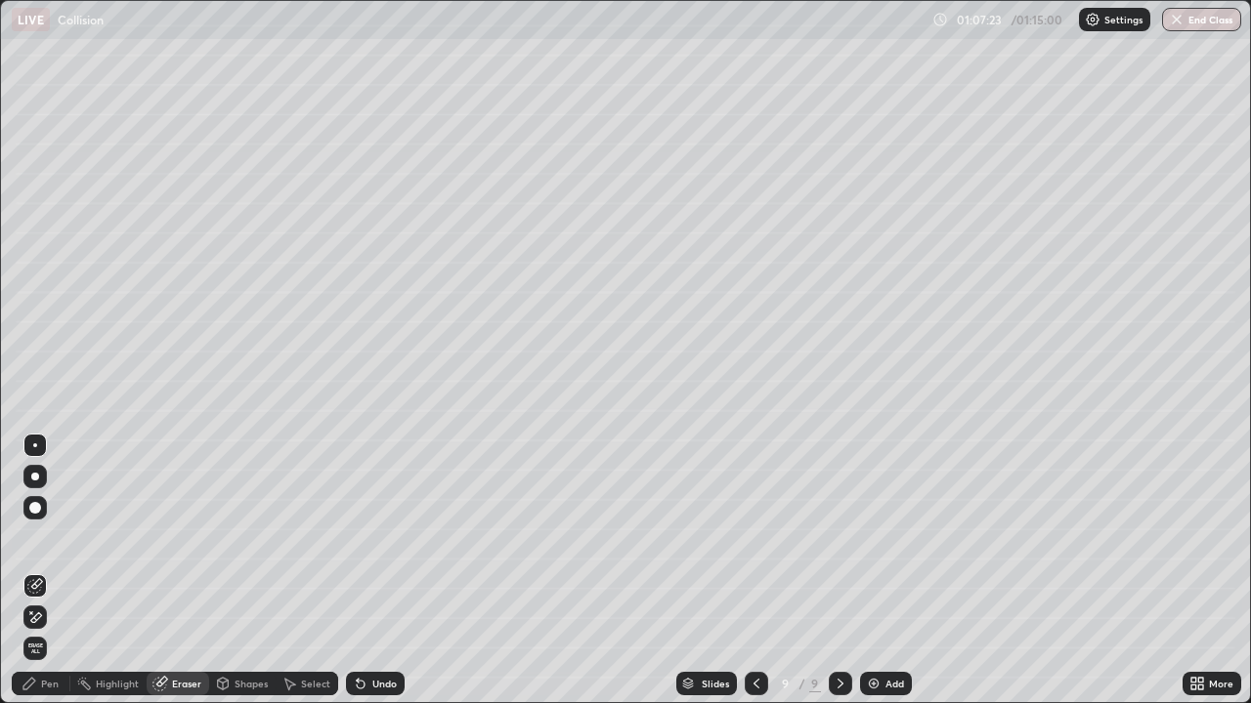
click at [46, 571] on div "Pen" at bounding box center [50, 684] width 18 height 10
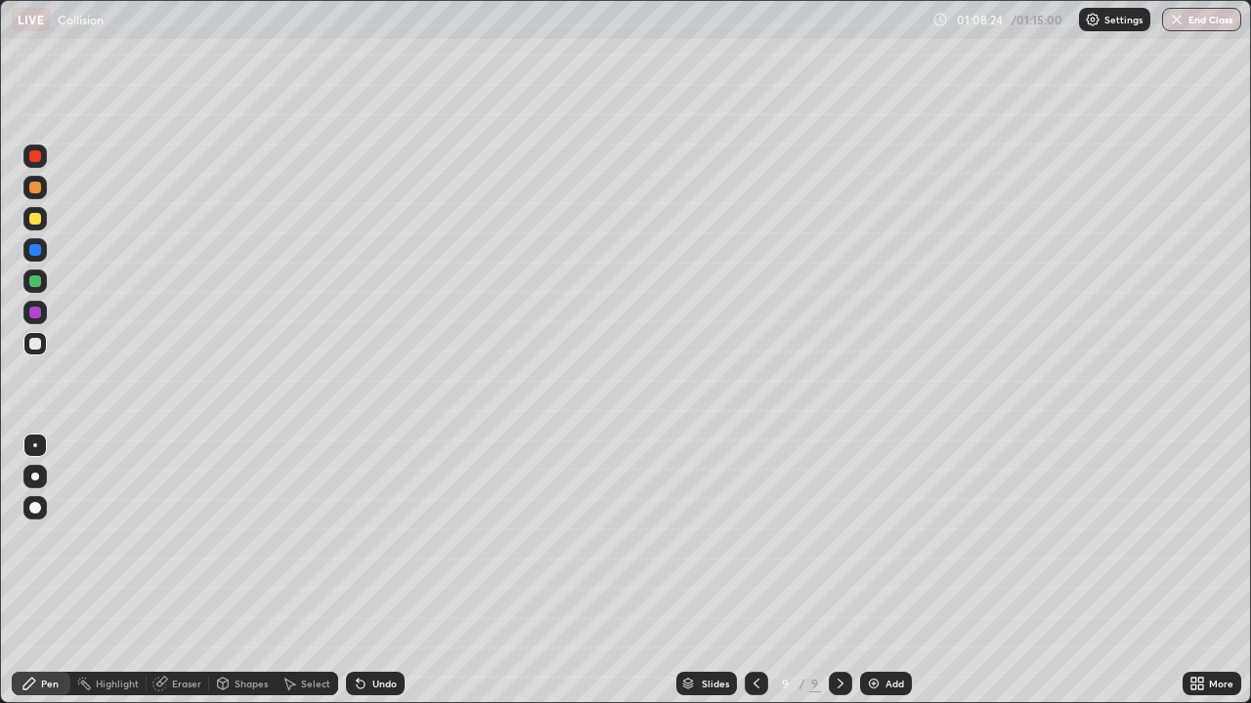
click at [33, 346] on div at bounding box center [35, 344] width 12 height 12
click at [305, 571] on div "Select" at bounding box center [315, 684] width 29 height 10
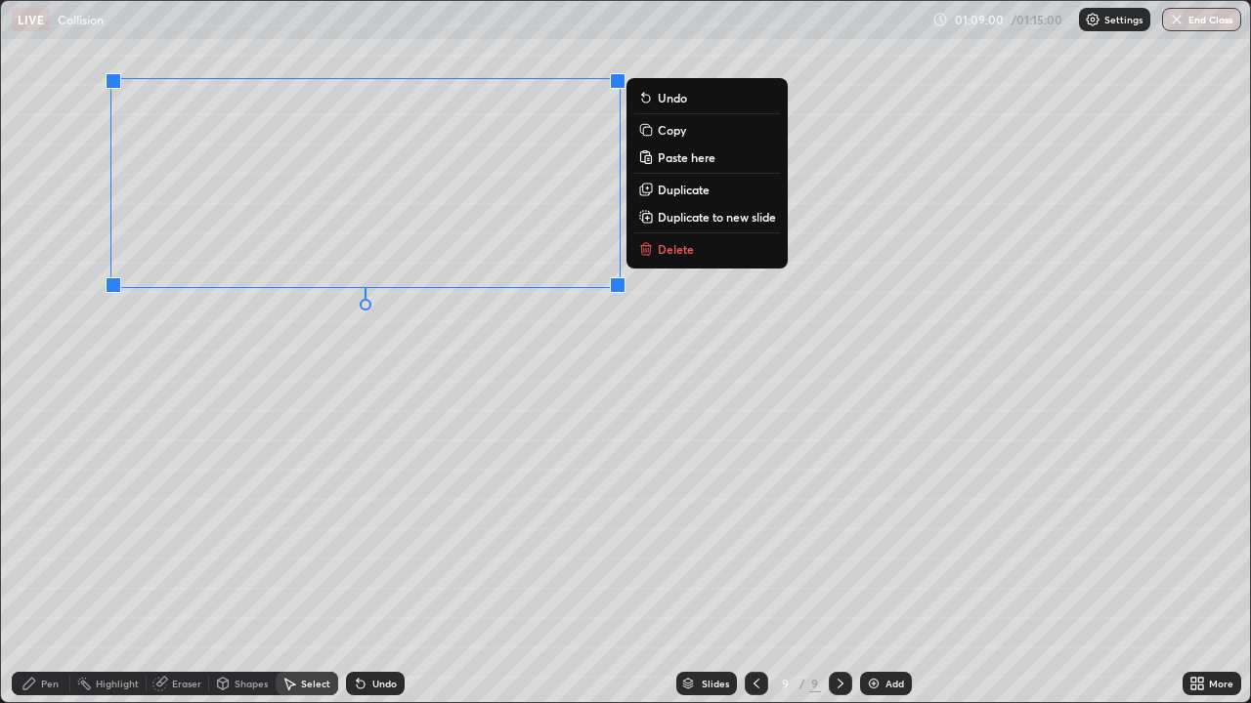
click at [665, 216] on p "Duplicate to new slide" at bounding box center [717, 217] width 118 height 16
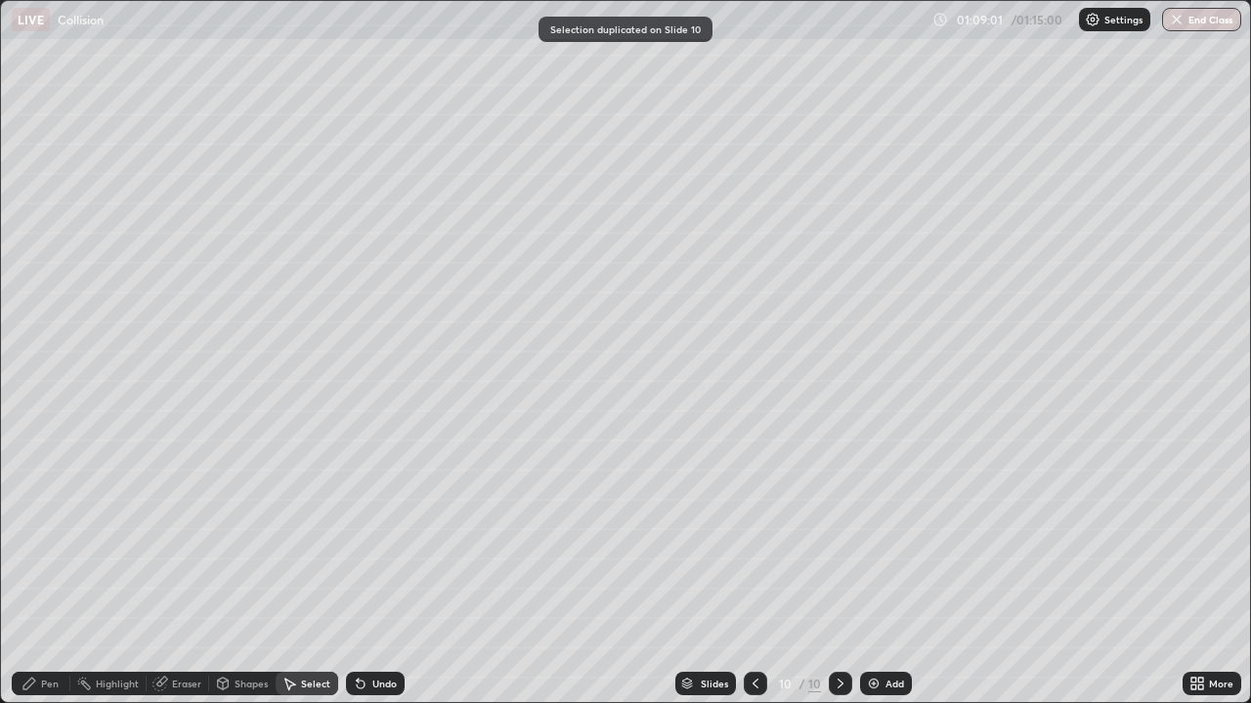
click at [59, 571] on div "Pen" at bounding box center [41, 683] width 59 height 23
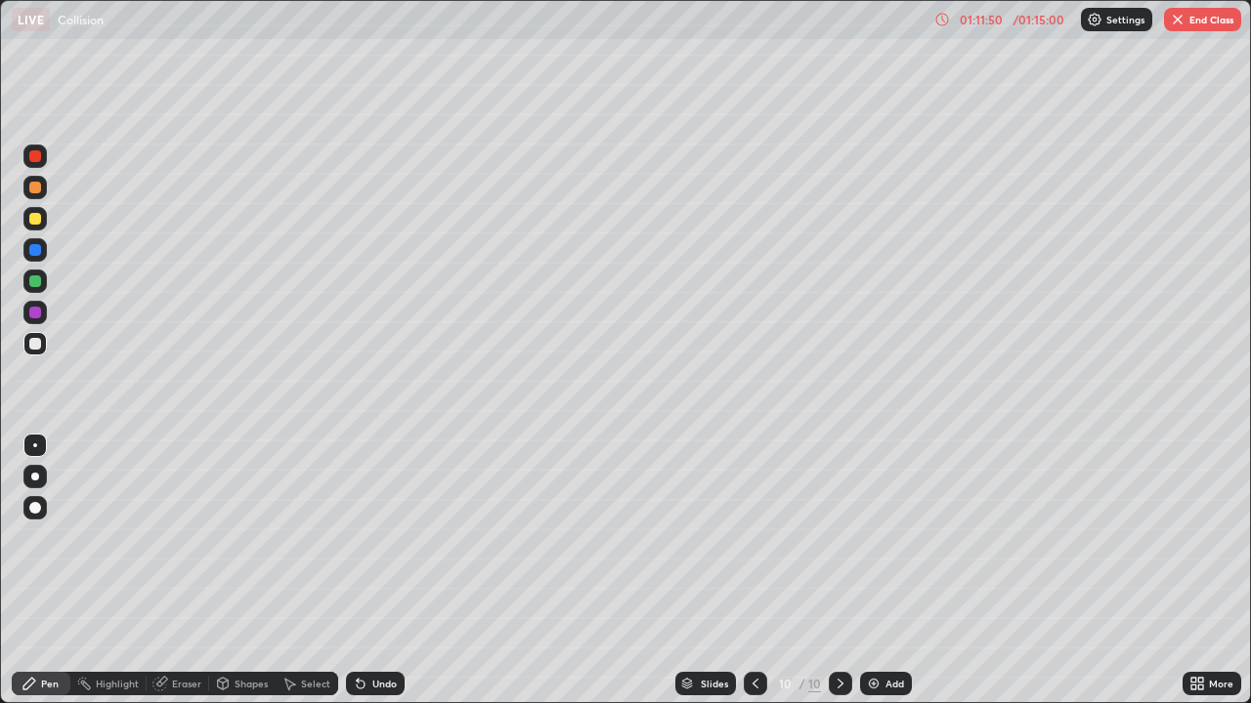
click at [35, 477] on div at bounding box center [35, 477] width 8 height 8
click at [309, 571] on div "Select" at bounding box center [315, 684] width 29 height 10
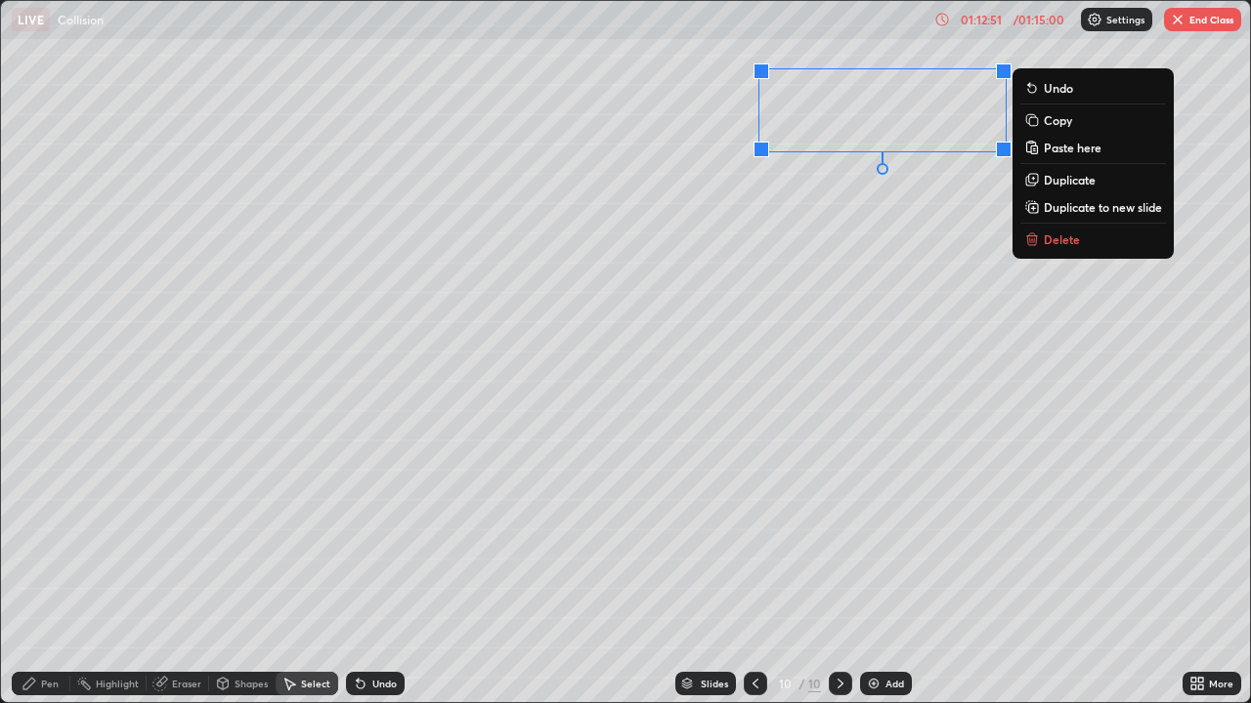
click at [1059, 242] on p "Delete" at bounding box center [1061, 240] width 36 height 16
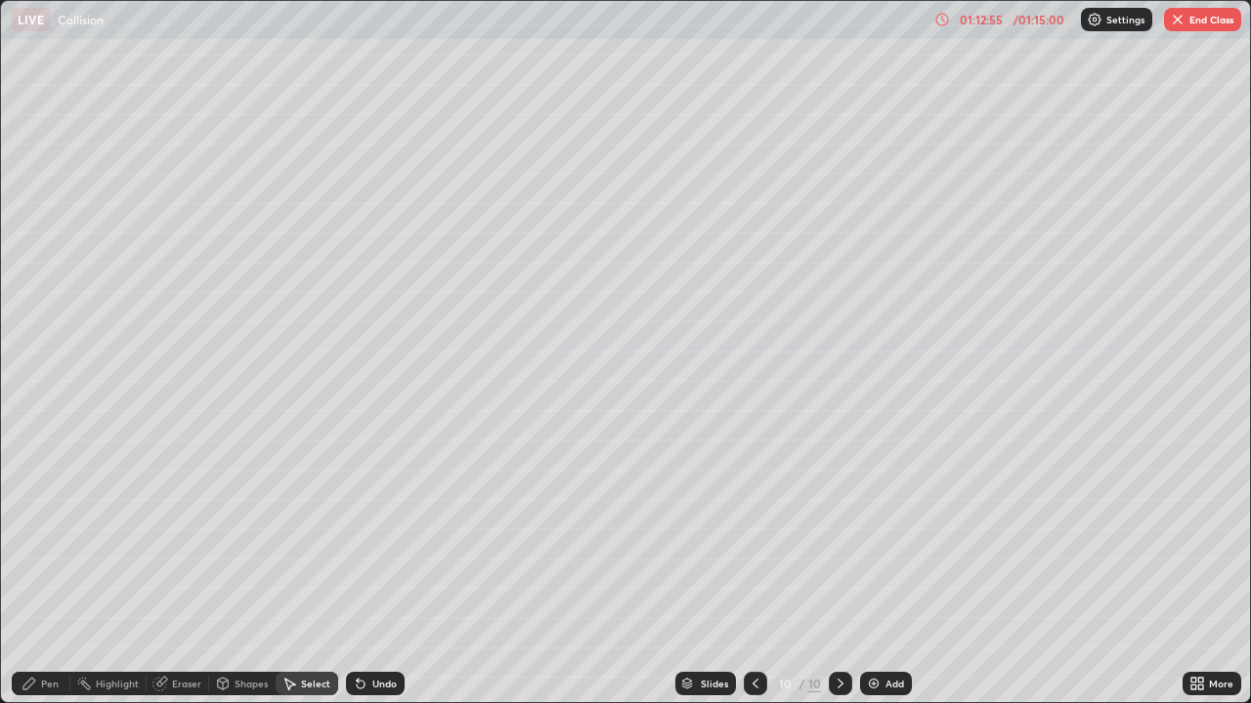
click at [37, 571] on div "Pen" at bounding box center [41, 683] width 59 height 23
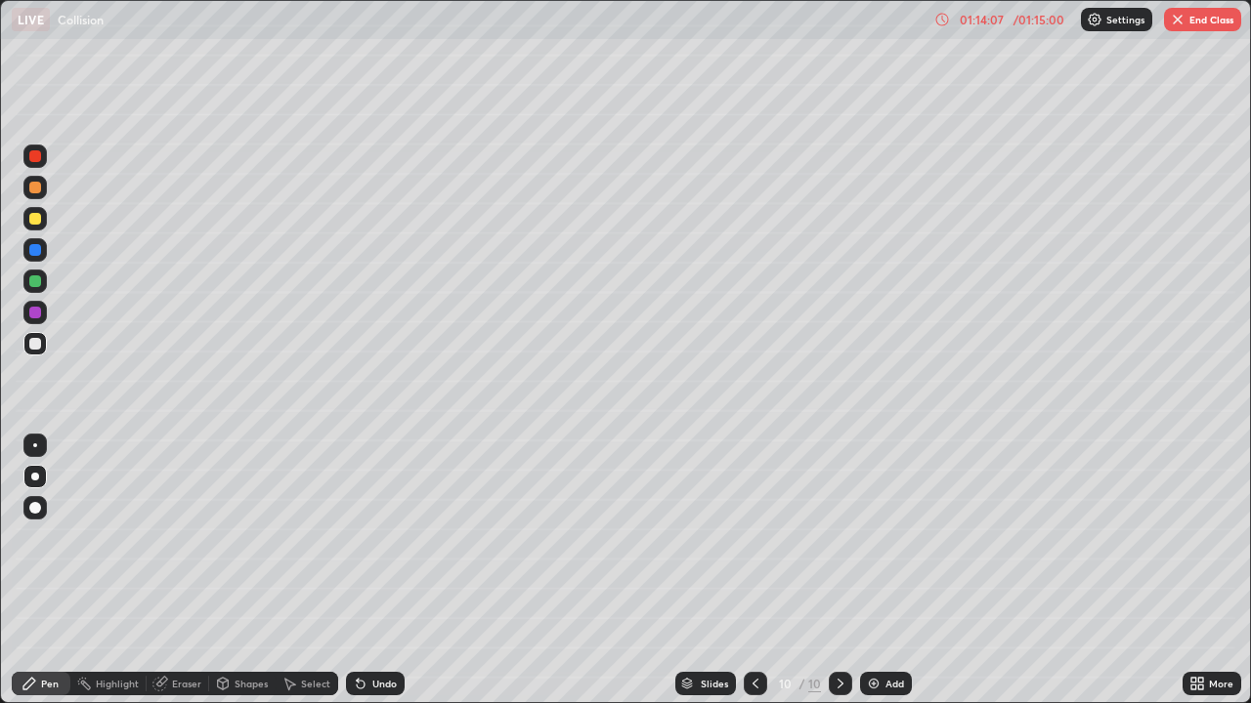
click at [753, 571] on icon at bounding box center [755, 684] width 16 height 16
click at [753, 571] on icon at bounding box center [755, 684] width 6 height 10
click at [752, 571] on icon at bounding box center [755, 684] width 16 height 16
click at [836, 571] on icon at bounding box center [840, 684] width 16 height 16
click at [838, 571] on icon at bounding box center [840, 684] width 16 height 16
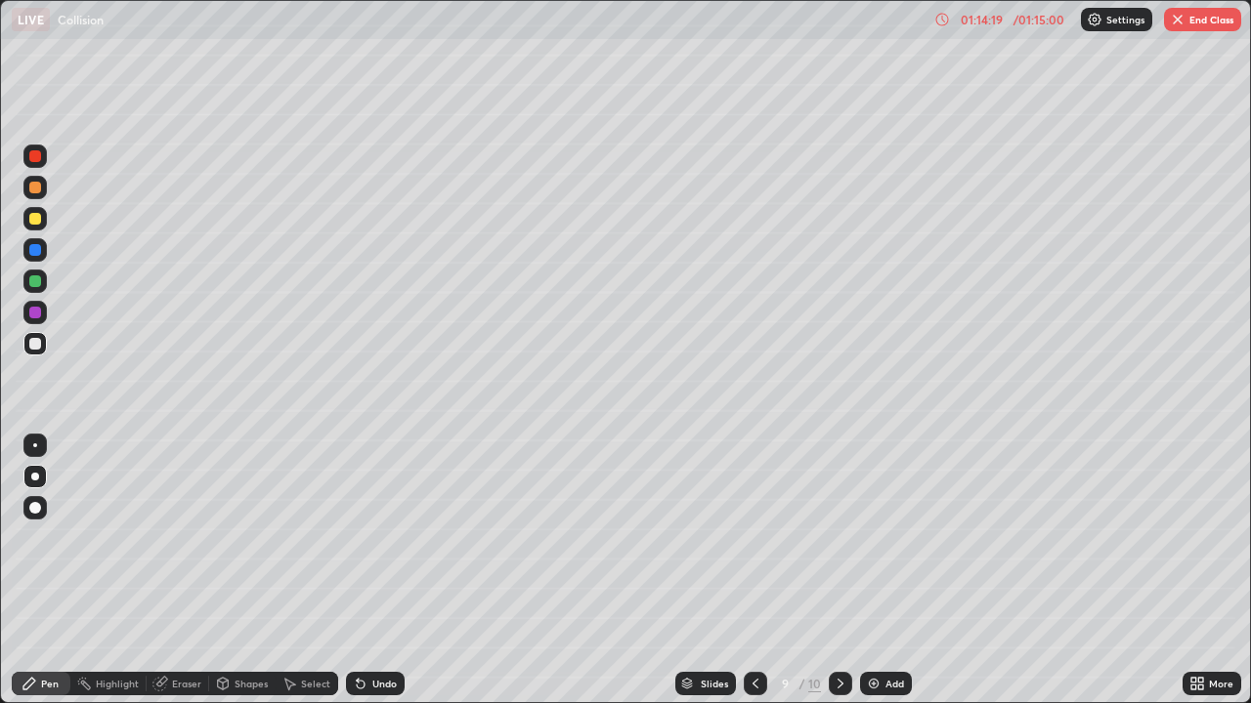
click at [838, 571] on icon at bounding box center [840, 684] width 16 height 16
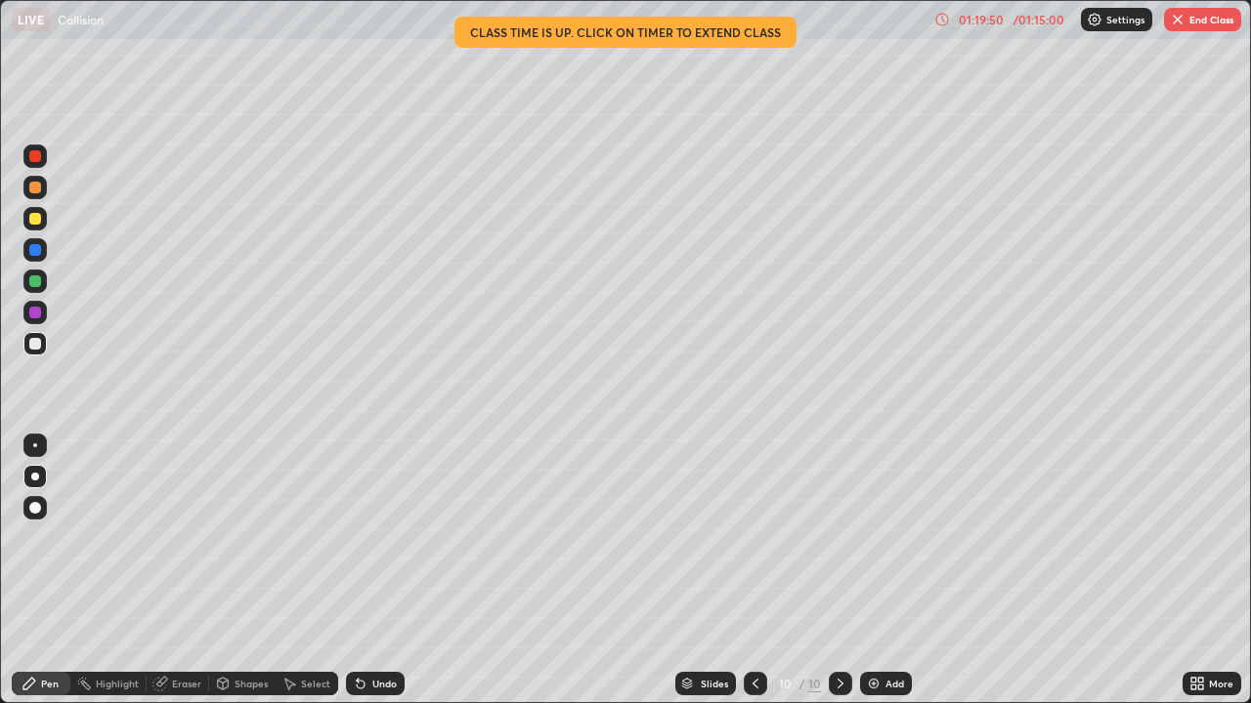
click at [1189, 20] on button "End Class" at bounding box center [1202, 19] width 77 height 23
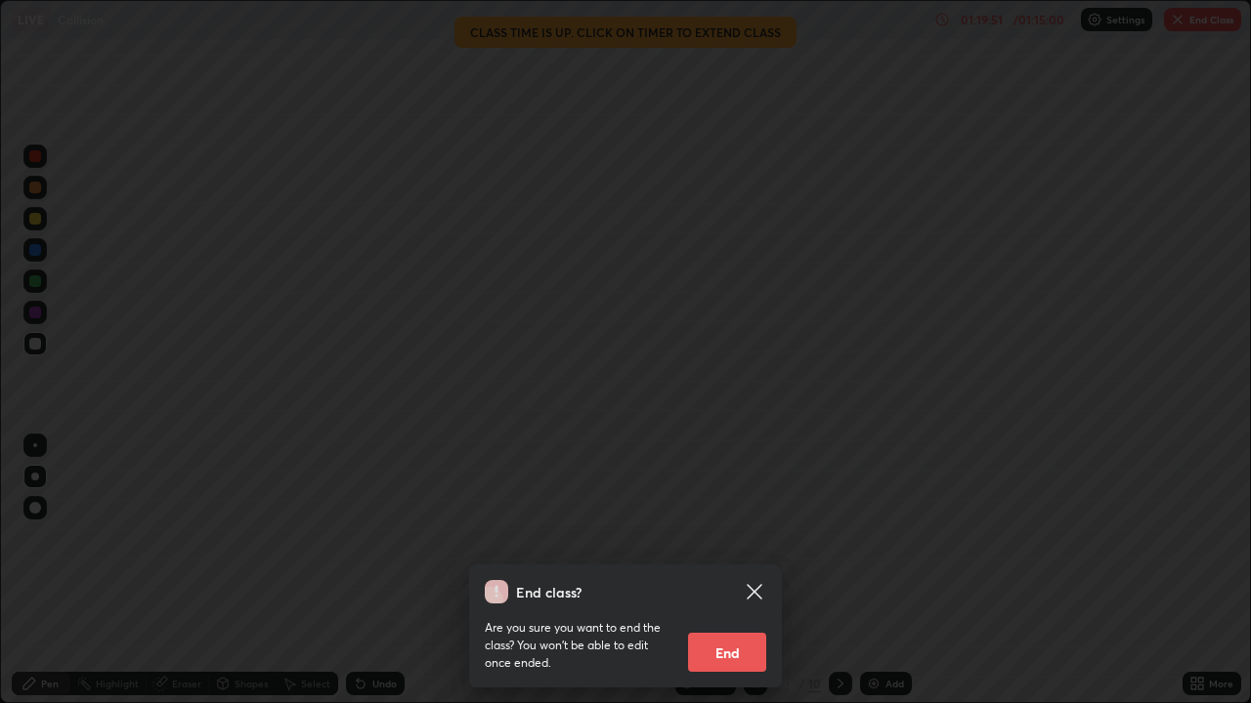
click at [738, 571] on button "End" at bounding box center [727, 652] width 78 height 39
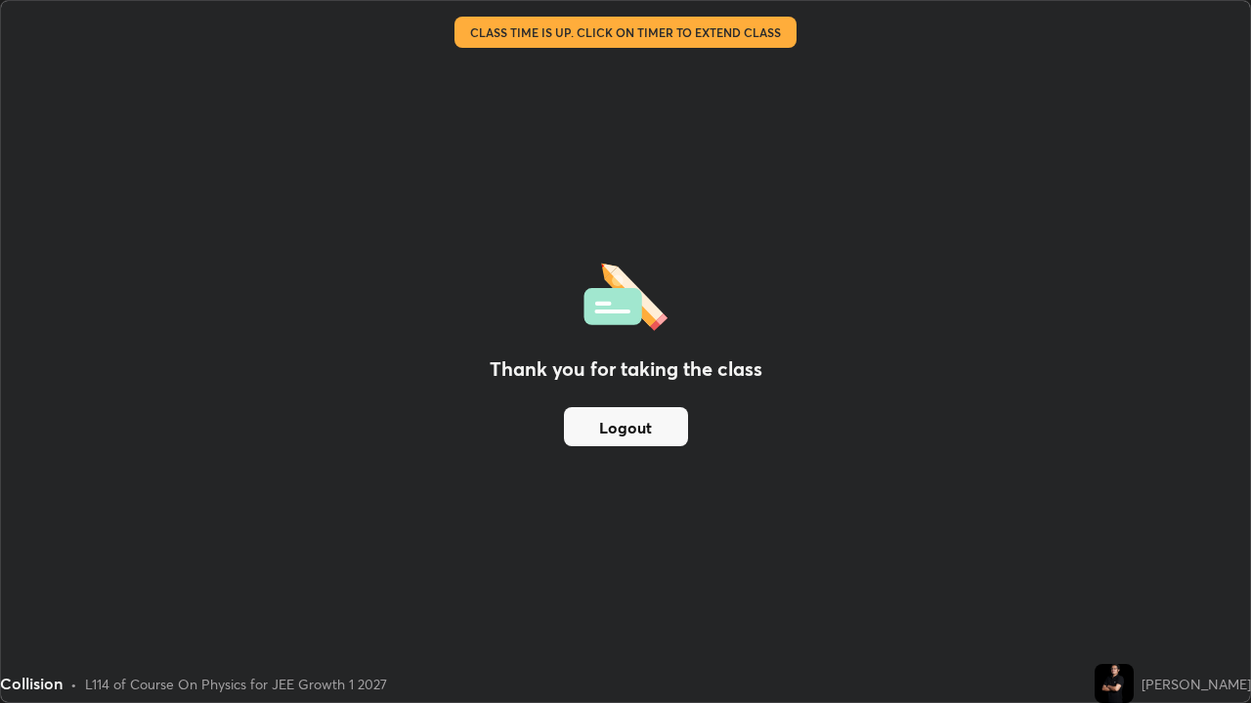
click at [647, 423] on button "Logout" at bounding box center [626, 426] width 124 height 39
click at [645, 426] on button "Logout" at bounding box center [626, 426] width 124 height 39
